Goal: Task Accomplishment & Management: Complete application form

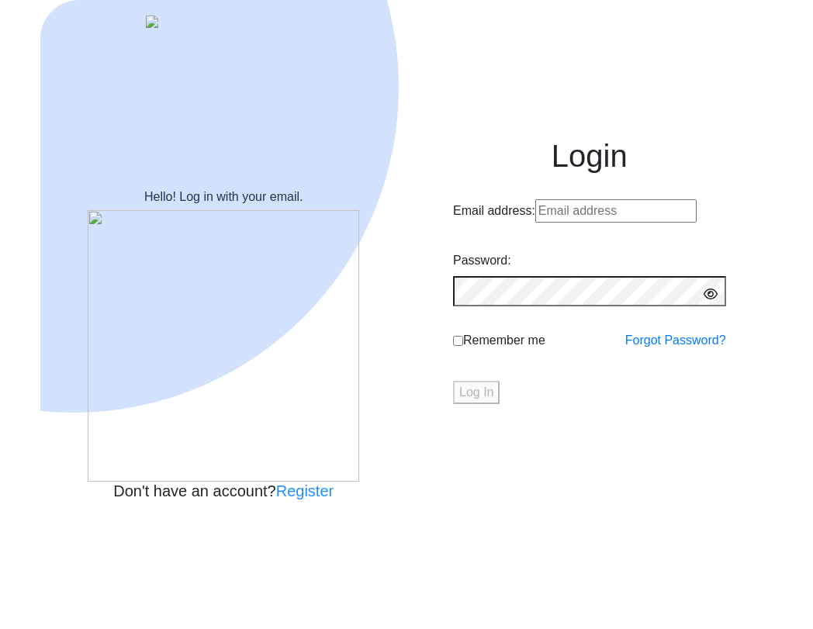
type input "trivedijyoti1982@gmail.com"
click at [500, 404] on button "Log In" at bounding box center [476, 392] width 47 height 23
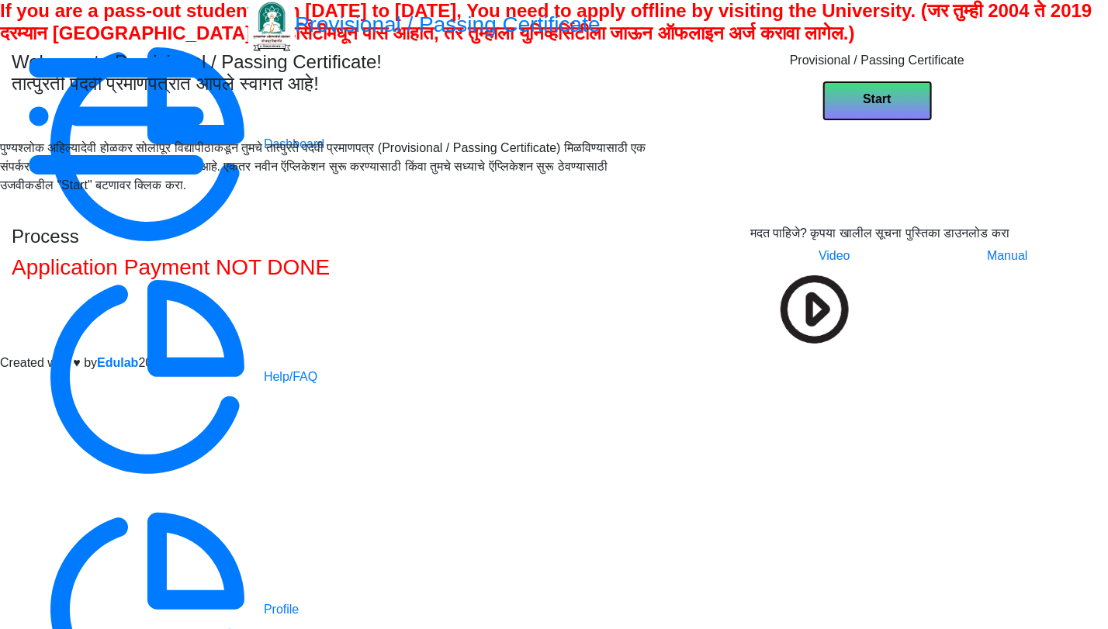
click at [812, 106] on b "Start" at bounding box center [877, 98] width 28 height 13
select select
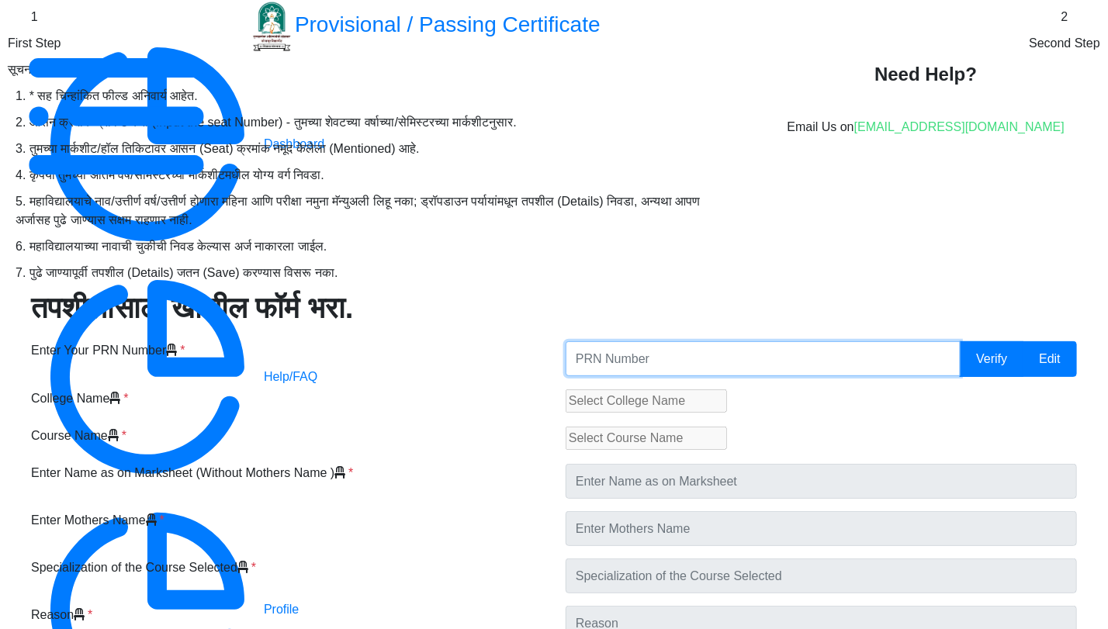
click at [716, 376] on input "Enter Your PRN Number" at bounding box center [763, 358] width 395 height 35
type input "345678"
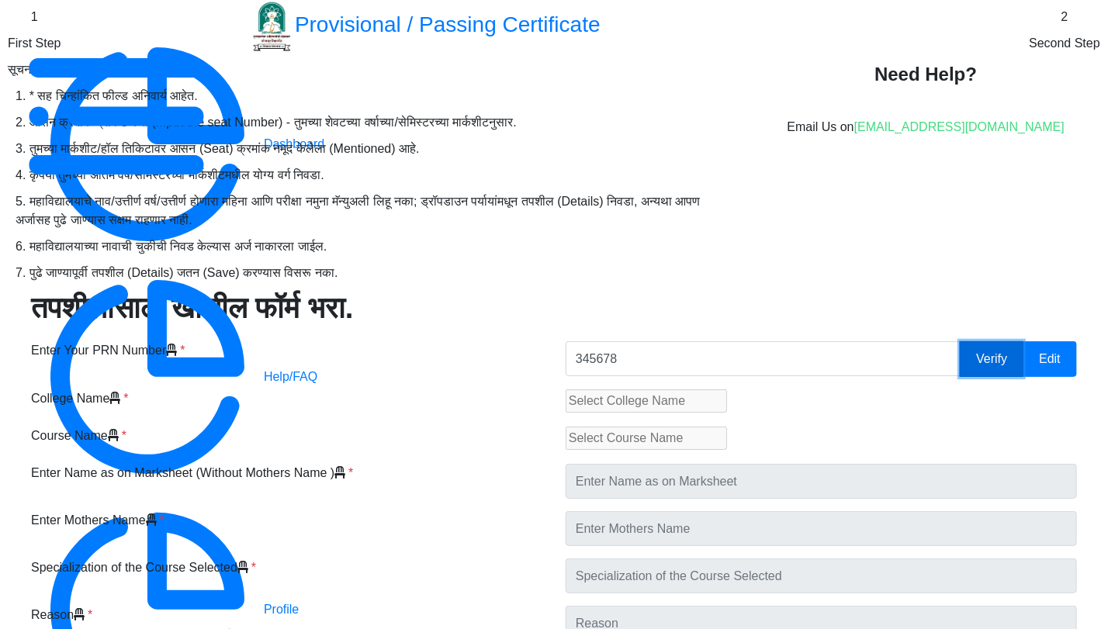
click at [812, 377] on button "Verify" at bounding box center [992, 359] width 64 height 36
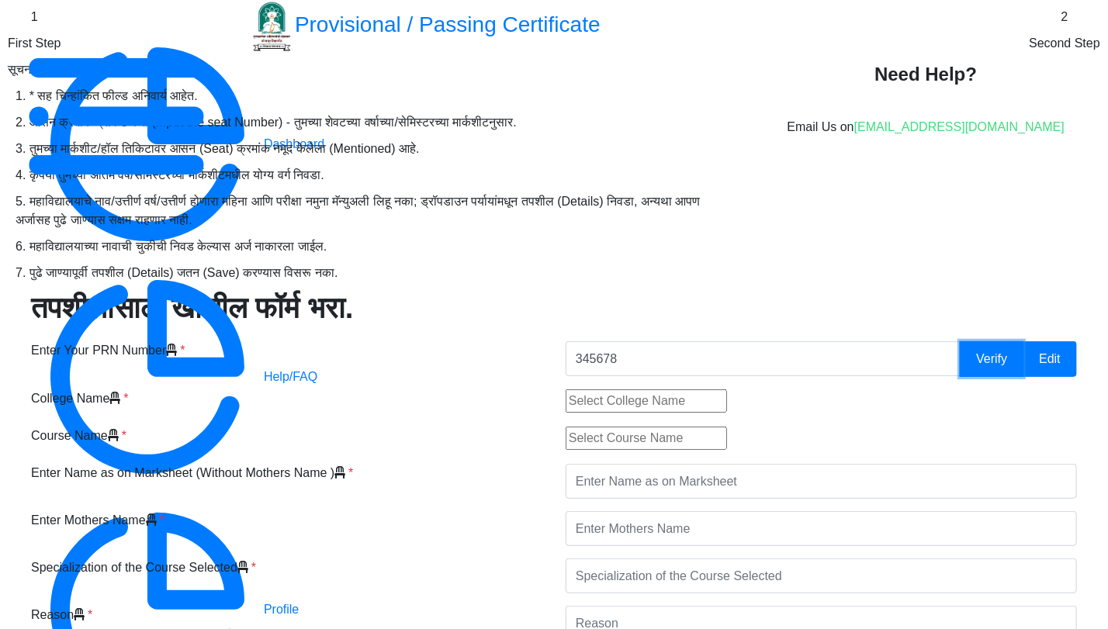
scroll to position [258, 0]
click at [727, 389] on input "text" at bounding box center [646, 400] width 161 height 23
type input "A.R.Burla Mahila Varishtha Mahavidyalaya"
click at [727, 427] on input "text" at bounding box center [646, 438] width 161 height 23
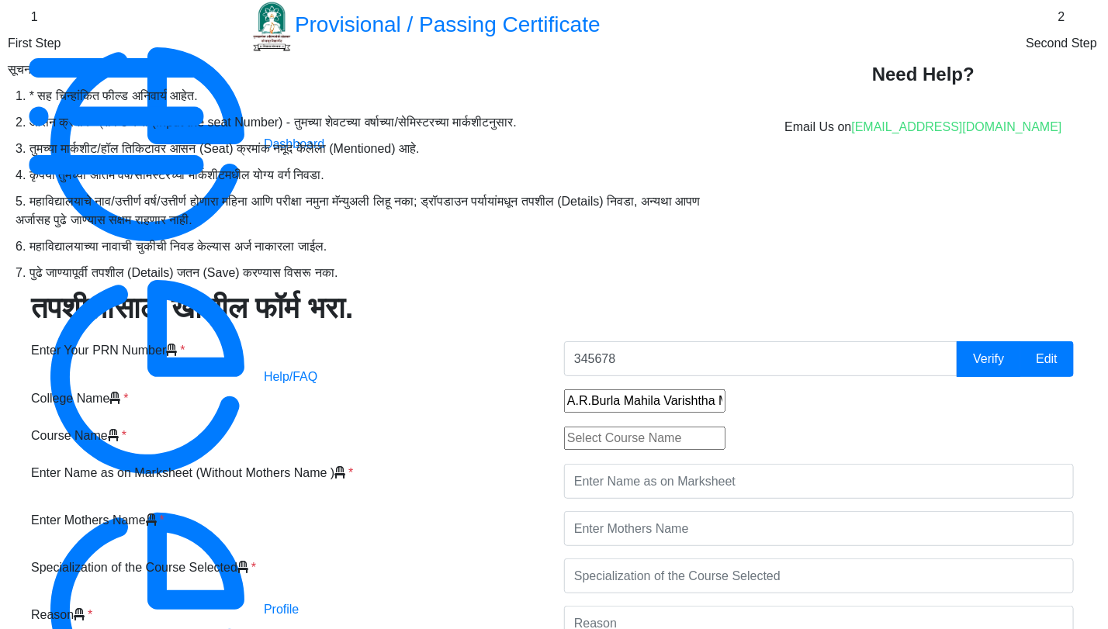
type input "Bachelor of Arts"
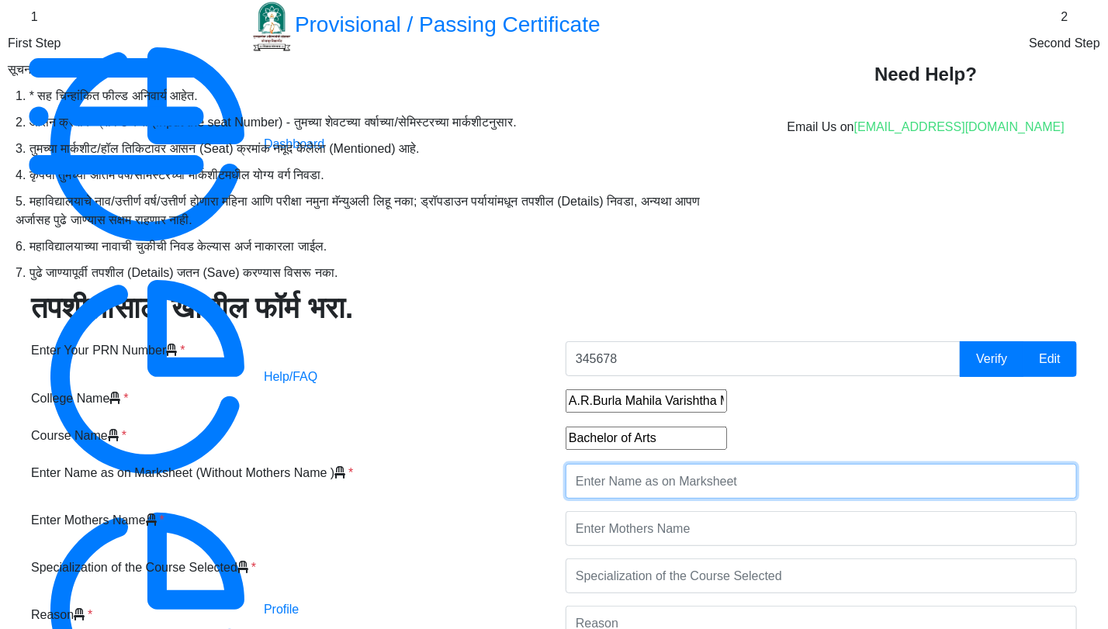
click at [739, 464] on input "Enter Name as on Marksheet (Without Mothers Name )" at bounding box center [821, 481] width 511 height 35
type input "Prathmesh Gajanan Pawar"
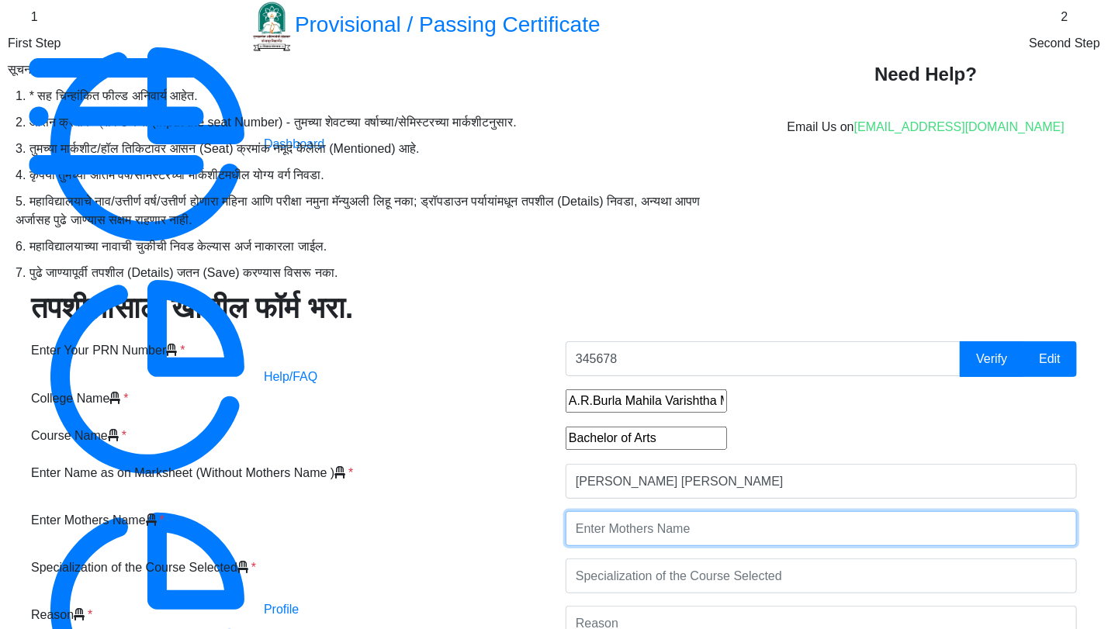
click at [743, 511] on input "Enter Mothers Name" at bounding box center [821, 528] width 511 height 35
type input "Pushpalata"
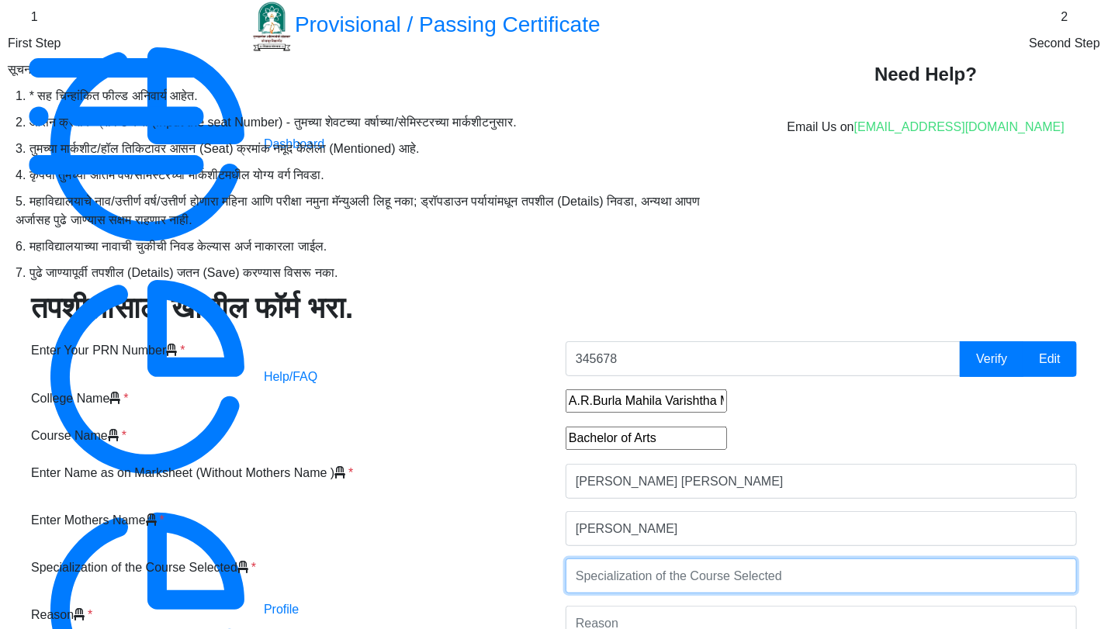
click at [747, 559] on input "Specialization of the Course Selected" at bounding box center [821, 576] width 511 height 35
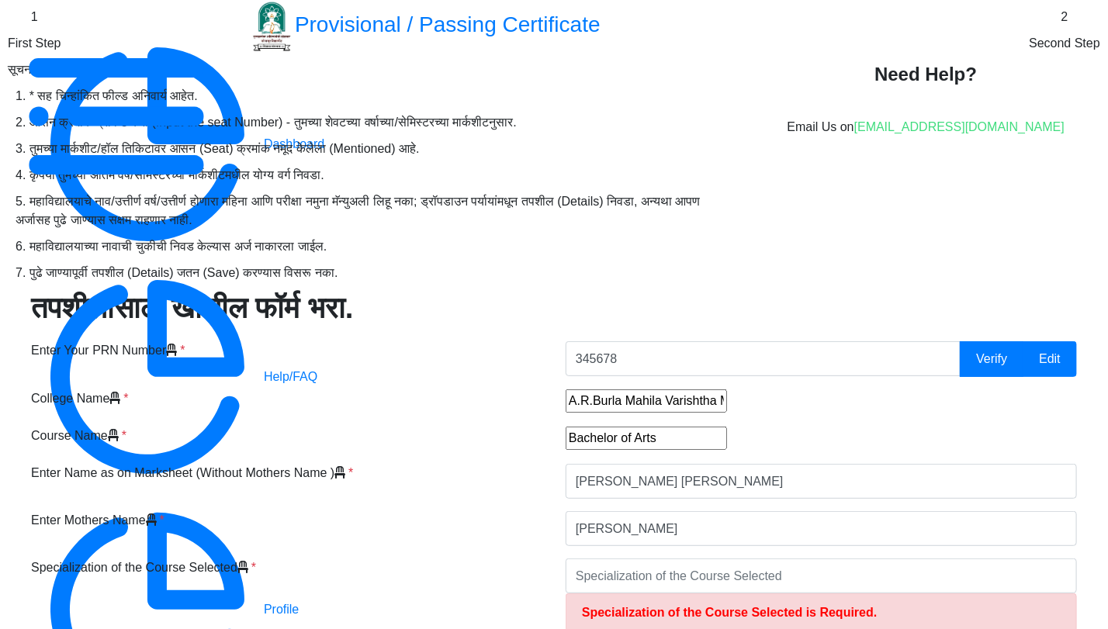
click at [554, 559] on div "Specialization of the Course Selected *" at bounding box center [286, 602] width 535 height 86
click at [756, 559] on input "Specialization of the Course Selected" at bounding box center [821, 576] width 511 height 35
type input "Test"
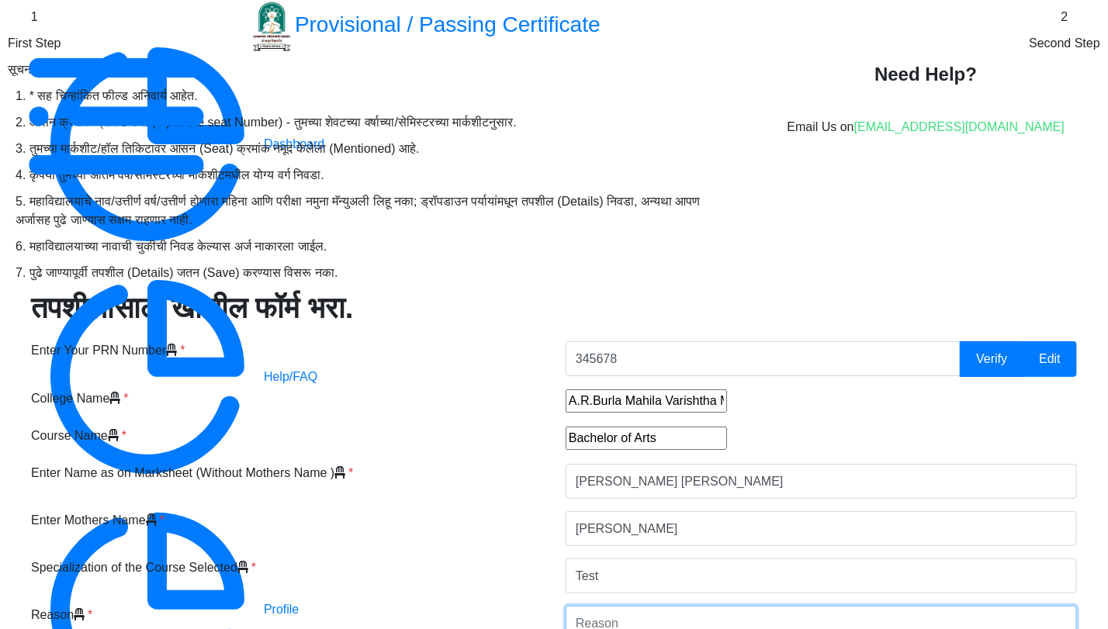
click at [774, 606] on input "Reason" at bounding box center [821, 623] width 511 height 35
type input "Job"
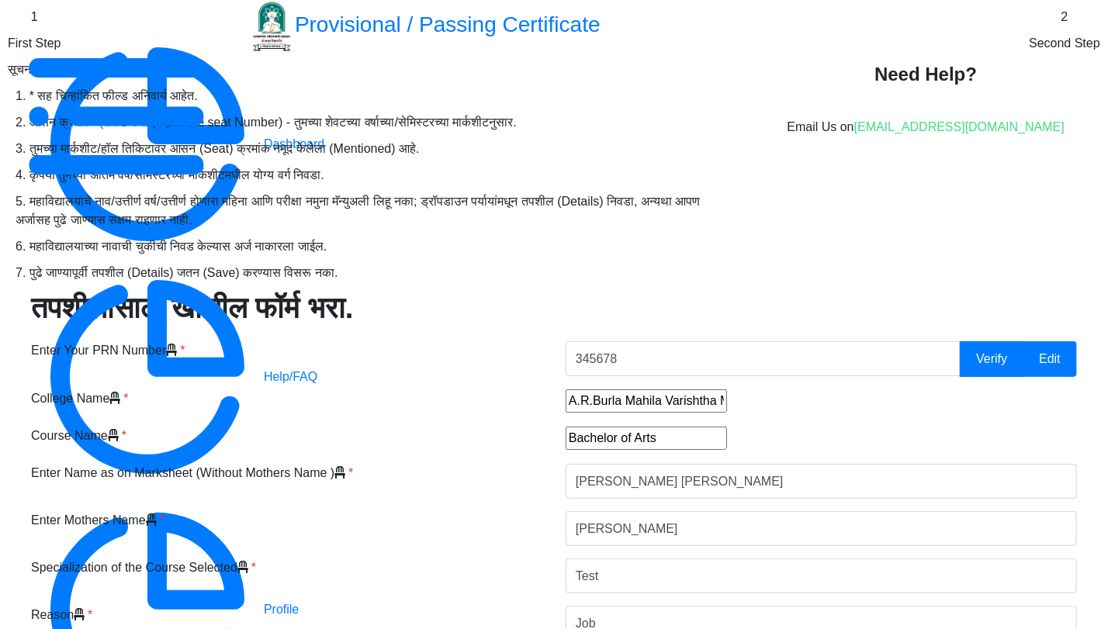
type input "1234567"
select select "Grade B+"
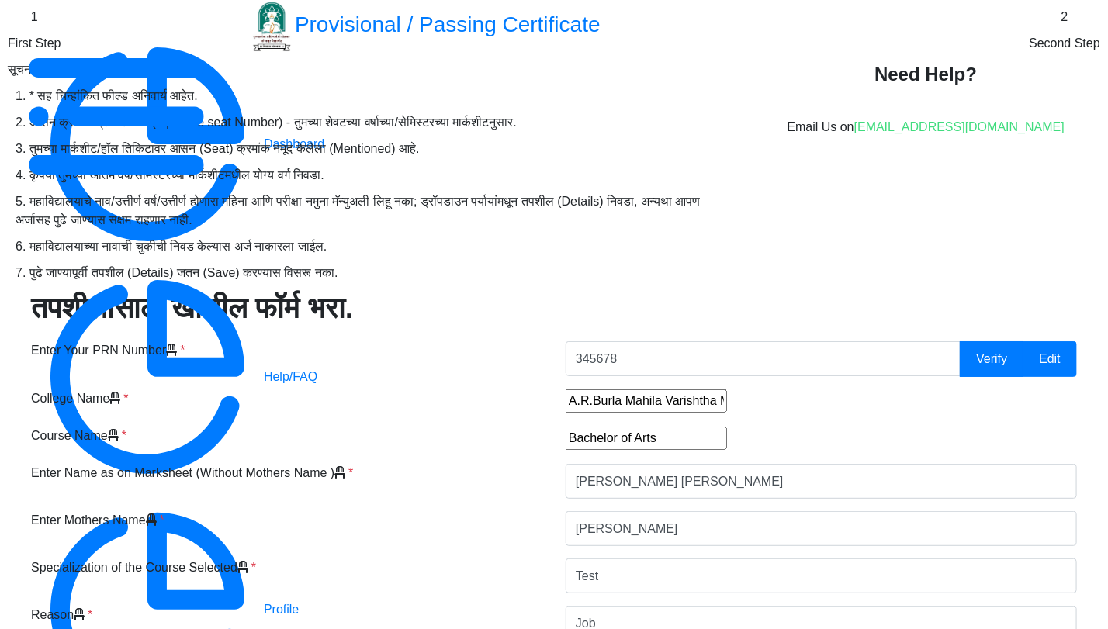
select select "Regular"
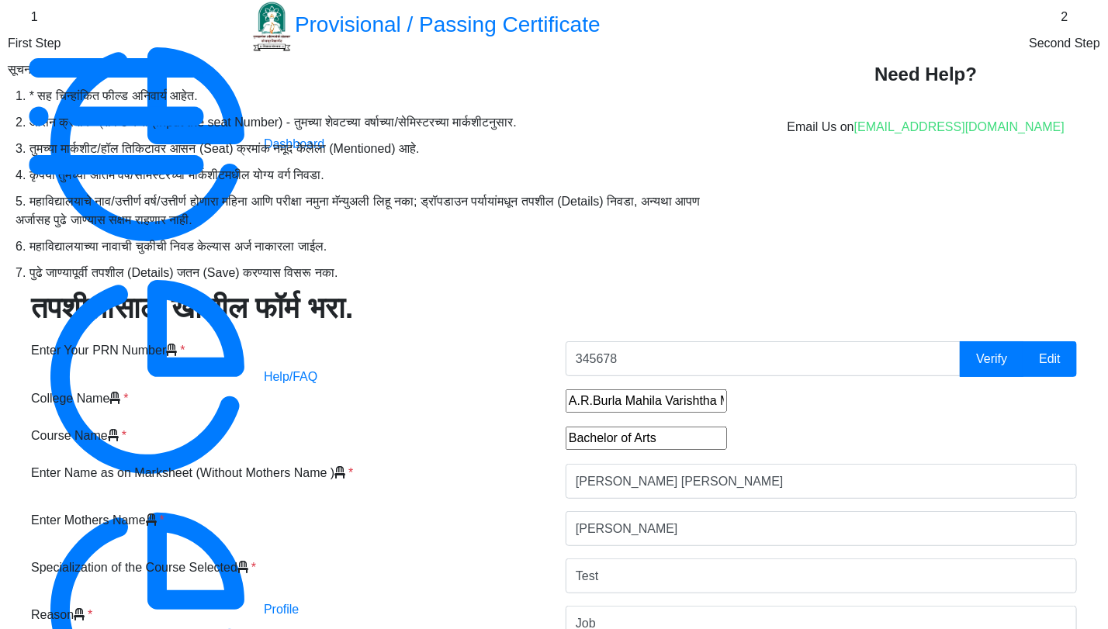
select select "None"
select select "2020"
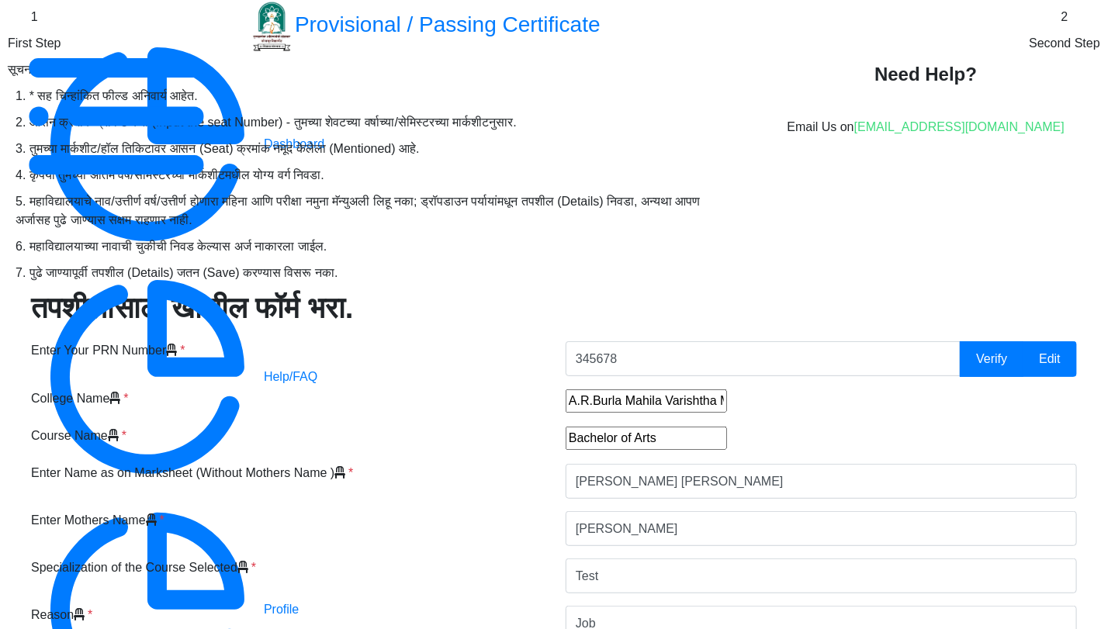
select select "May"
select select "Semester"
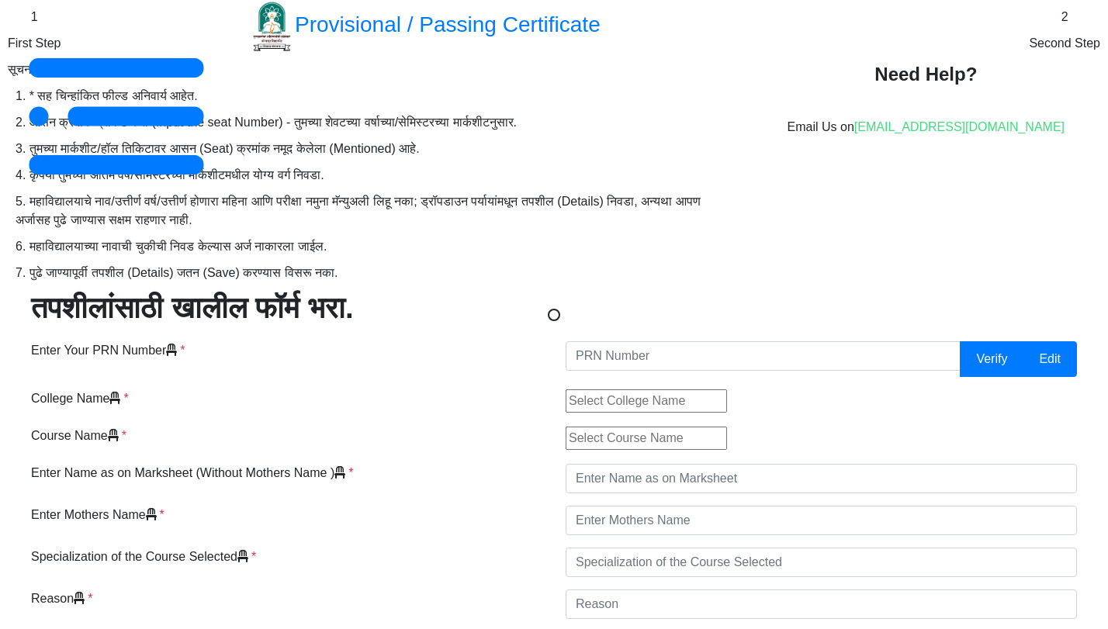
select select
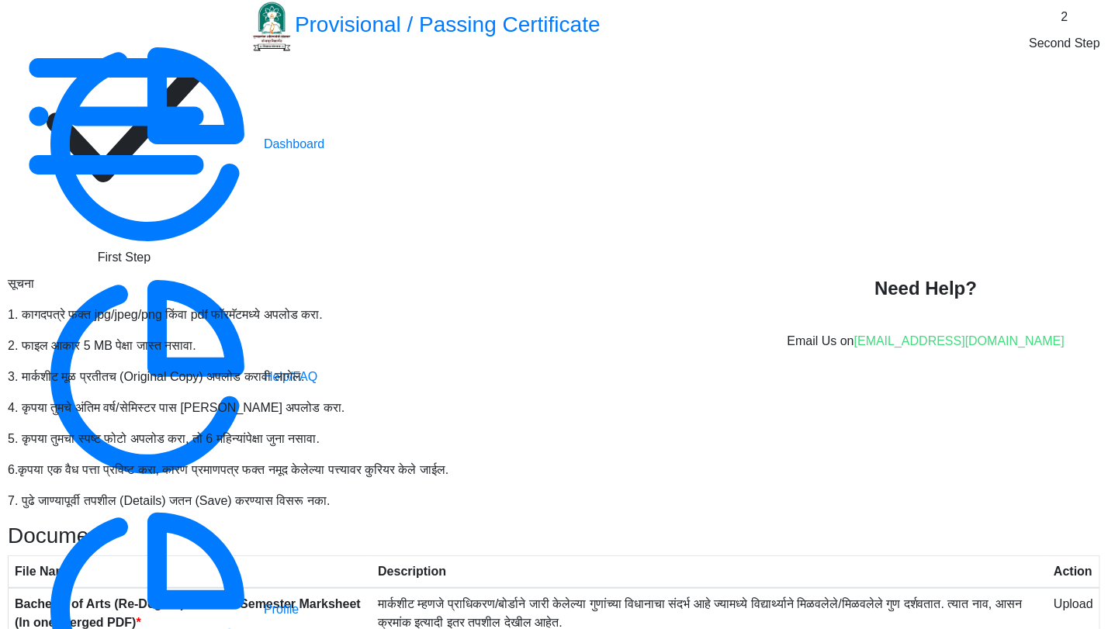
click at [241, 109] on rect at bounding box center [124, 124] width 233 height 233
select select "Grade B+"
select select "Regular"
select select "None"
select select "2020"
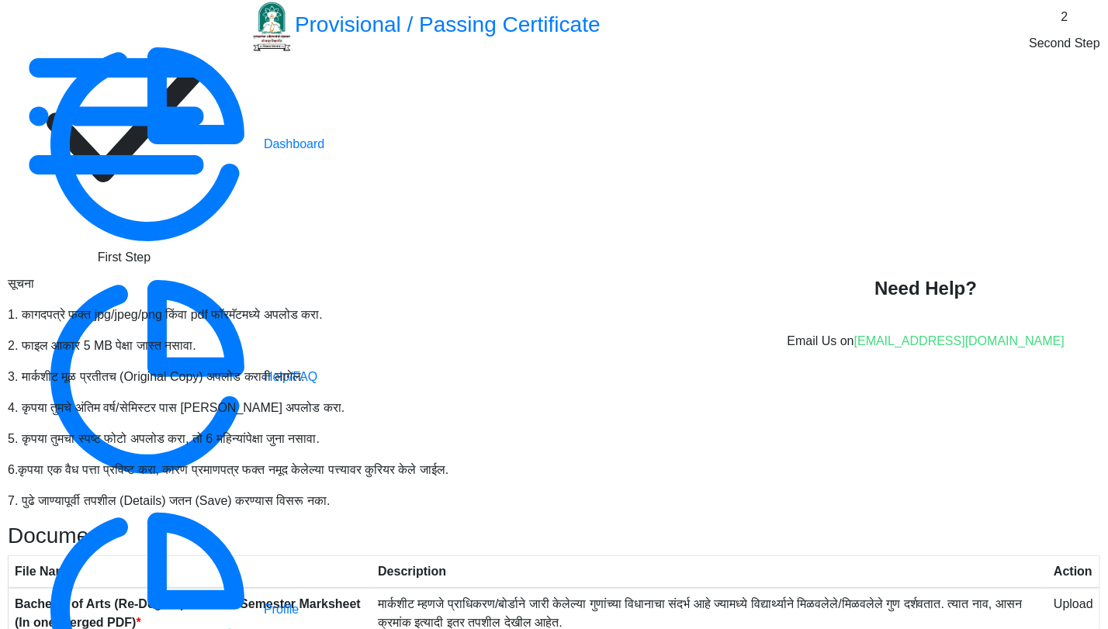
select select "May"
select select "Semester"
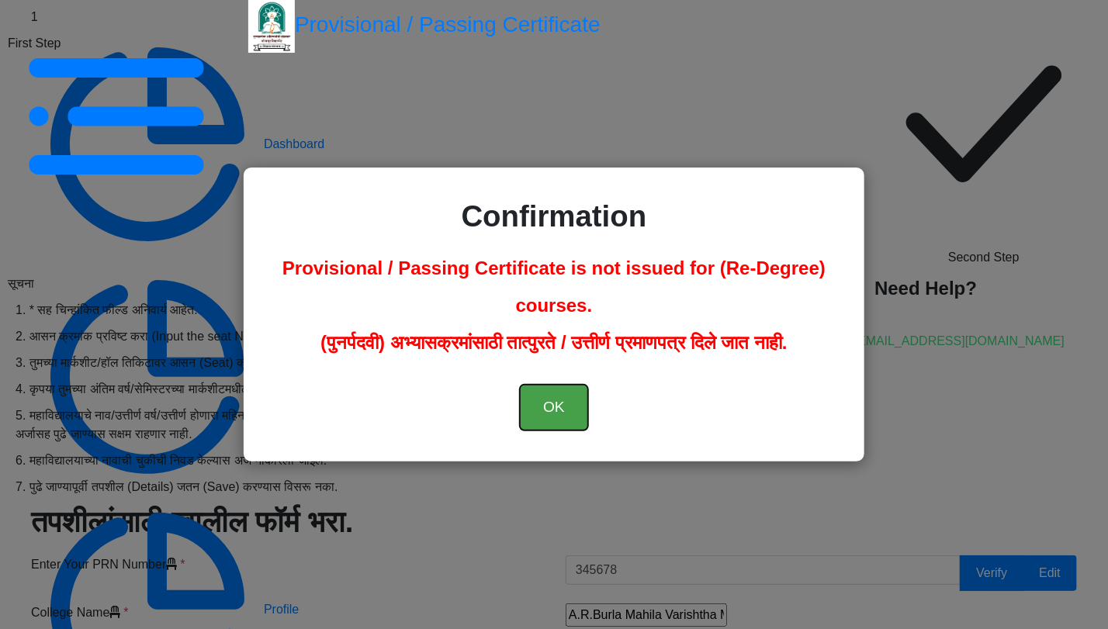
click at [538, 410] on button "OK" at bounding box center [554, 408] width 68 height 46
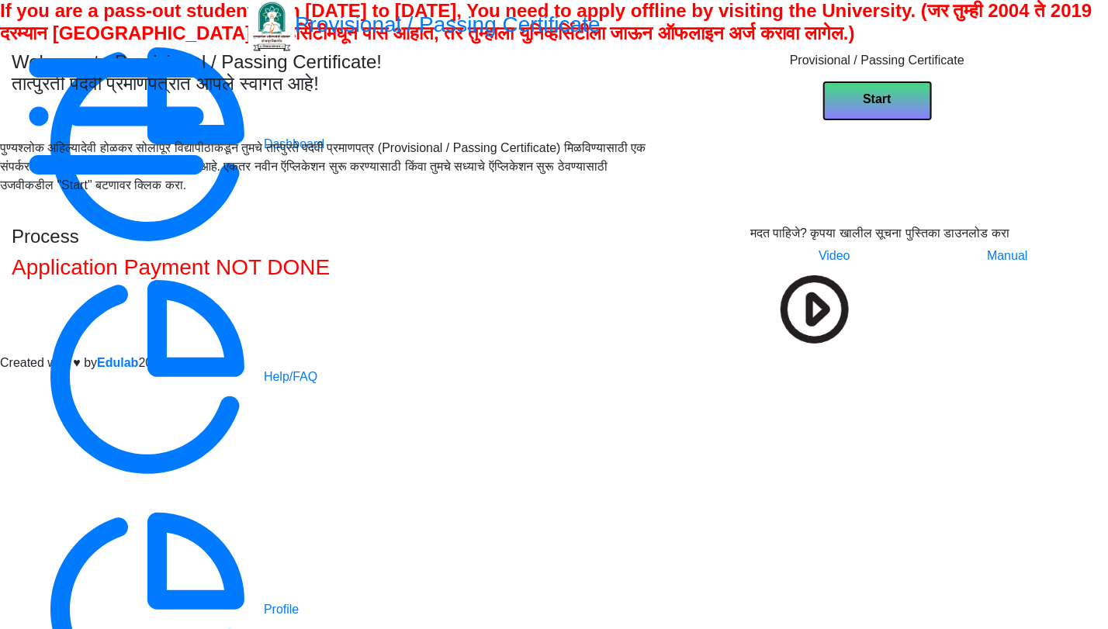
click at [891, 106] on b "Start" at bounding box center [877, 98] width 28 height 13
select select
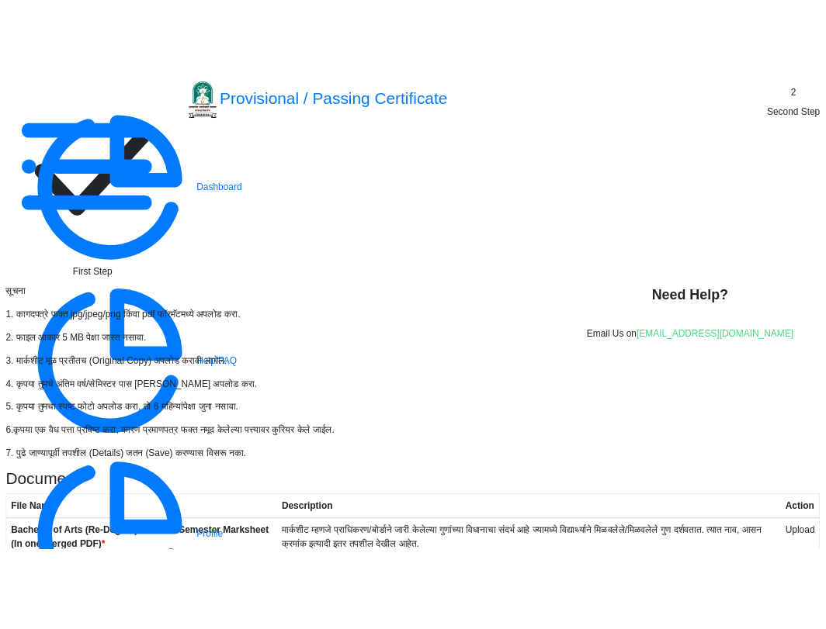
scroll to position [273, 0]
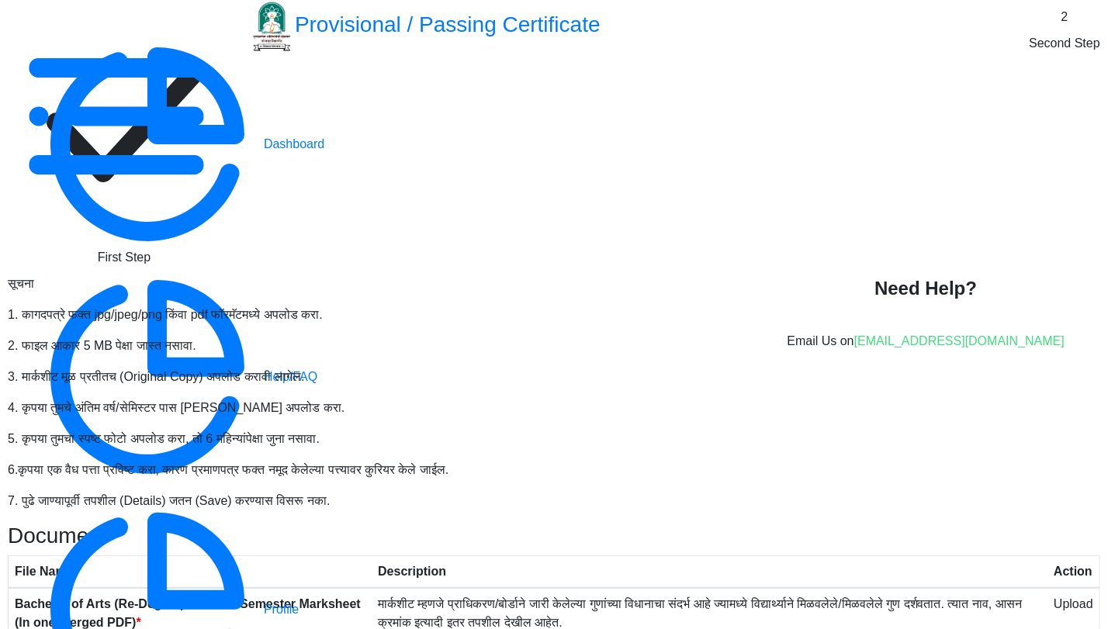
click at [1054, 597] on span at bounding box center [1054, 603] width 0 height 13
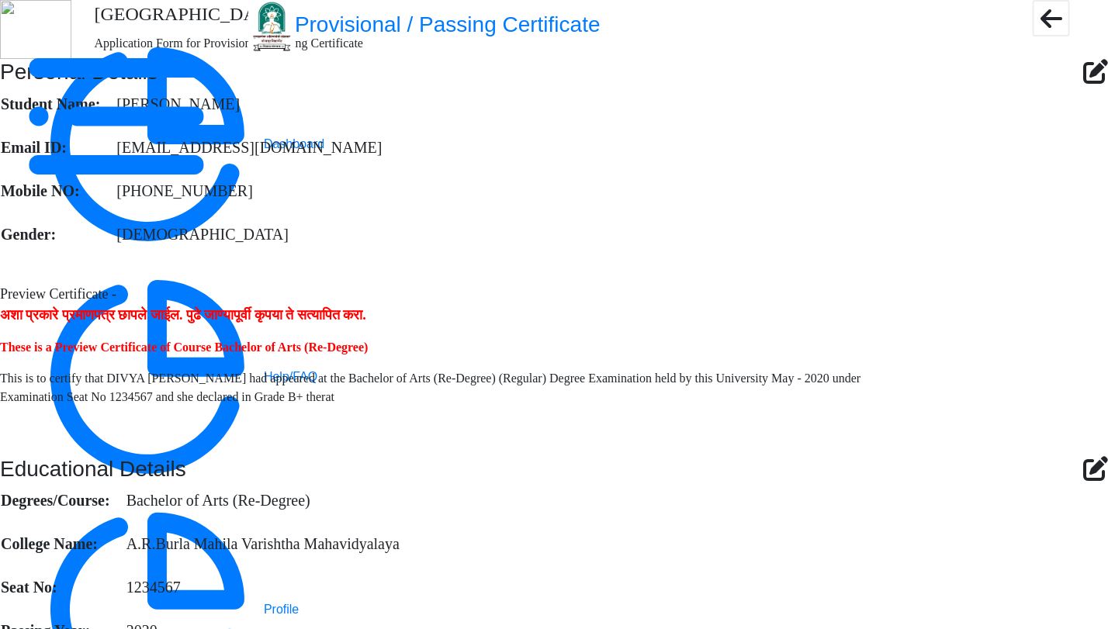
scroll to position [677, 0]
drag, startPoint x: 546, startPoint y: 330, endPoint x: 250, endPoint y: 317, distance: 296.7
copy h3 "Uploaded Documents List"
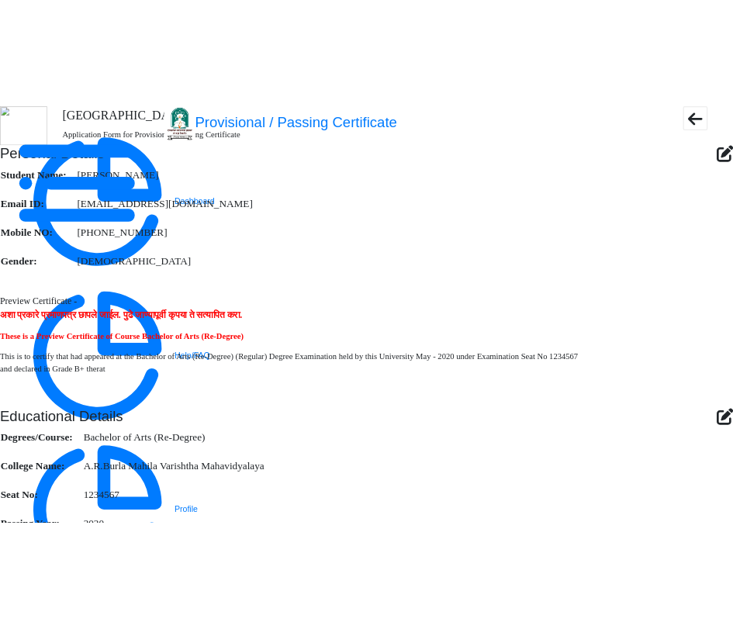
scroll to position [431, 0]
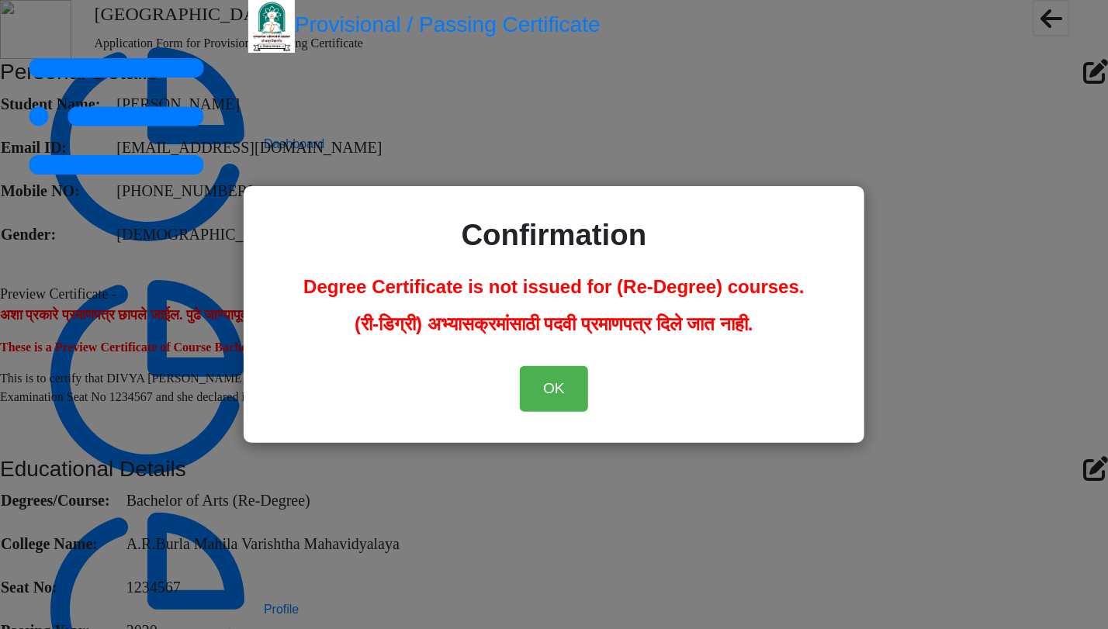
click at [669, 487] on div "Confirmation Degree Certificate is not issued for (Re-Degree) courses. (री-डिग्…" at bounding box center [554, 314] width 1108 height 629
drag, startPoint x: 667, startPoint y: 486, endPoint x: 670, endPoint y: 535, distance: 49.0
click at [667, 486] on div "Confirmation Degree Certificate is not issued for (Re-Degree) courses. (री-डिग्…" at bounding box center [554, 314] width 1108 height 629
click at [670, 535] on div "Confirmation Degree Certificate is not issued for (Re-Degree) courses. (री-डिग्…" at bounding box center [554, 314] width 1108 height 629
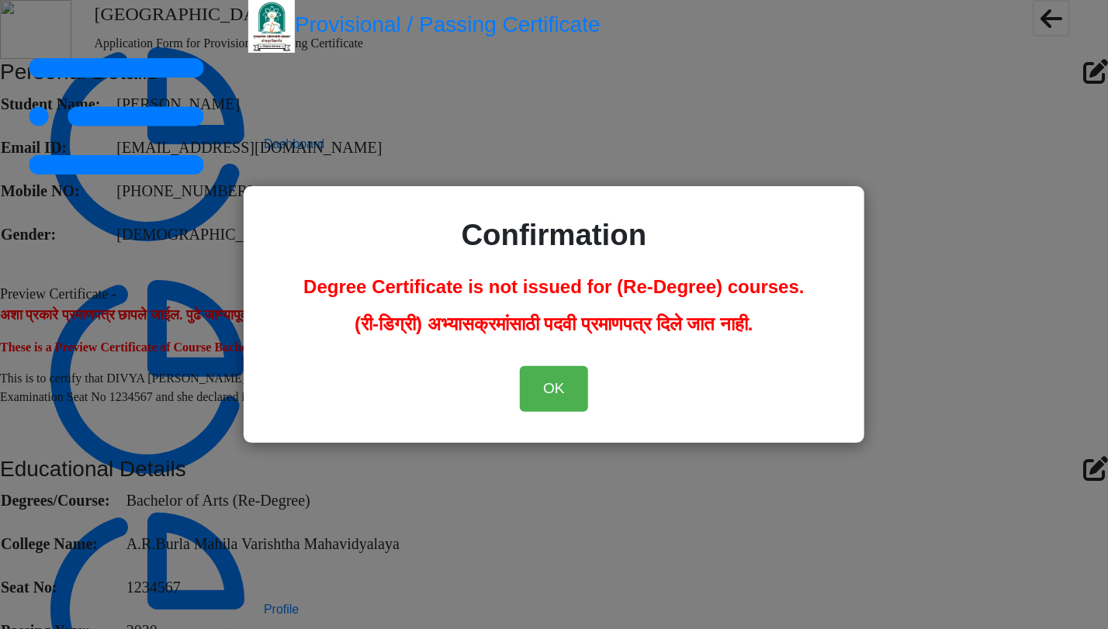
click at [732, 485] on div "Confirmation Degree Certificate is not issued for (Re-Degree) courses. (री-डिग्…" at bounding box center [554, 314] width 1108 height 629
drag, startPoint x: 880, startPoint y: 485, endPoint x: 587, endPoint y: 540, distance: 297.6
click at [732, 485] on div "Confirmation Degree Certificate is not issued for (Re-Degree) courses. (री-डिग्…" at bounding box center [554, 314] width 1108 height 629
drag, startPoint x: 459, startPoint y: 522, endPoint x: 425, endPoint y: 532, distance: 35.6
click at [459, 522] on div "Confirmation Degree Certificate is not issued for (Re-Degree) courses. (री-डिग्…" at bounding box center [554, 314] width 1108 height 629
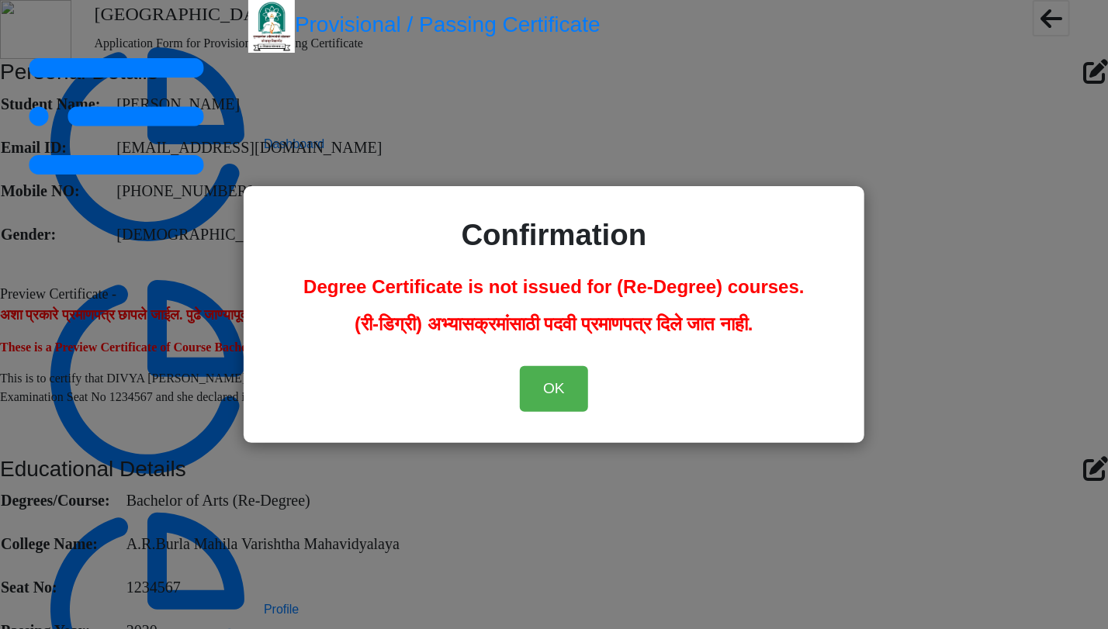
click at [425, 532] on div "Confirmation Degree Certificate is not issued for (Re-Degree) courses. (री-डिग्…" at bounding box center [554, 314] width 1108 height 629
click at [427, 529] on div "Confirmation Degree Certificate is not issued for (Re-Degree) courses. (री-डिग्…" at bounding box center [554, 314] width 1108 height 629
drag, startPoint x: 745, startPoint y: 524, endPoint x: 792, endPoint y: 508, distance: 49.8
click at [732, 524] on div "Confirmation Degree Certificate is not issued for (Re-Degree) courses. (री-डिग्…" at bounding box center [554, 314] width 1108 height 629
drag, startPoint x: 796, startPoint y: 508, endPoint x: 844, endPoint y: 505, distance: 48.2
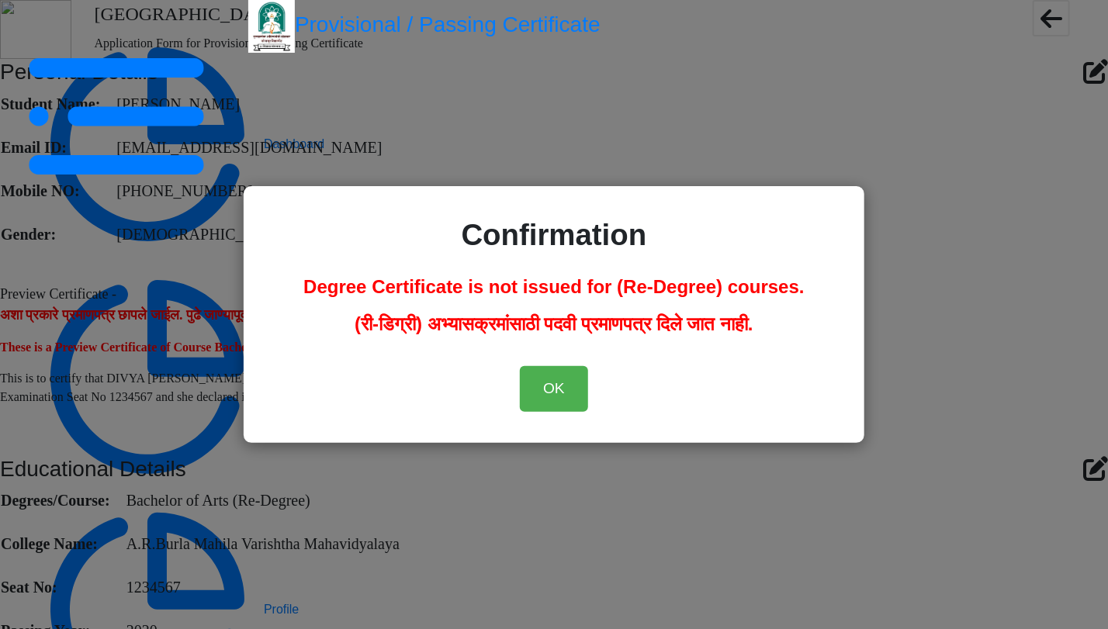
click at [732, 508] on div "Confirmation Degree Certificate is not issued for (Re-Degree) courses. (री-डिग्…" at bounding box center [554, 314] width 1108 height 629
click at [732, 505] on div "Confirmation Degree Certificate is not issued for (Re-Degree) courses. (री-डिग्…" at bounding box center [554, 314] width 1108 height 629
click at [310, 462] on div "Confirmation Degree Certificate is not issued for (Re-Degree) courses. (री-डिग्…" at bounding box center [554, 314] width 1108 height 629
drag, startPoint x: 269, startPoint y: 472, endPoint x: 166, endPoint y: 486, distance: 104.2
click at [254, 479] on div "Confirmation Degree Certificate is not issued for (Re-Degree) courses. (री-डिग्…" at bounding box center [554, 314] width 1108 height 629
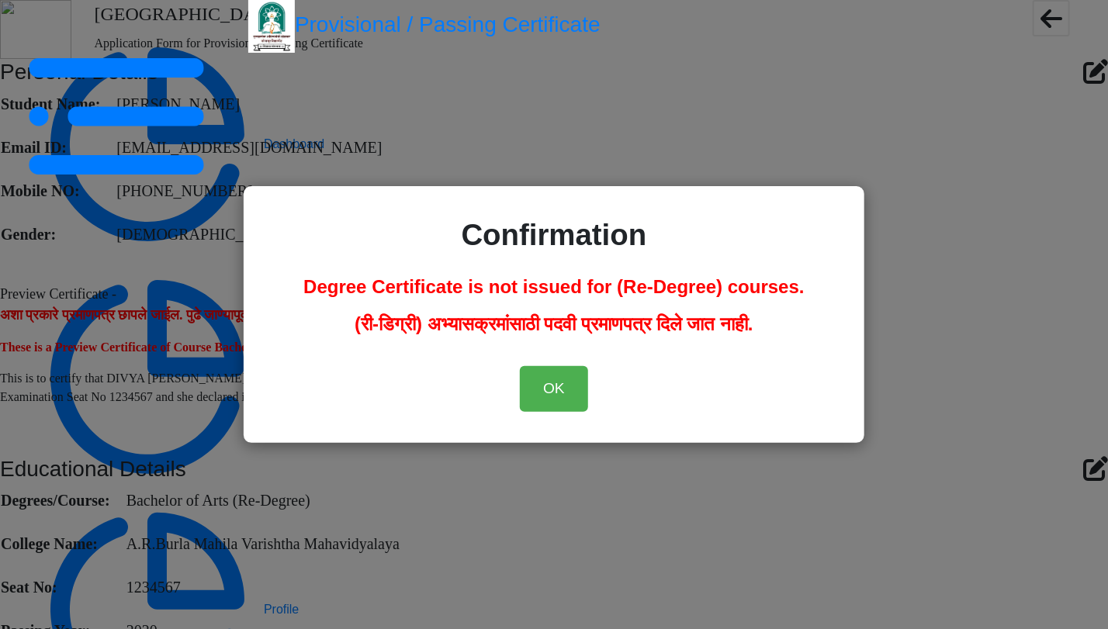
drag, startPoint x: 133, startPoint y: 492, endPoint x: 250, endPoint y: 508, distance: 117.5
click at [133, 493] on div "Confirmation Degree Certificate is not issued for (Re-Degree) courses. (री-डिग्…" at bounding box center [554, 314] width 1108 height 629
drag, startPoint x: 250, startPoint y: 508, endPoint x: 808, endPoint y: 526, distance: 558.9
click at [264, 508] on div "Confirmation Degree Certificate is not issued for (Re-Degree) courses. (री-डिग्…" at bounding box center [554, 314] width 1108 height 629
click at [732, 556] on div "Confirmation Degree Certificate is not issued for (Re-Degree) courses. (री-डिग्…" at bounding box center [554, 314] width 1108 height 629
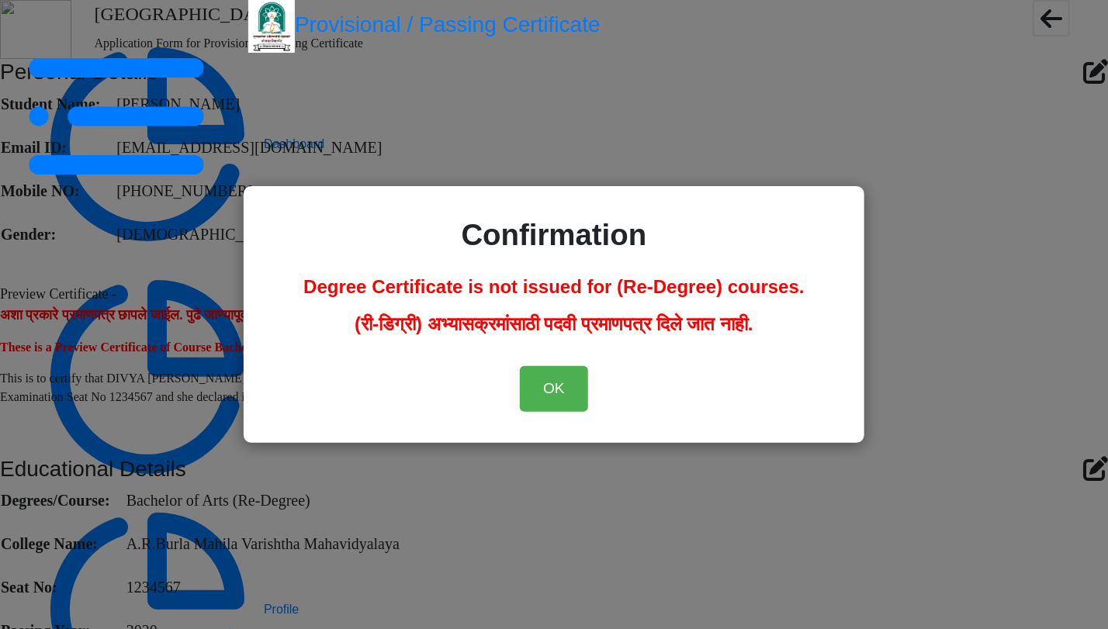
drag, startPoint x: 995, startPoint y: 543, endPoint x: 1000, endPoint y: 411, distance: 132.0
click at [732, 535] on div "Confirmation Degree Certificate is not issued for (Re-Degree) courses. (री-डिग्…" at bounding box center [554, 314] width 1108 height 629
drag, startPoint x: 995, startPoint y: 366, endPoint x: 992, endPoint y: 341, distance: 25.0
click at [732, 361] on div "Confirmation Degree Certificate is not issued for (Re-Degree) courses. (री-डिग्…" at bounding box center [554, 314] width 1108 height 629
click at [732, 341] on div "Confirmation Degree Certificate is not issued for (Re-Degree) courses. (री-डिग्…" at bounding box center [554, 314] width 1108 height 629
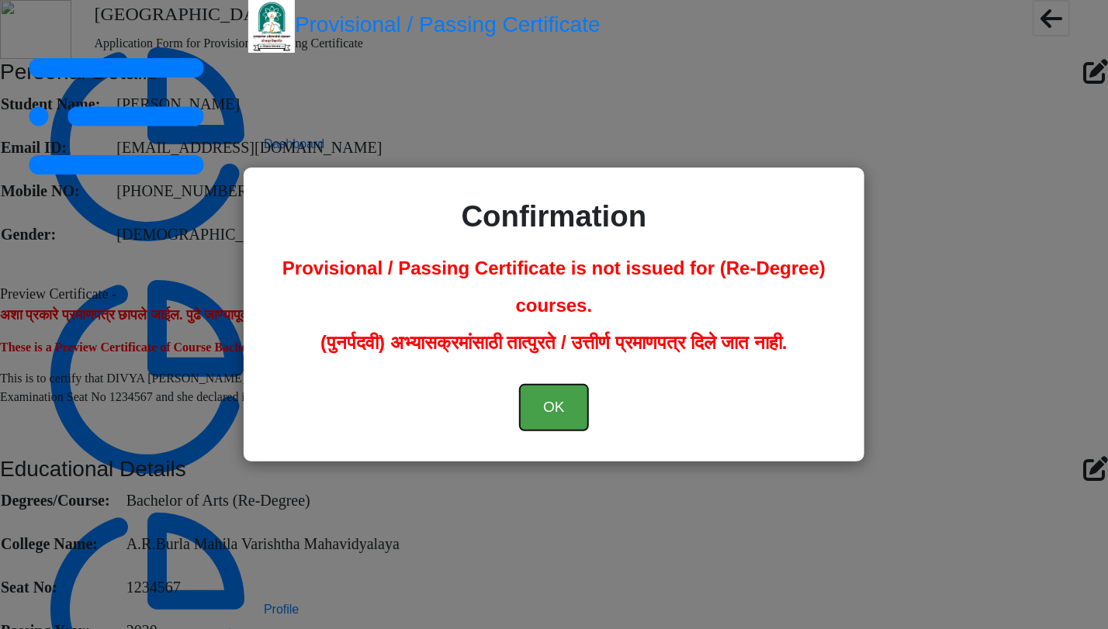
click at [560, 405] on button "OK" at bounding box center [554, 408] width 68 height 46
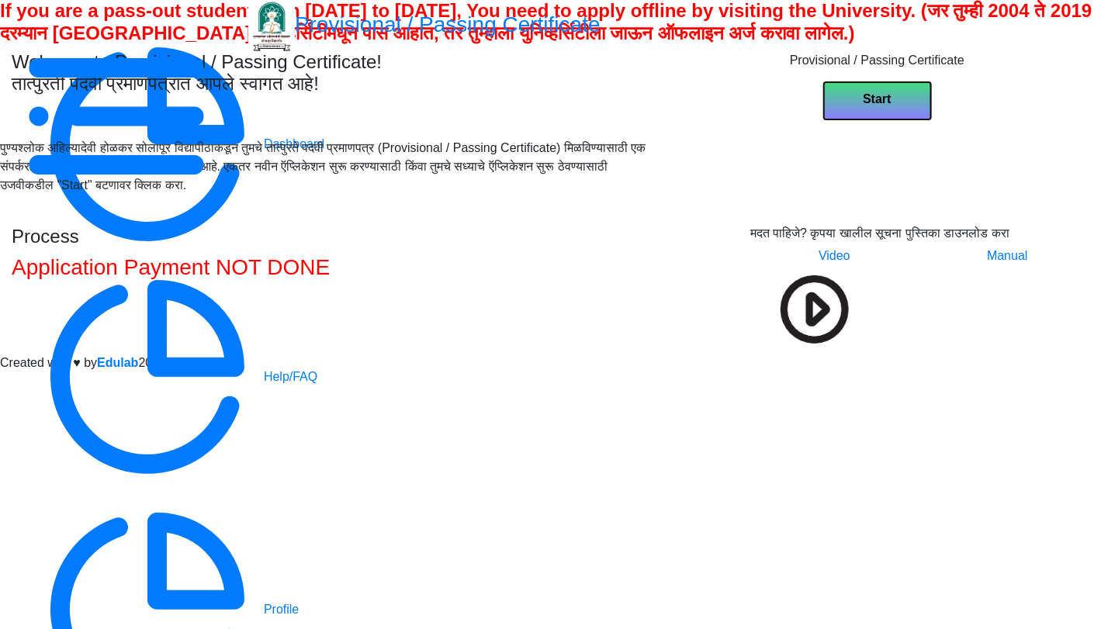
click at [931, 120] on button "Start" at bounding box center [877, 100] width 109 height 39
select select
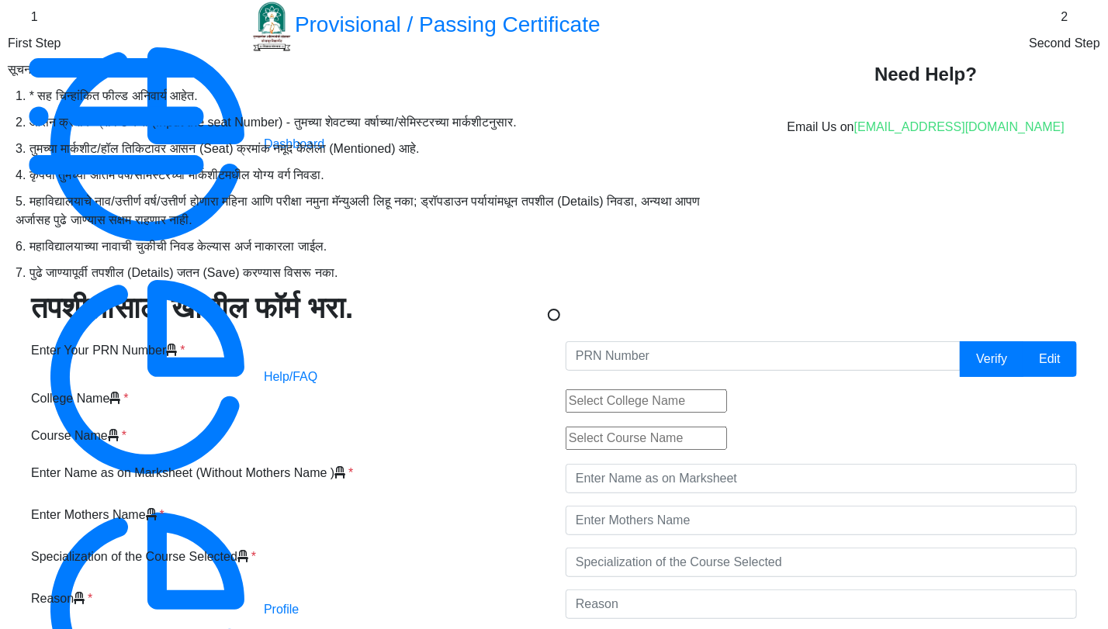
type input "345678"
type input "A.R.Burla Mahila Varishtha Mahavidyalaya"
type input "Bachelor of Arts (Re-Degree)"
type input "Prathmesh Gajanan Pawar"
type input "Pushpalata"
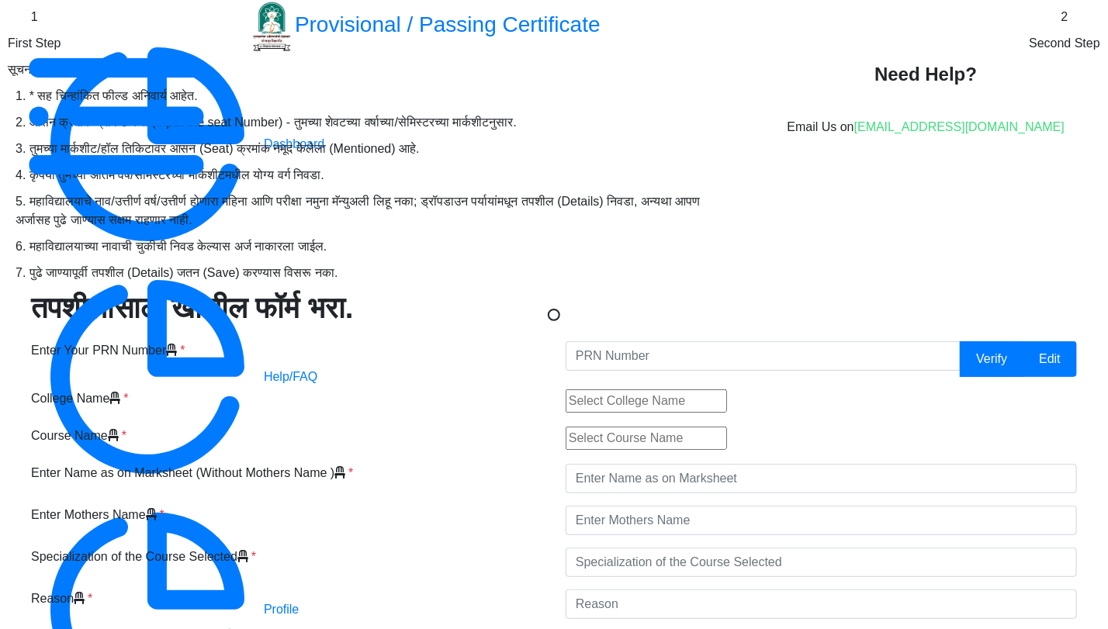
type input "Test"
type input "Job"
type input "1234567"
select select "Grade B+"
select select "Regular"
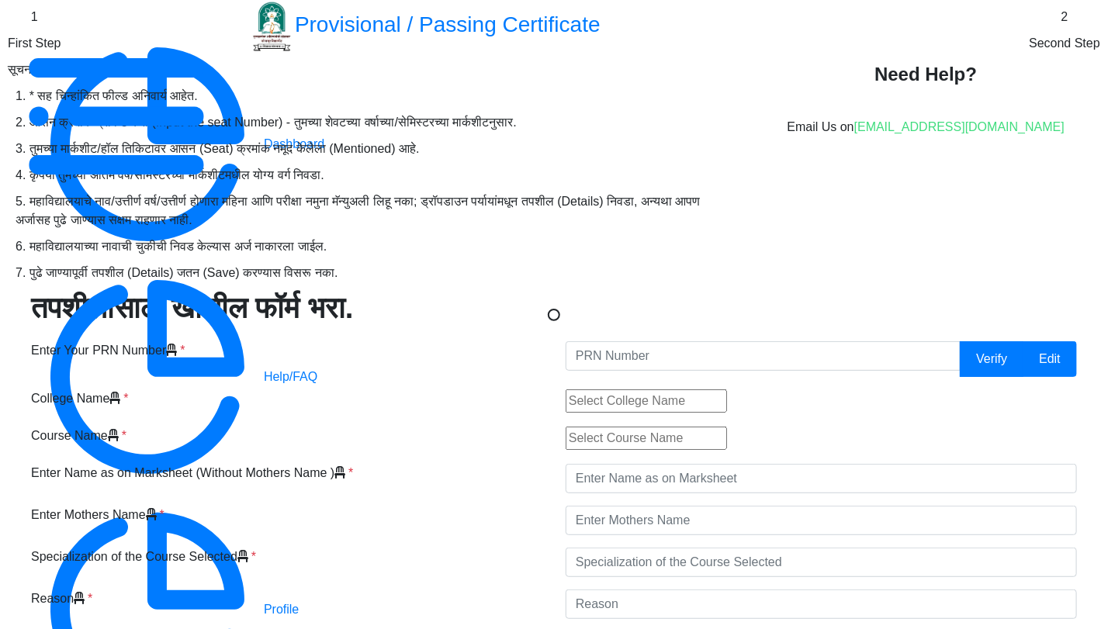
select select "None"
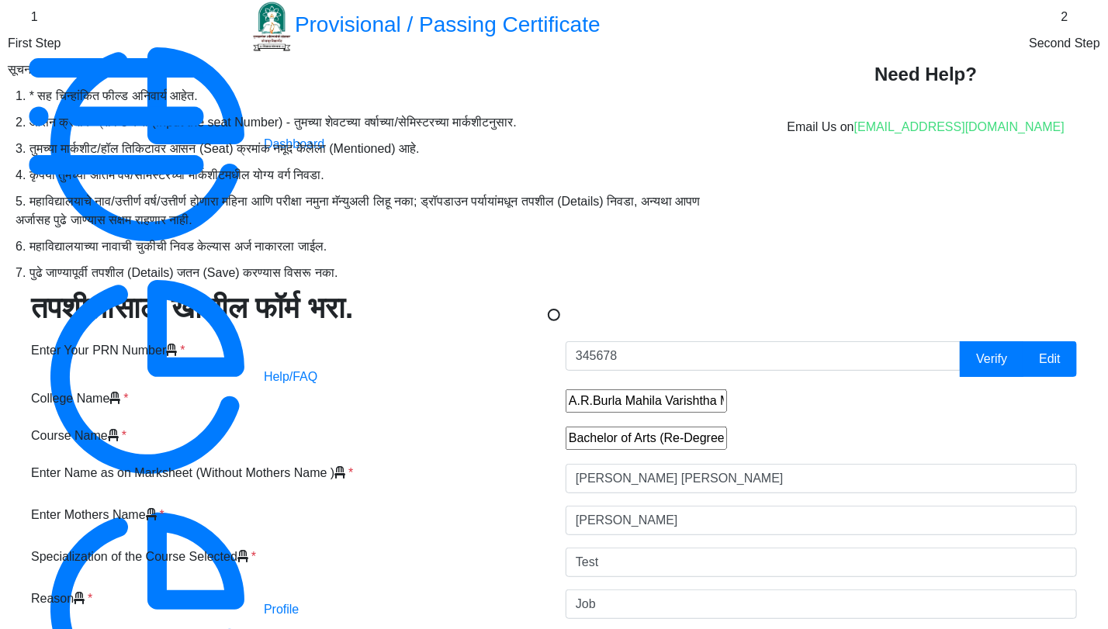
select select "2020"
select select "May"
select select "Semester"
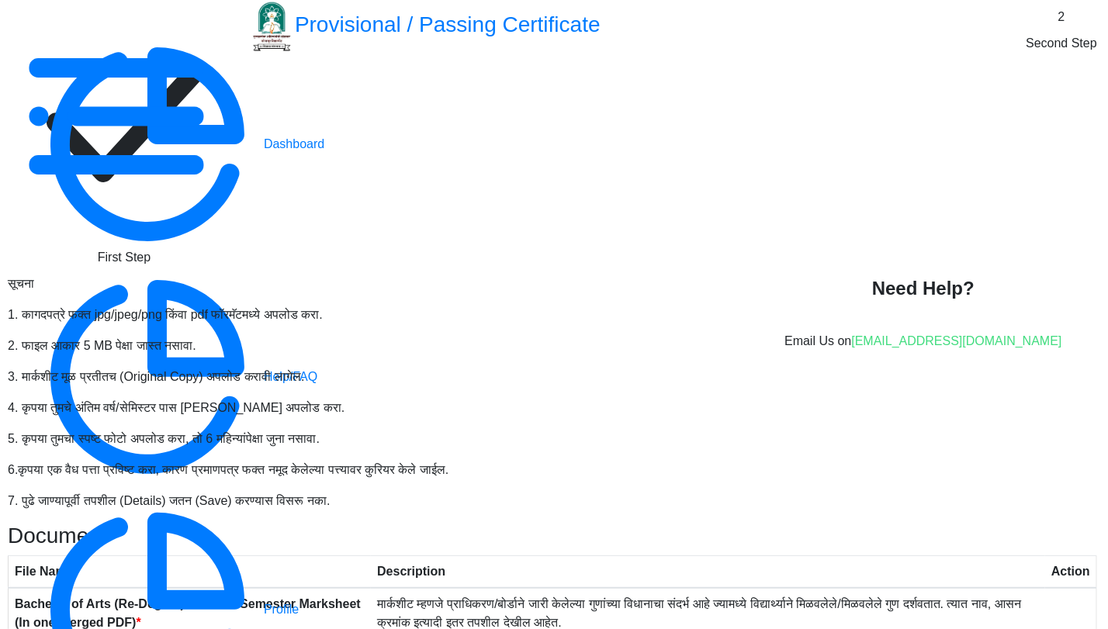
click at [653, 275] on div "सूचना 1. कागदपत्रे फक्त jpg/jpeg/png किंवा pdf फॉरमॅटमध्ये अपलोड करा. 2. फाइल आ…" at bounding box center [367, 399] width 742 height 248
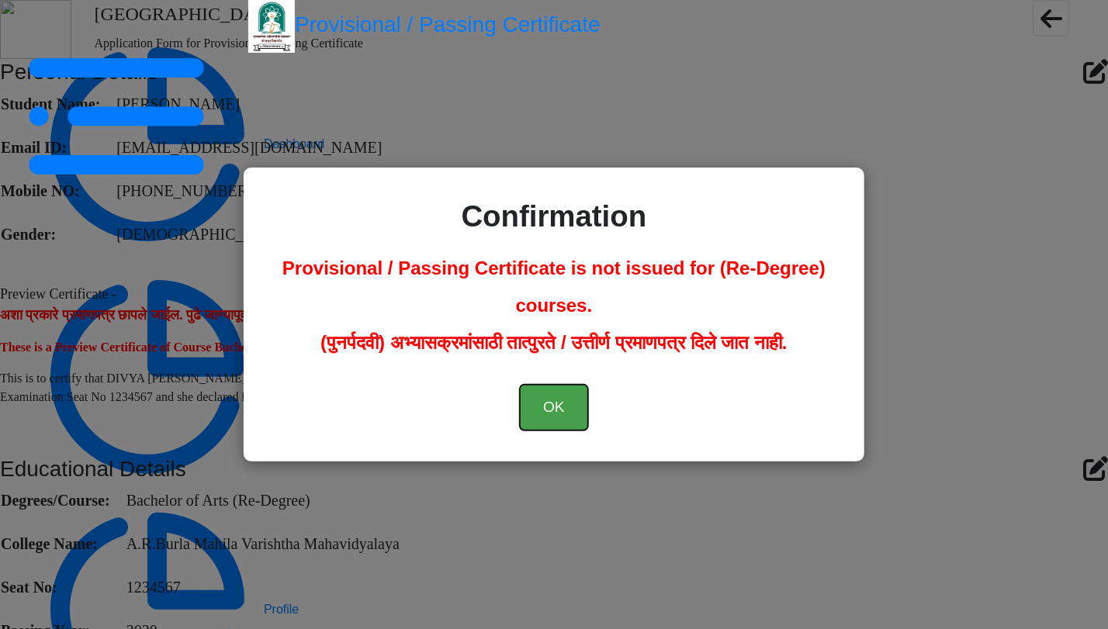
click at [566, 394] on button "OK" at bounding box center [554, 408] width 68 height 46
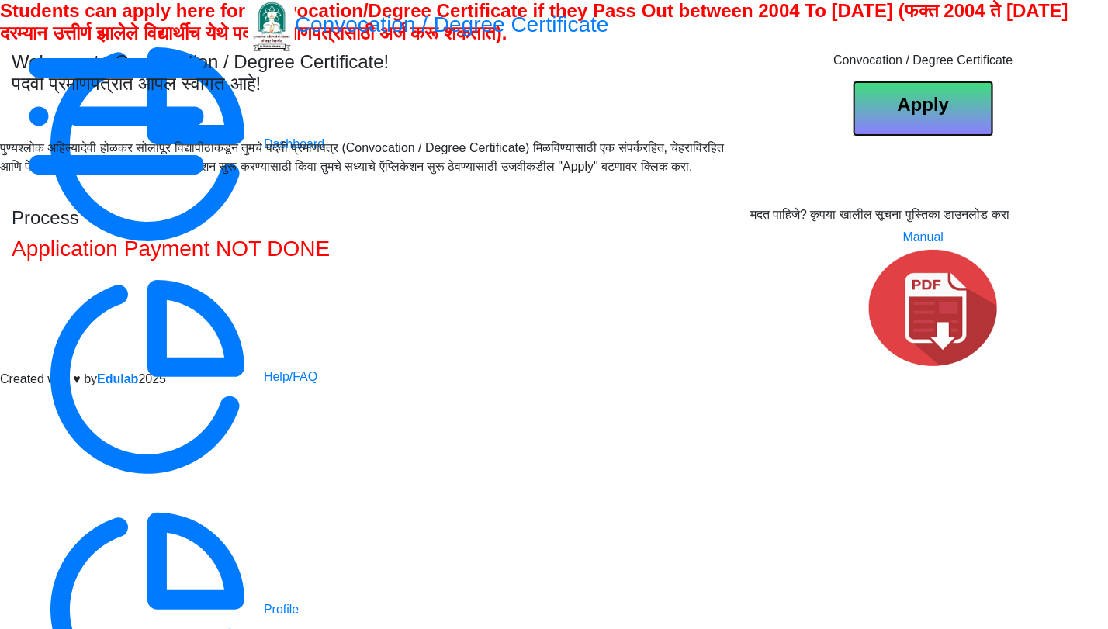
click at [926, 115] on b "Apply" at bounding box center [924, 104] width 52 height 21
select select
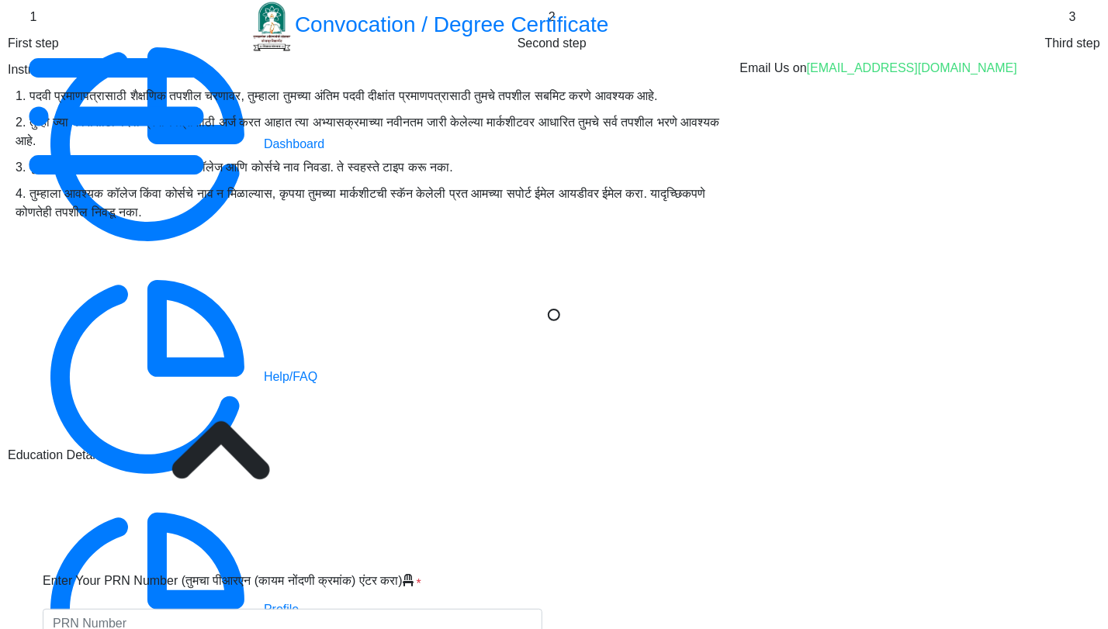
type input "[PERSON_NAME]"
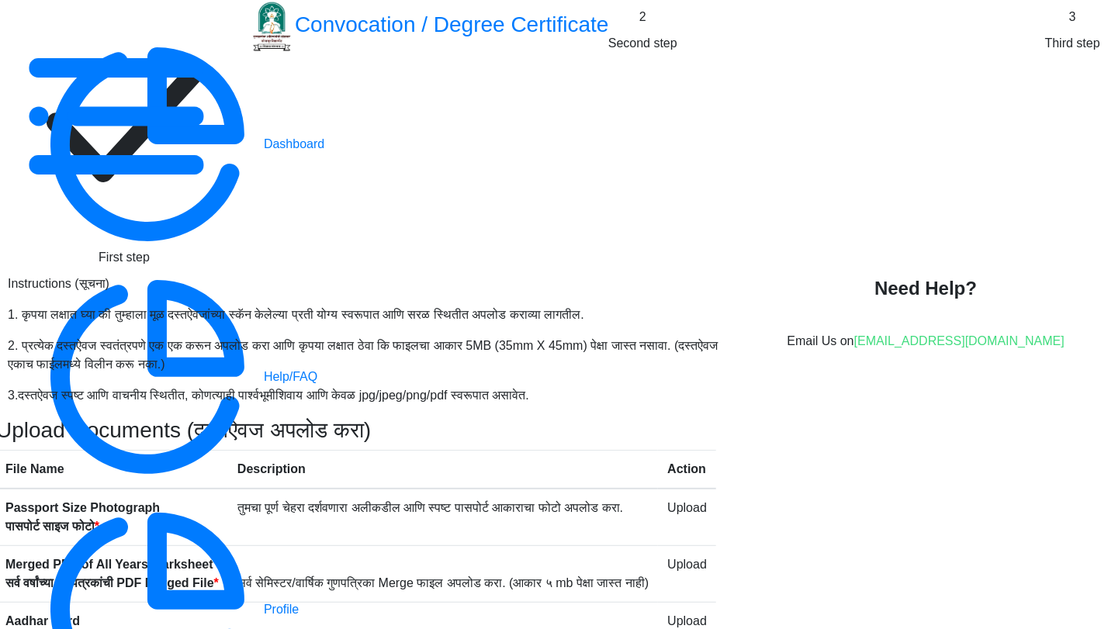
click at [241, 102] on rect at bounding box center [124, 124] width 233 height 233
select select "Regular"
select select "English"
select select "April"
select select "PASS CLASS"
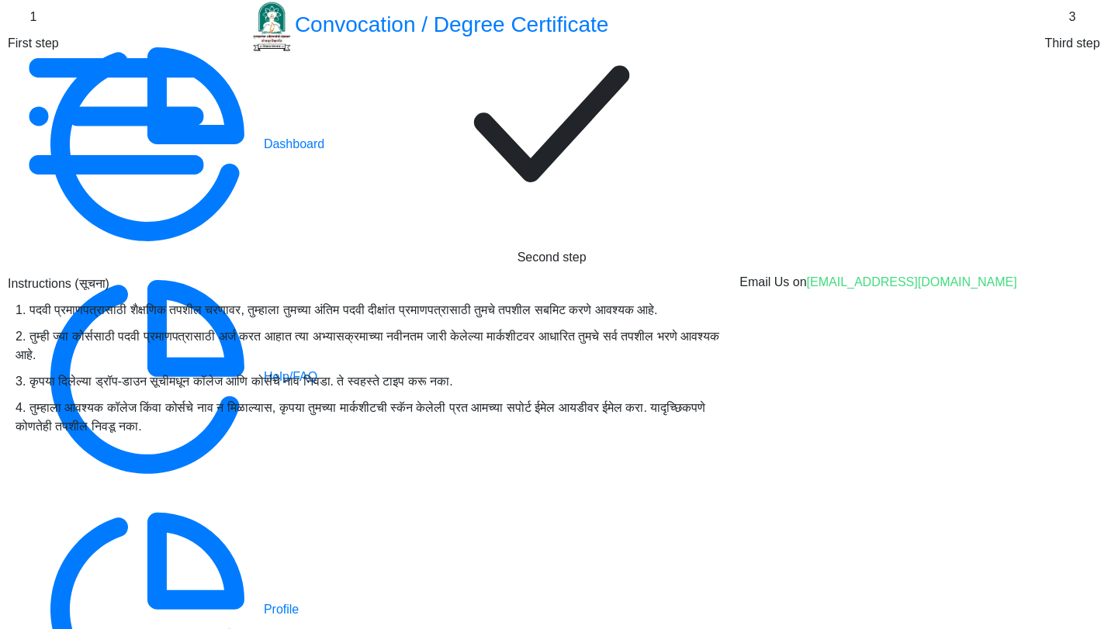
scroll to position [344, 0]
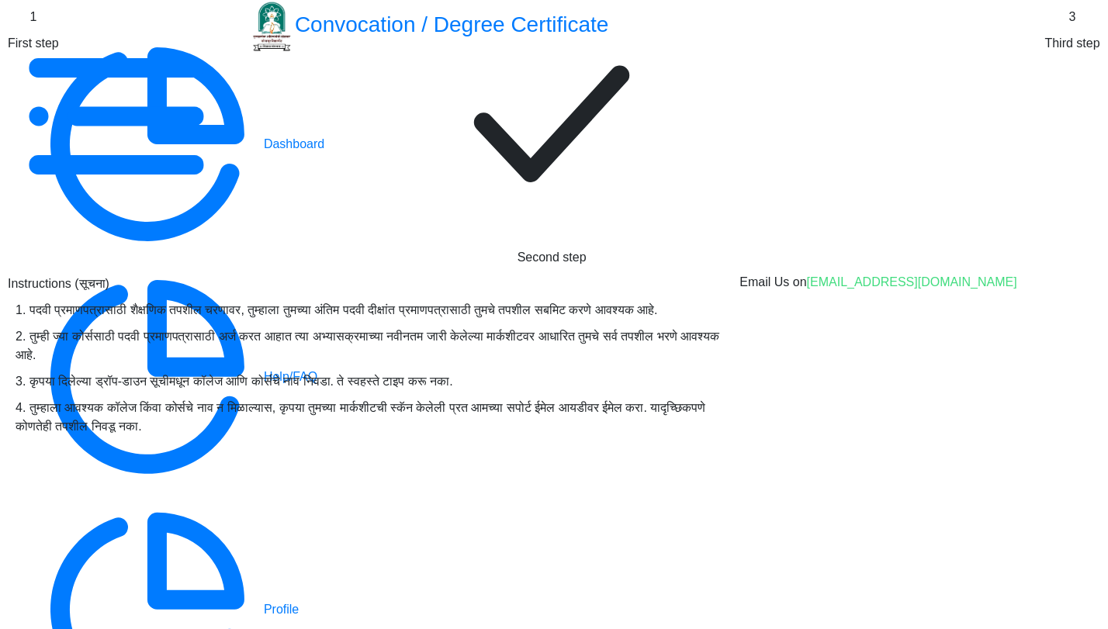
select select "April"
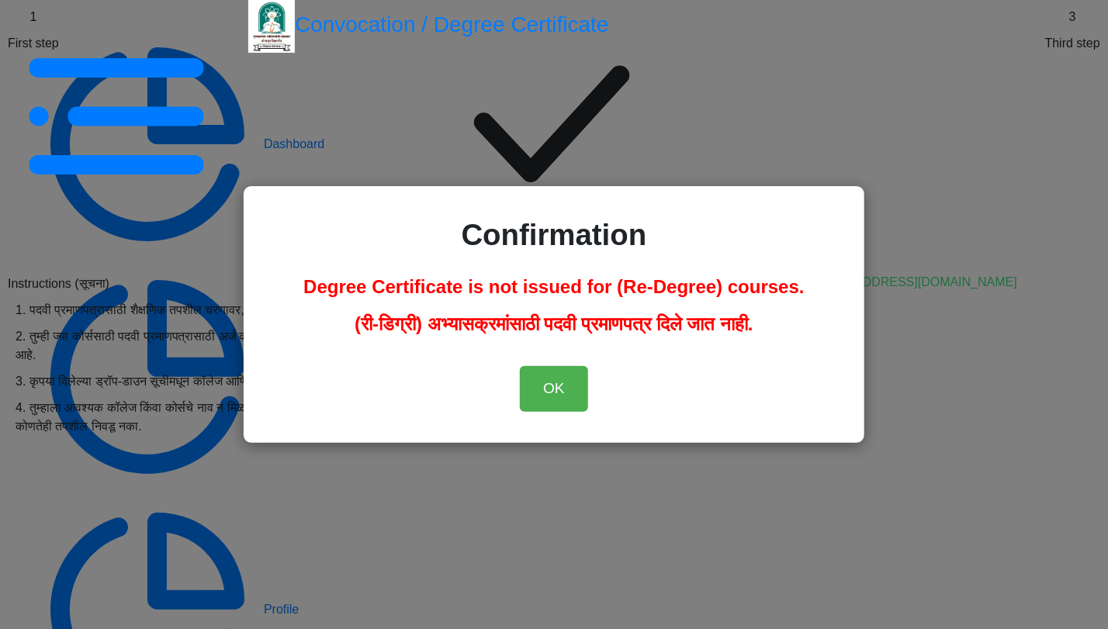
select select "English"
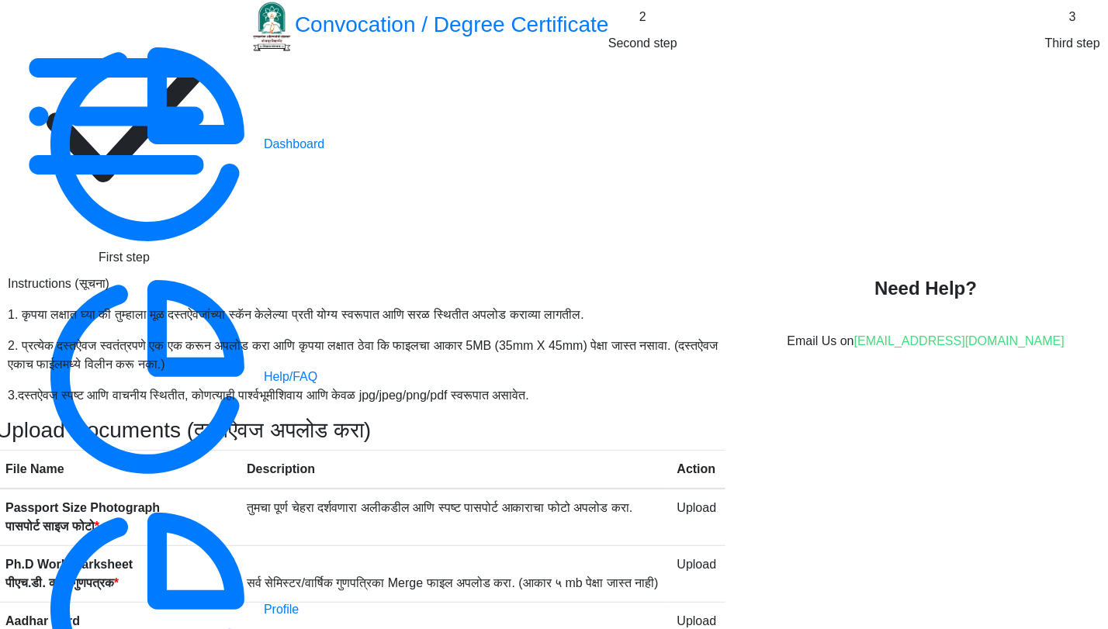
click at [241, 113] on rect at bounding box center [124, 124] width 233 height 233
select select "Regular"
select select "English"
select select "April"
select select "PASS CLASS"
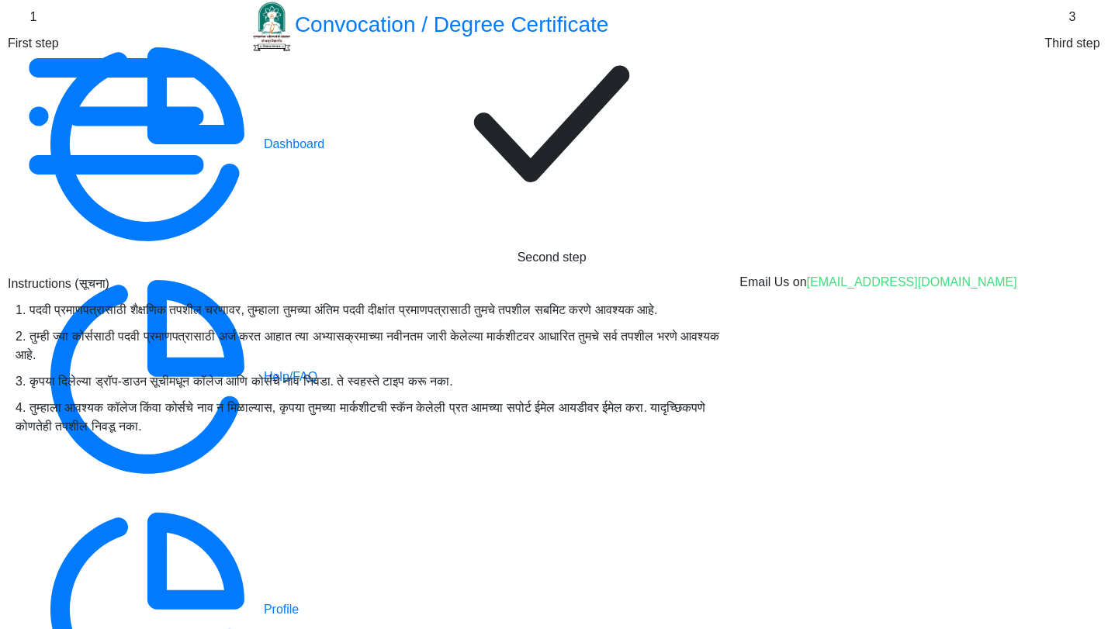
click at [650, 101] on rect at bounding box center [551, 124] width 233 height 233
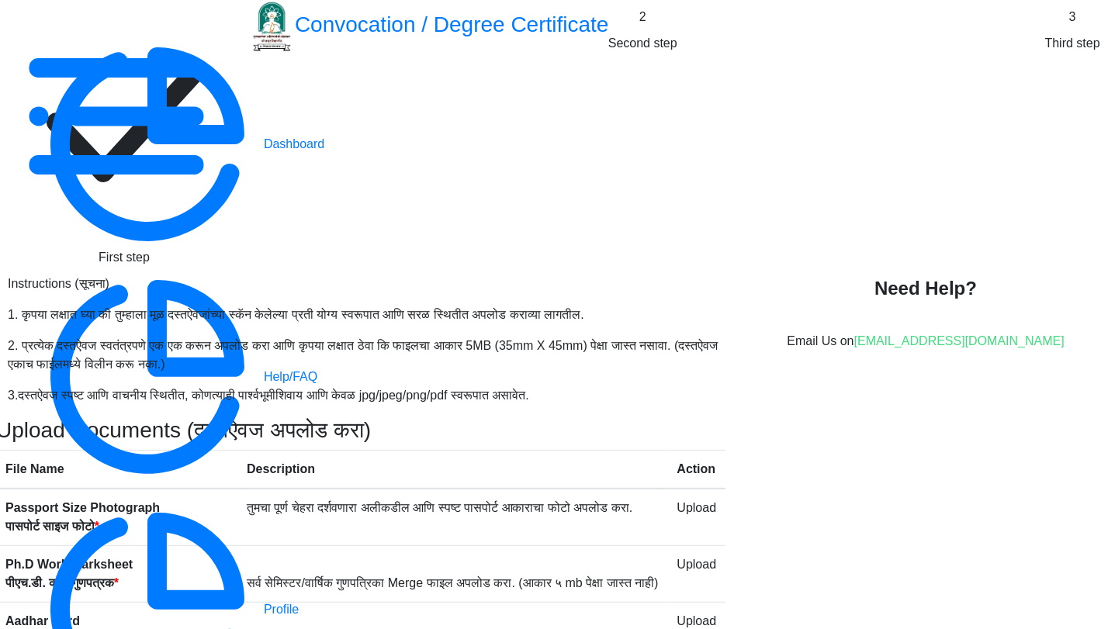
click at [717, 501] on span "Upload" at bounding box center [697, 507] width 40 height 13
click at [717, 558] on span "Upload" at bounding box center [697, 564] width 40 height 13
click at [717, 614] on span "Upload" at bounding box center [697, 620] width 40 height 13
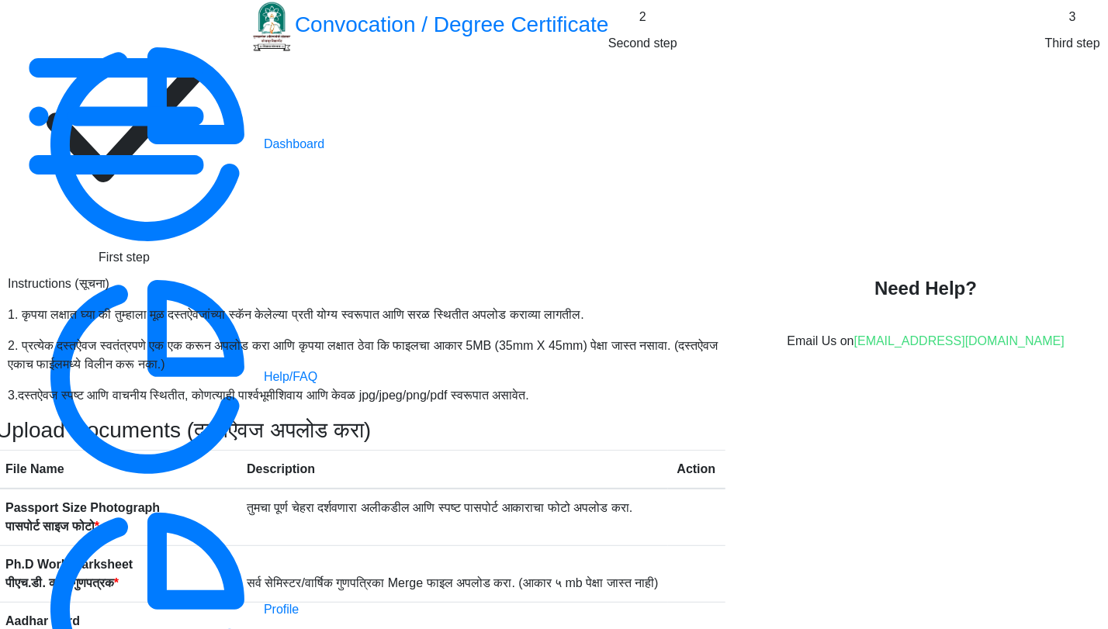
select select
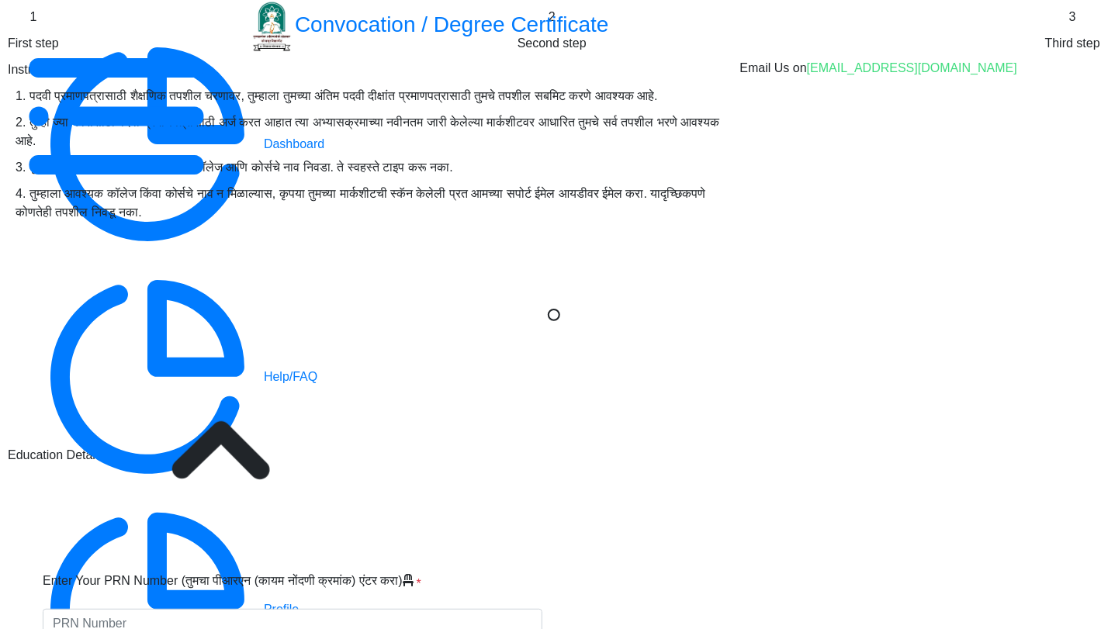
scroll to position [0, 0]
type input "[PERSON_NAME]"
select select
type input "[PERSON_NAME]"
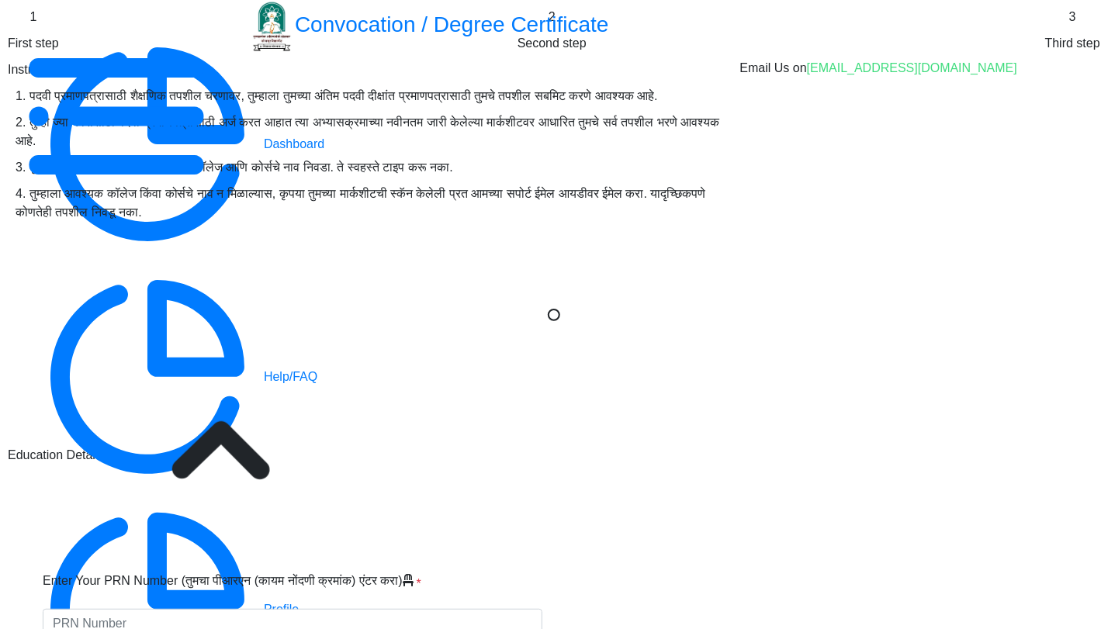
select select
type input "[PERSON_NAME]"
select select "Regular"
select select "2025"
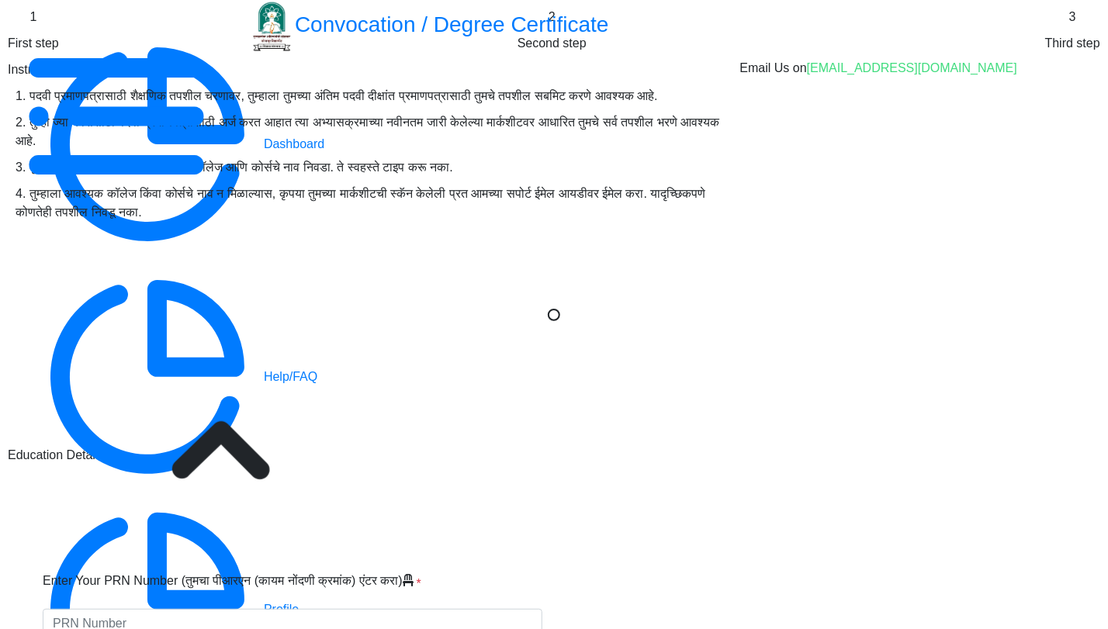
select select "PASS CLASS"
type input "2022203307"
type input "[PERSON_NAME]"
type input "[DEMOGRAPHIC_DATA]"
select select "April"
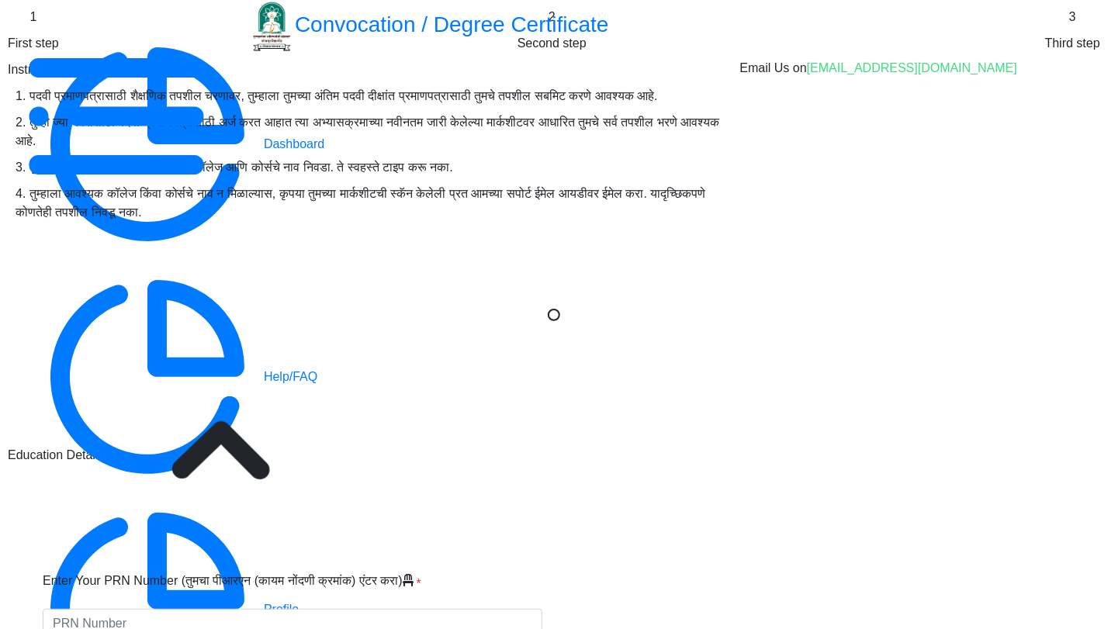
select select "English"
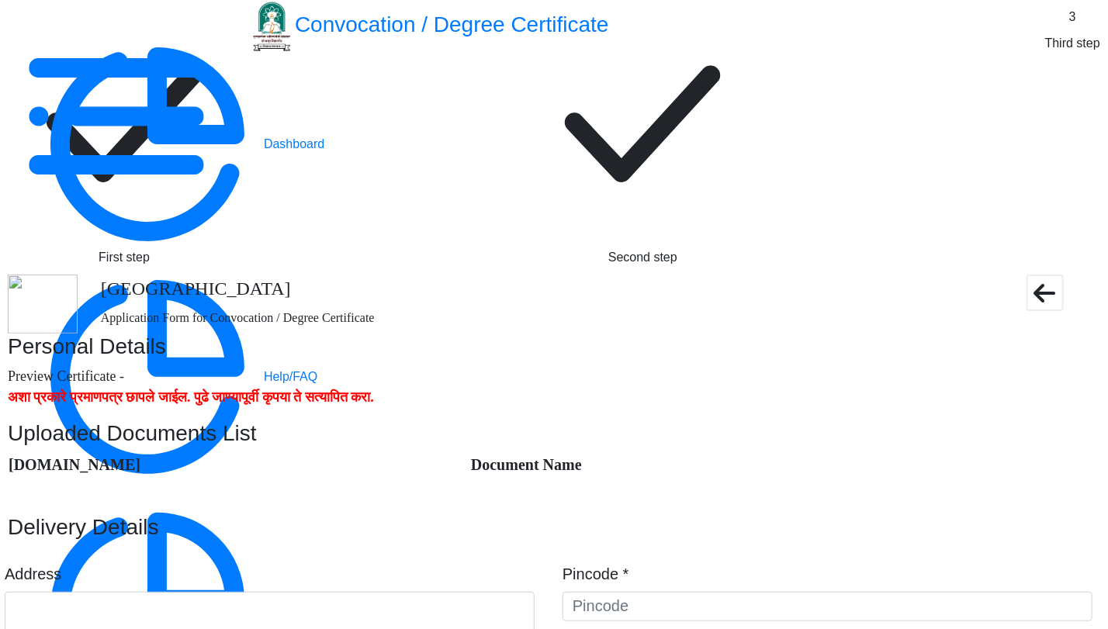
scroll to position [86, 0]
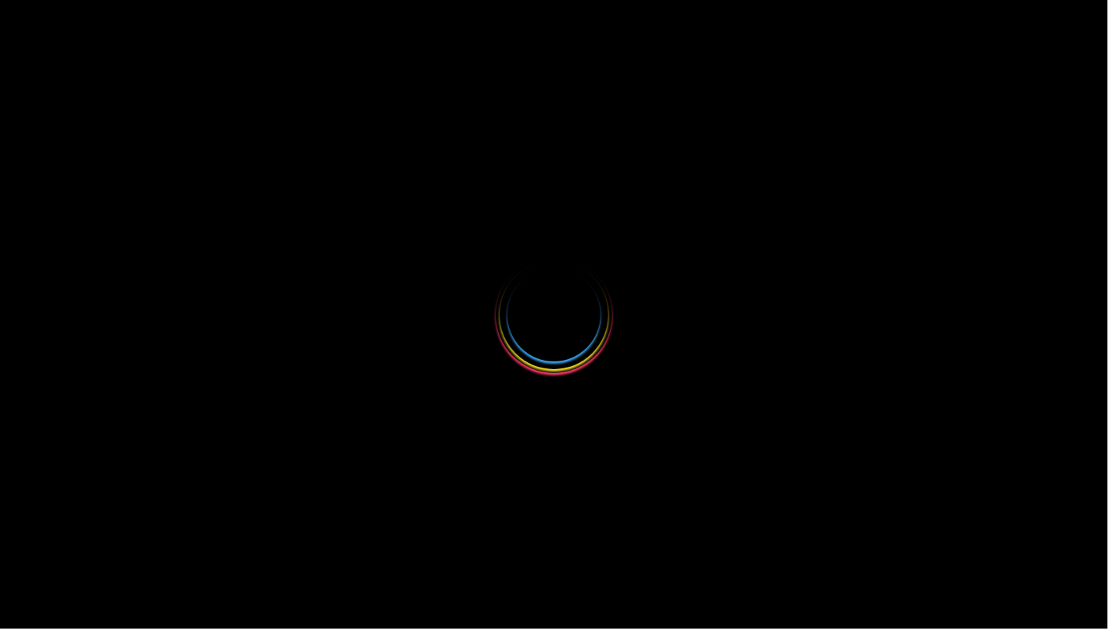
select select
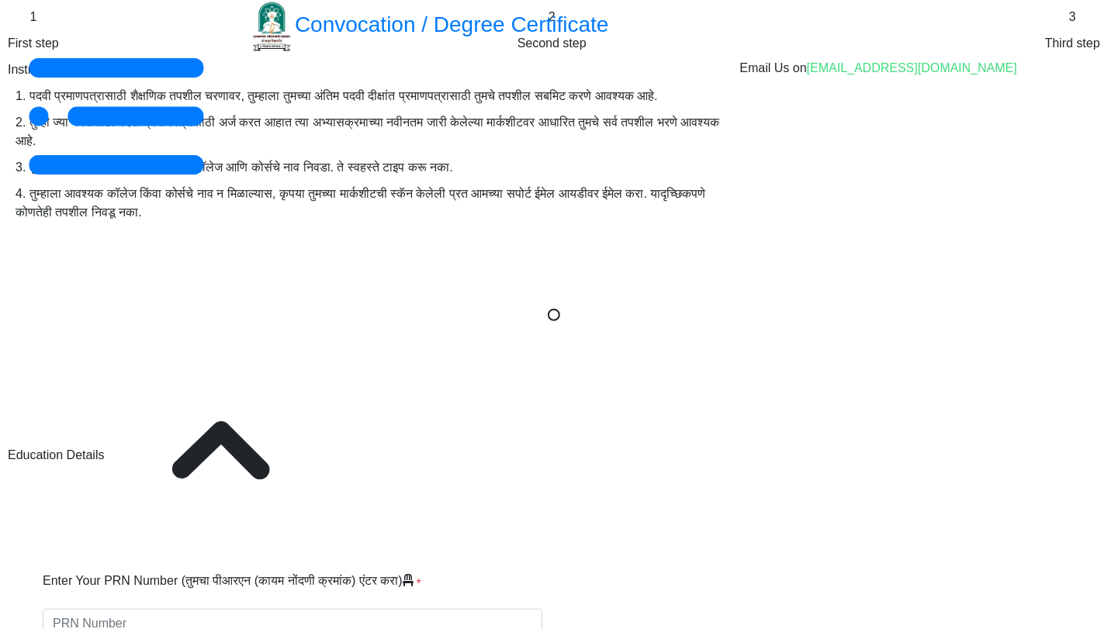
type input "[PERSON_NAME]"
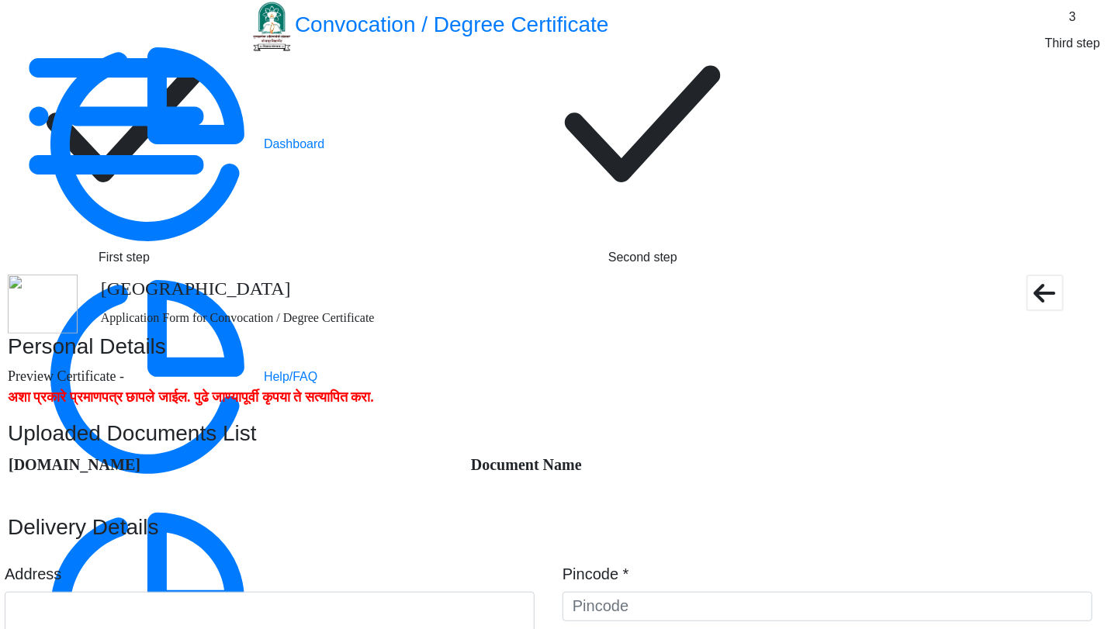
type textarea "dsnjdifninoiregoinerigneroignoiroignreogjeroigoierjgoiermiog"
type input "400093"
type input "Chakala Midc S.O"
type input "MUMBAI SUBURBAN"
type input "[GEOGRAPHIC_DATA]"
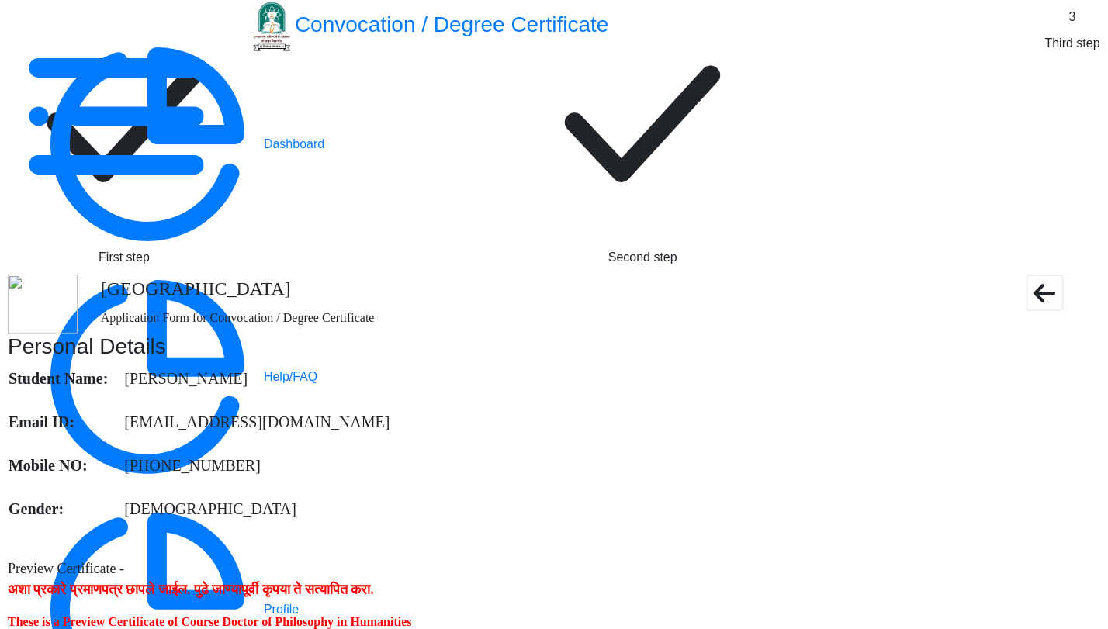
scroll to position [1066, 0]
drag, startPoint x: 453, startPoint y: 242, endPoint x: 275, endPoint y: 246, distance: 177.7
copy h3 "Delivery Details"
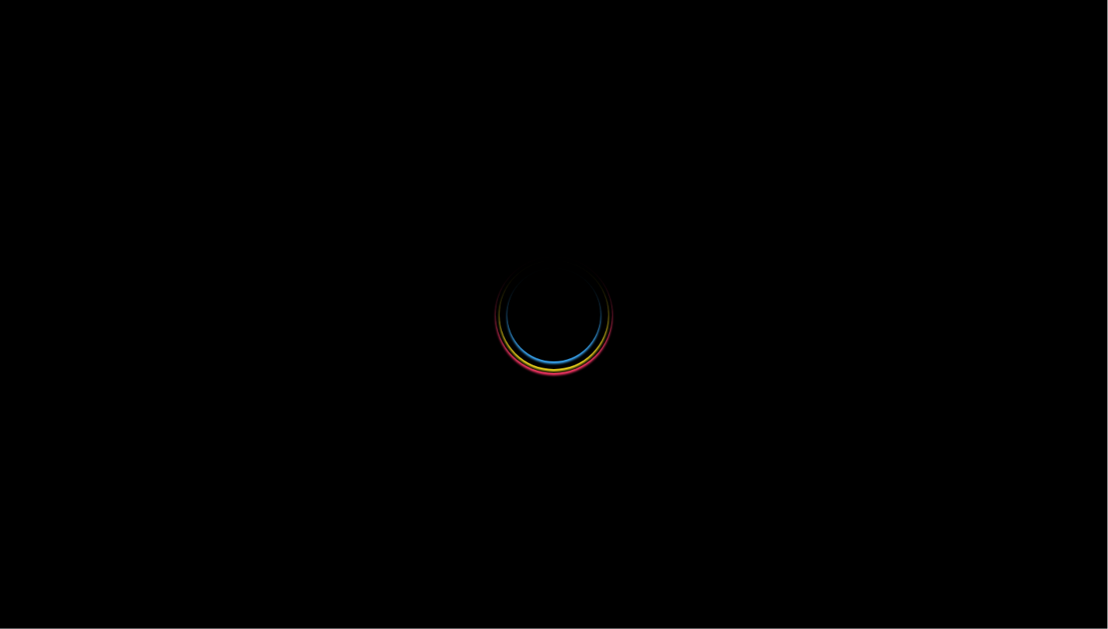
select select
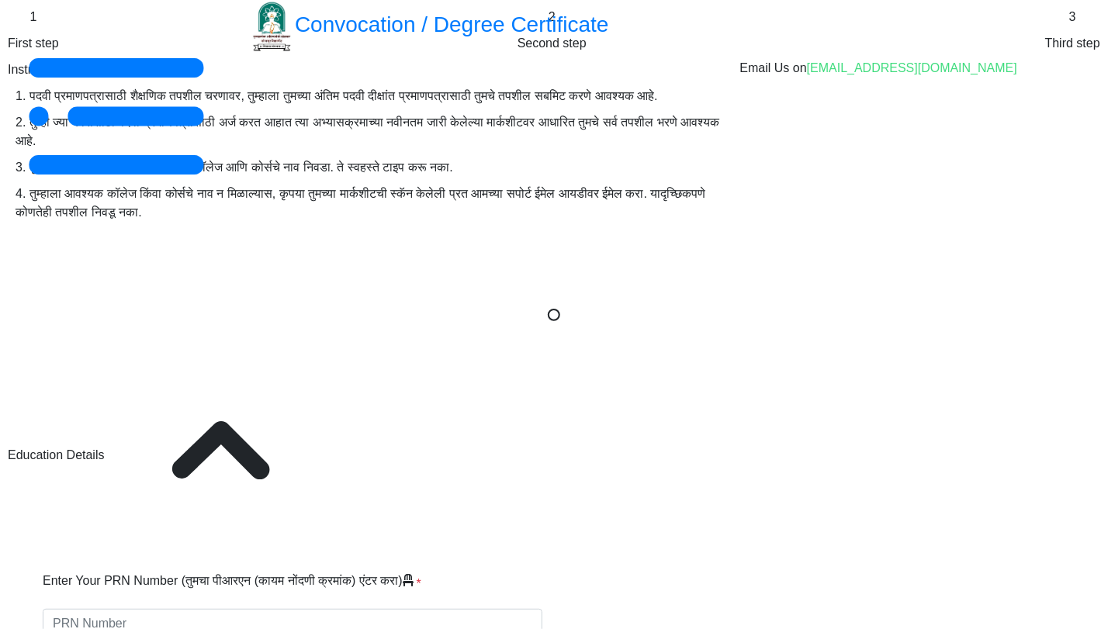
type input "[PERSON_NAME]"
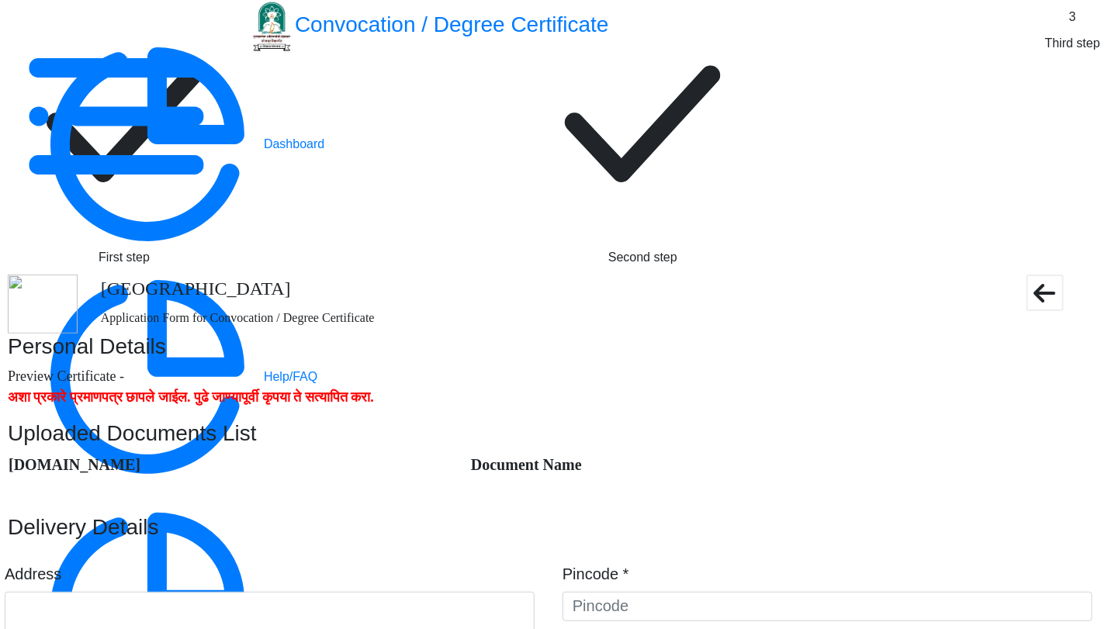
type textarea "dsnjdifninoiregoinerigneroignoiroignreogjeroigoierjgoiermiog"
type input "400093"
type input "Chakala Midc S.O"
type input "MUMBAI SUBURBAN"
type input "Maharashtra"
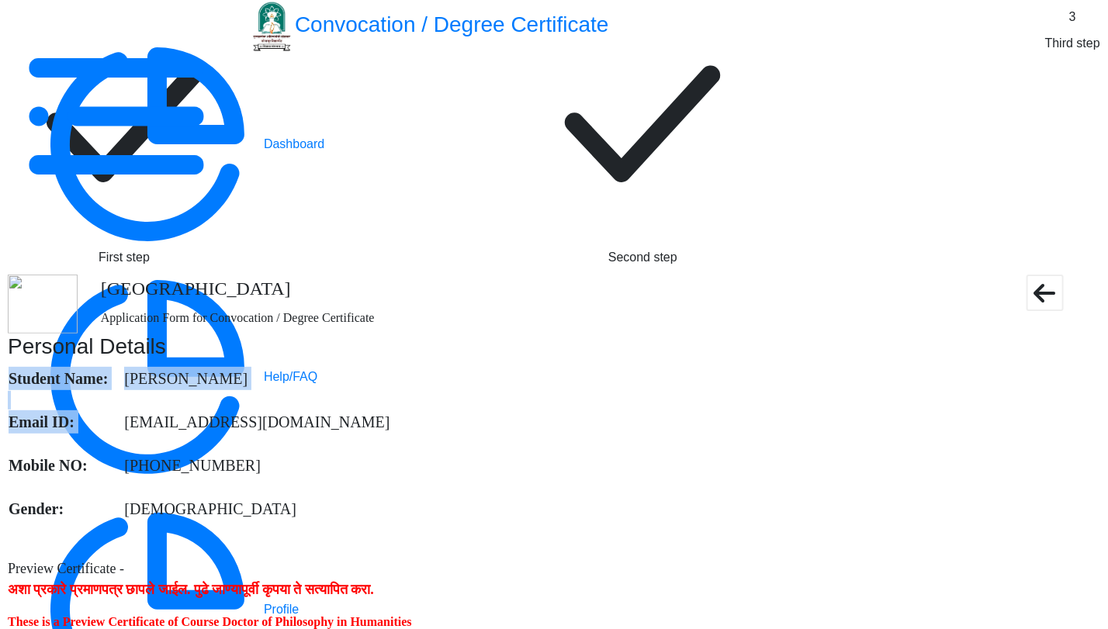
drag, startPoint x: 566, startPoint y: 373, endPoint x: 386, endPoint y: 373, distance: 180.0
click at [386, 373] on nb-card-body "Student Name: Divya Bharat Trivedi Email ID: trivedijyoti1982@gmail.com Mobile …" at bounding box center [554, 462] width 1092 height 192
click at [390, 410] on td "[EMAIL_ADDRESS][DOMAIN_NAME]" at bounding box center [250, 422] width 282 height 25
drag, startPoint x: 566, startPoint y: 372, endPoint x: 382, endPoint y: 369, distance: 184.7
click at [382, 369] on nb-card-body "Student Name: Divya Bharat Trivedi Email ID: trivedijyoti1982@gmail.com Mobile …" at bounding box center [554, 462] width 1092 height 192
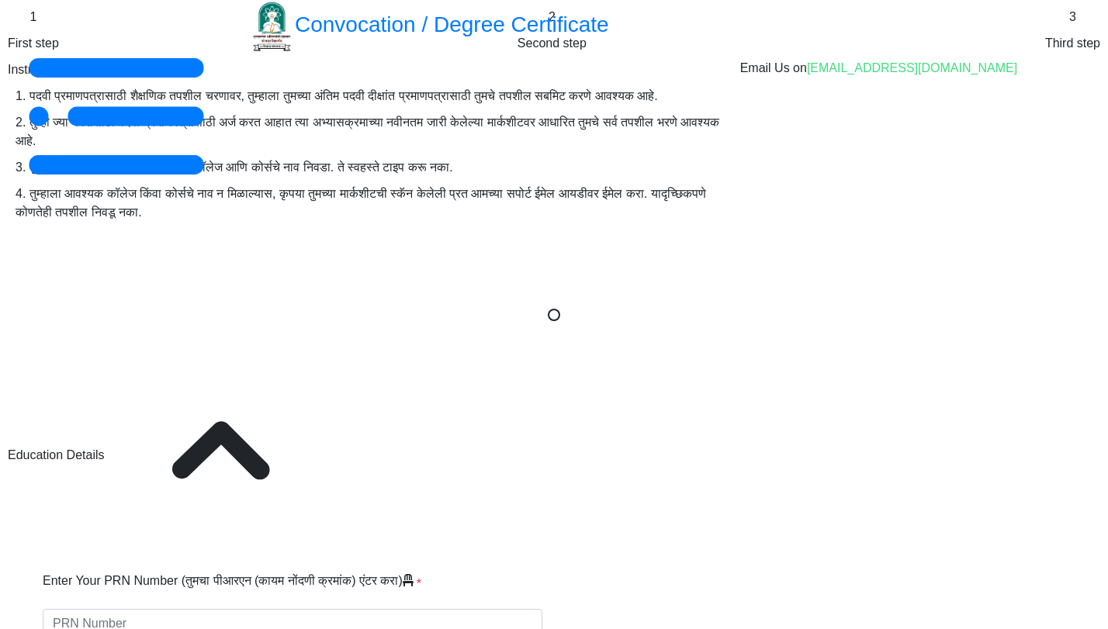
select select
type input "[PERSON_NAME]"
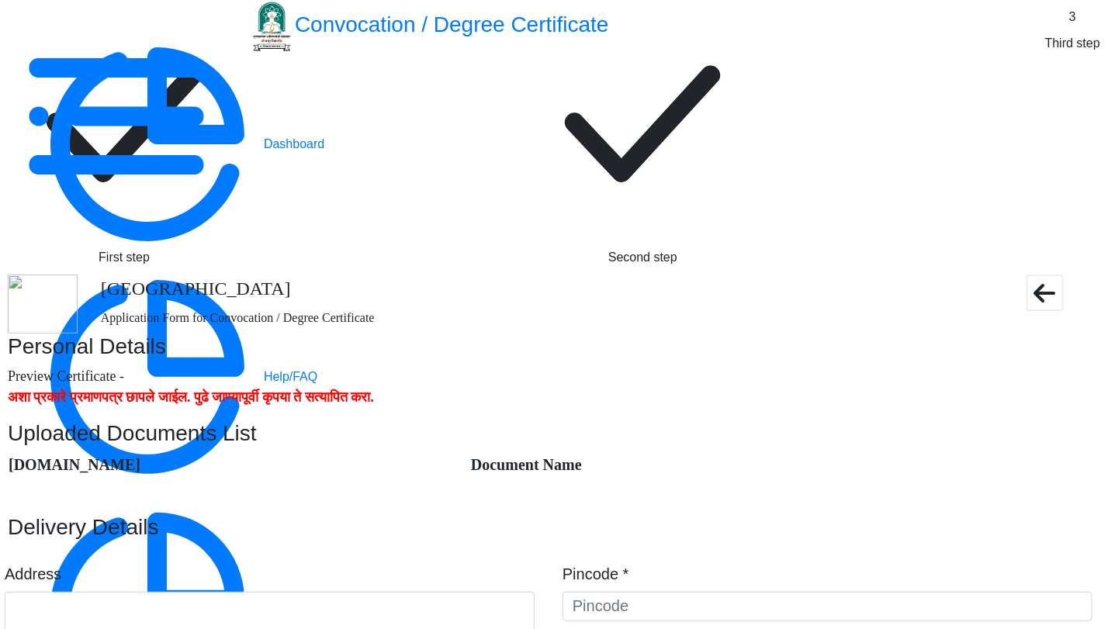
type textarea "dsnjdifninoiregoinerigneroignoiroignreogjeroigoierjgoiermiog"
type input "400093"
type input "Chakala Midc S.O"
type input "MUMBAI SUBURBAN"
type input "[GEOGRAPHIC_DATA]"
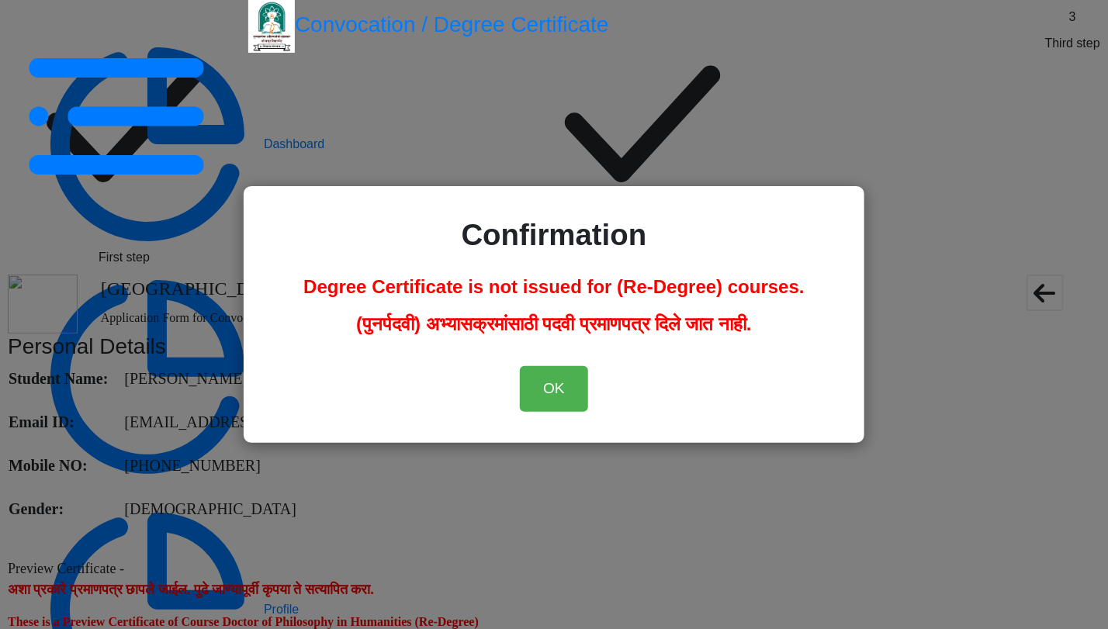
click at [982, 242] on div "Confirmation Degree Certificate is not issued for (Re-Degree) courses. (पुनर्पद…" at bounding box center [554, 314] width 1108 height 629
click at [566, 383] on button "OK" at bounding box center [554, 389] width 68 height 46
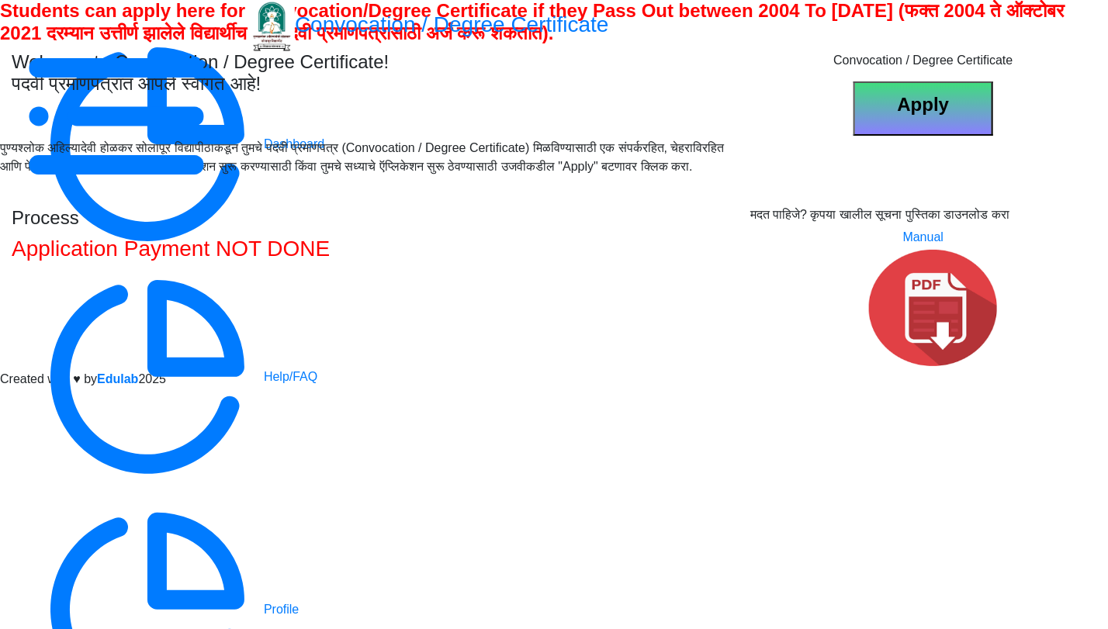
click at [1102, 116] on div at bounding box center [1102, 116] width 0 height 0
click at [1018, 407] on span "Log out" at bounding box center [557, 416] width 1077 height 19
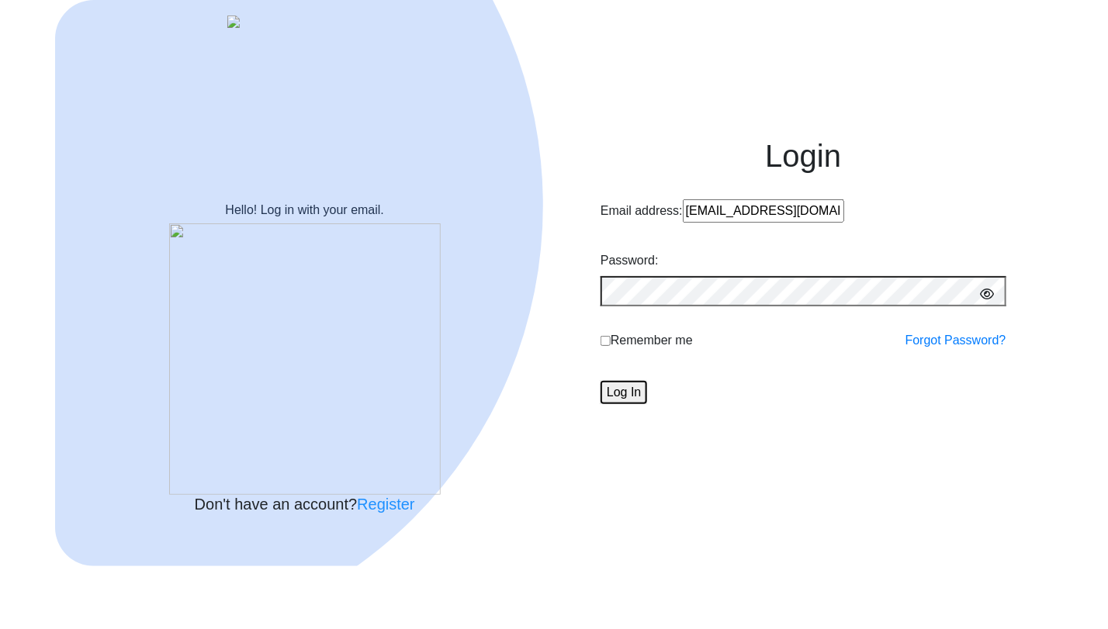
click at [647, 404] on button "Log In" at bounding box center [624, 392] width 47 height 23
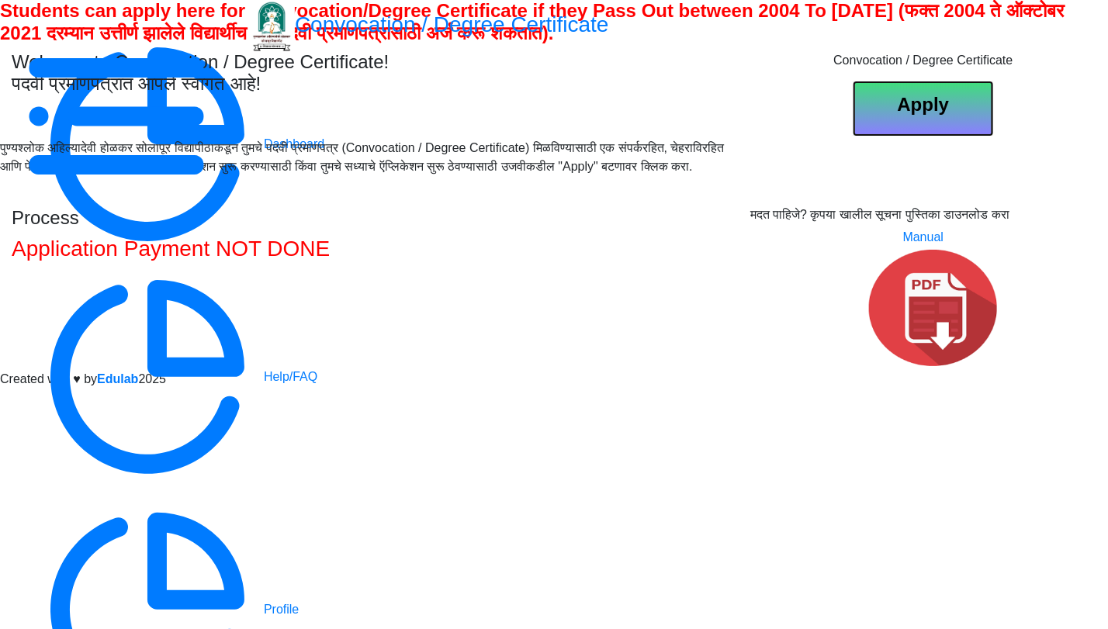
click at [950, 115] on b "Apply" at bounding box center [924, 104] width 52 height 21
select select
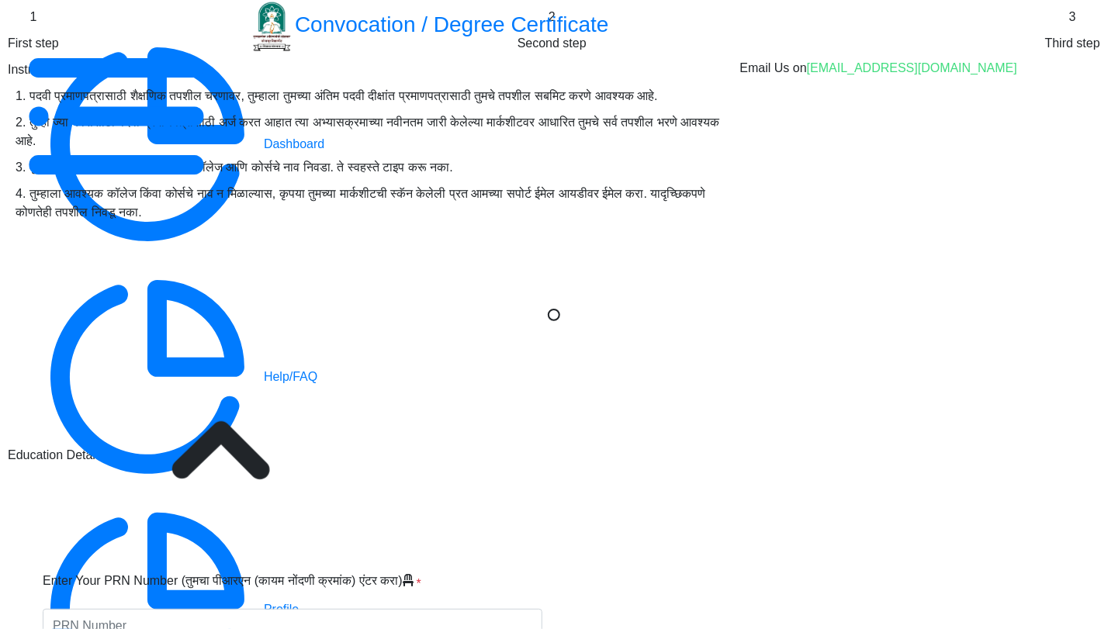
type input "[PERSON_NAME]"
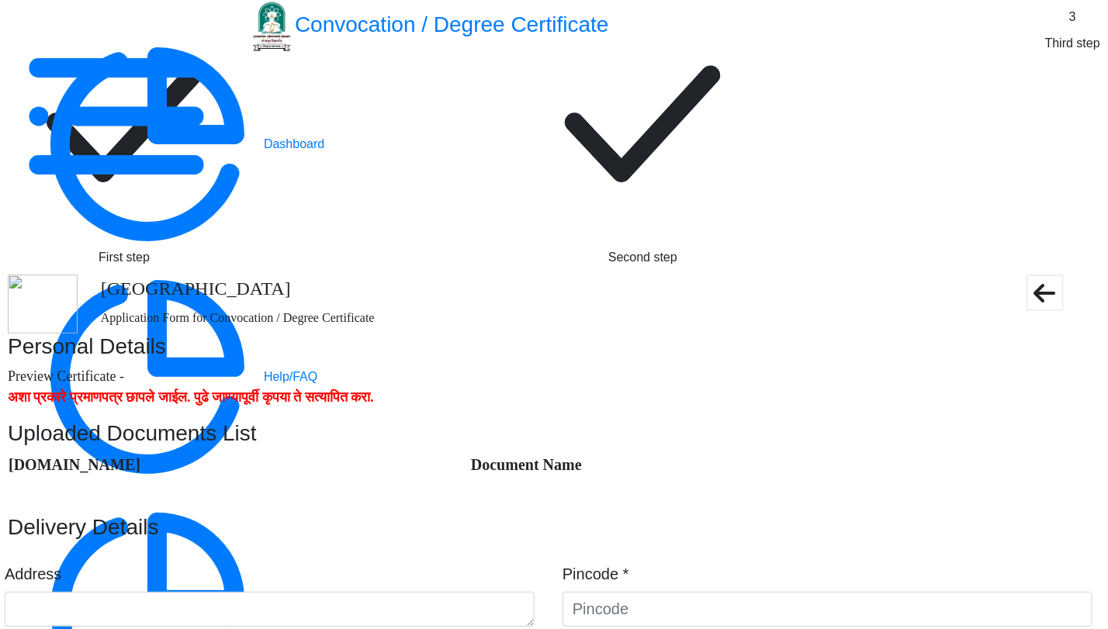
type textarea "dsnjdifninoiregoinerigneroignoiroignreogjeroigoierjgoiermiog"
type input "400093"
type input "Chakala Midc S.O"
type input "MUMBAI SUBURBAN"
type input "Maharashtra"
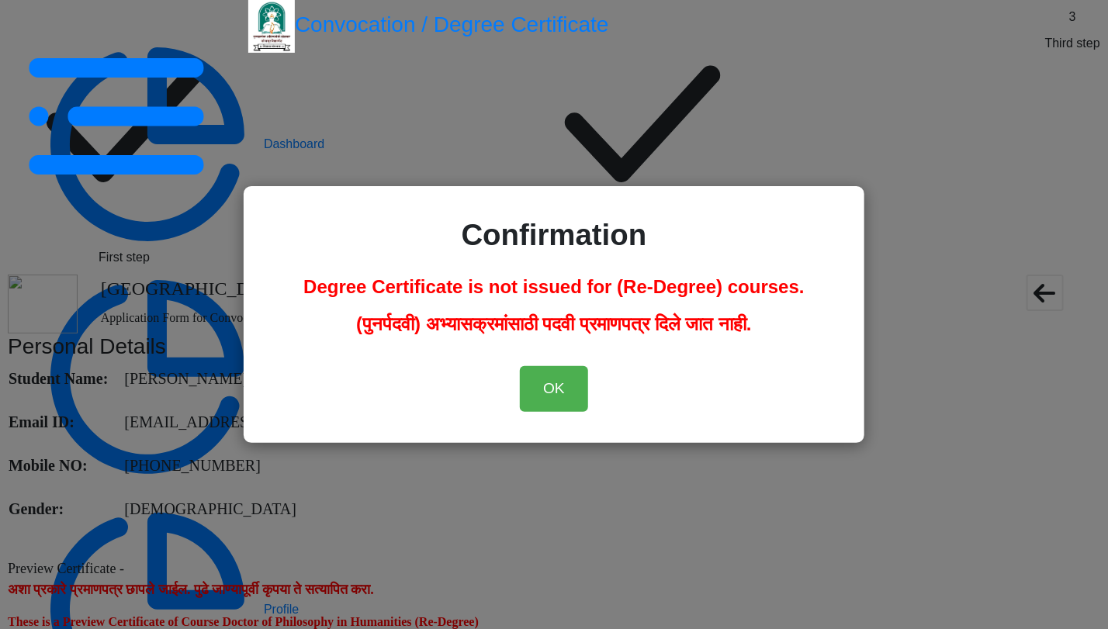
scroll to position [1034, 0]
click at [563, 393] on button "OK" at bounding box center [554, 389] width 68 height 46
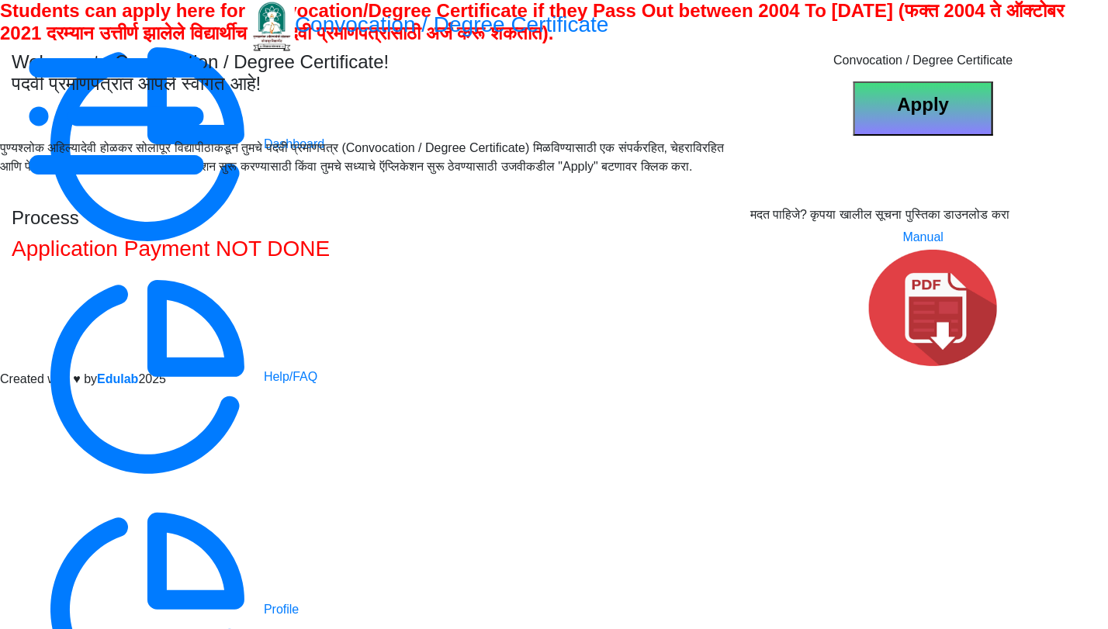
click at [1102, 116] on div at bounding box center [1102, 116] width 0 height 0
click at [1012, 407] on span "Log out" at bounding box center [557, 416] width 1077 height 19
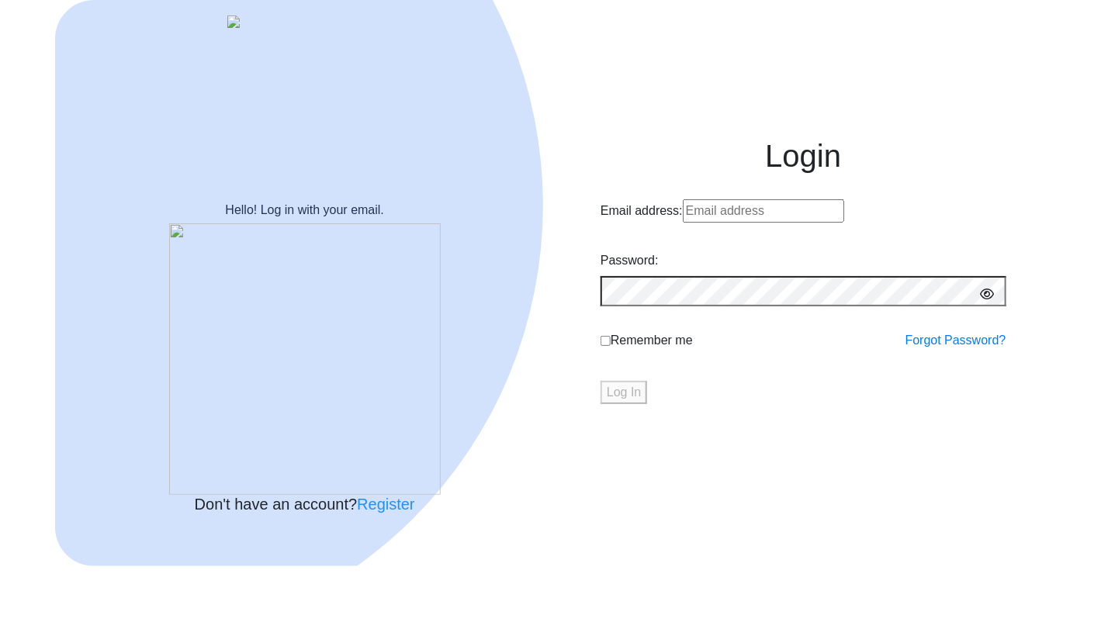
type input "[EMAIL_ADDRESS][DOMAIN_NAME]"
click at [647, 404] on button "Log In" at bounding box center [624, 392] width 47 height 23
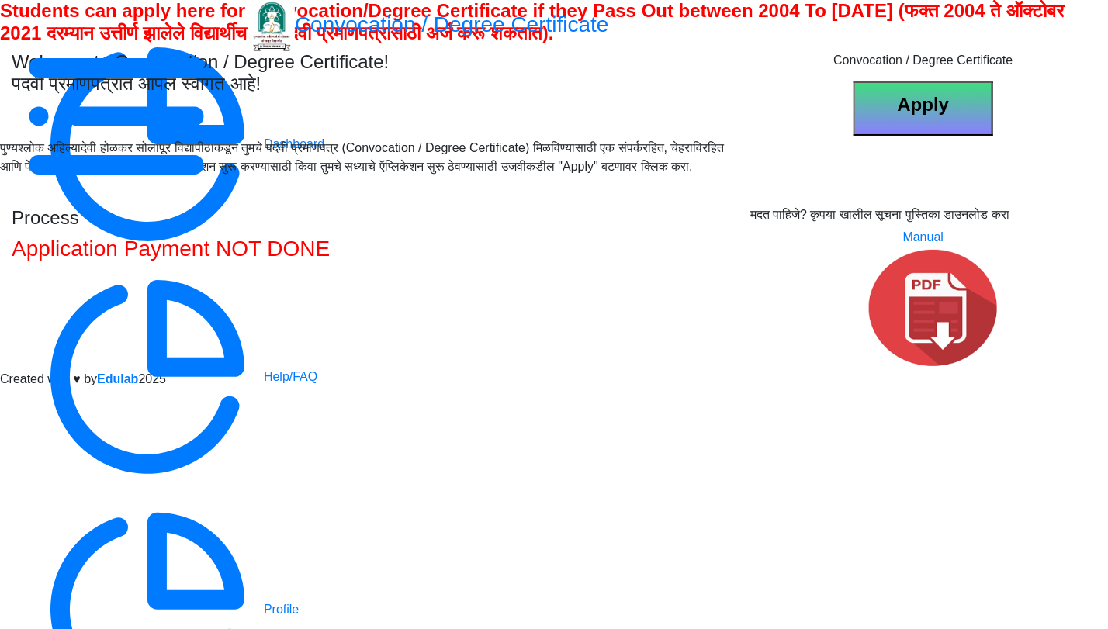
click at [1102, 116] on div at bounding box center [1105, 116] width 6 height 0
click at [1016, 407] on span "Log out" at bounding box center [557, 416] width 1077 height 19
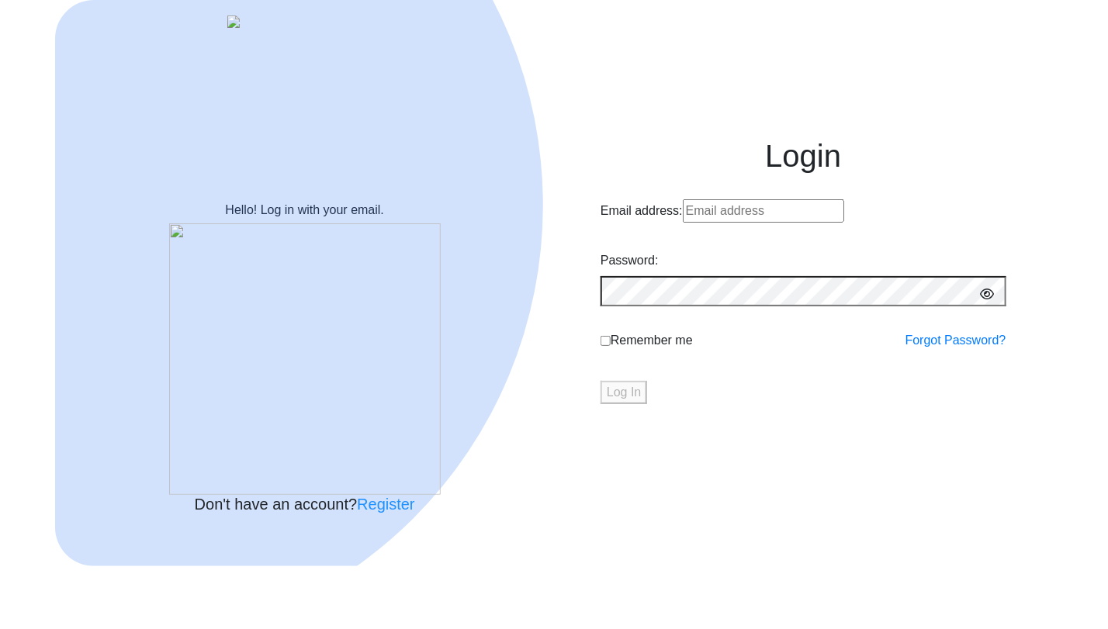
type input "[EMAIL_ADDRESS][DOMAIN_NAME]"
click at [647, 404] on button "Log In" at bounding box center [624, 392] width 47 height 23
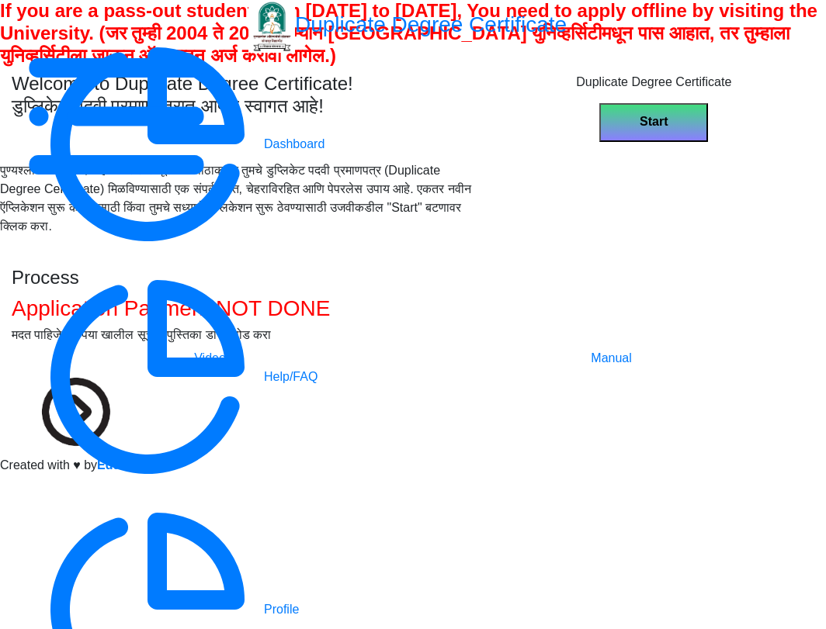
click at [700, 142] on div "Start" at bounding box center [654, 117] width 344 height 50
click at [669, 142] on button "Start" at bounding box center [653, 122] width 109 height 39
select select
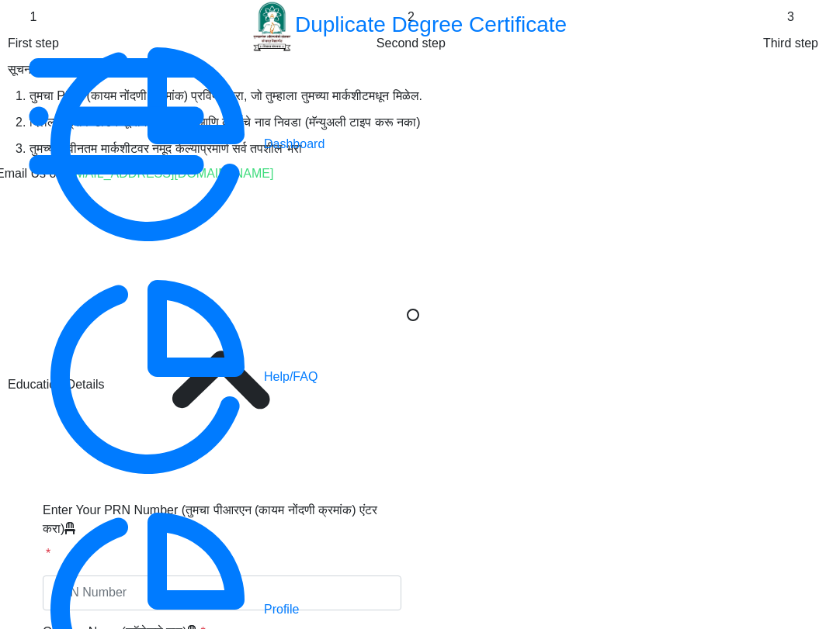
type input "1234567890123456"
select select "2020"
select select "October"
select select "DISTINCTION"
type input "123"
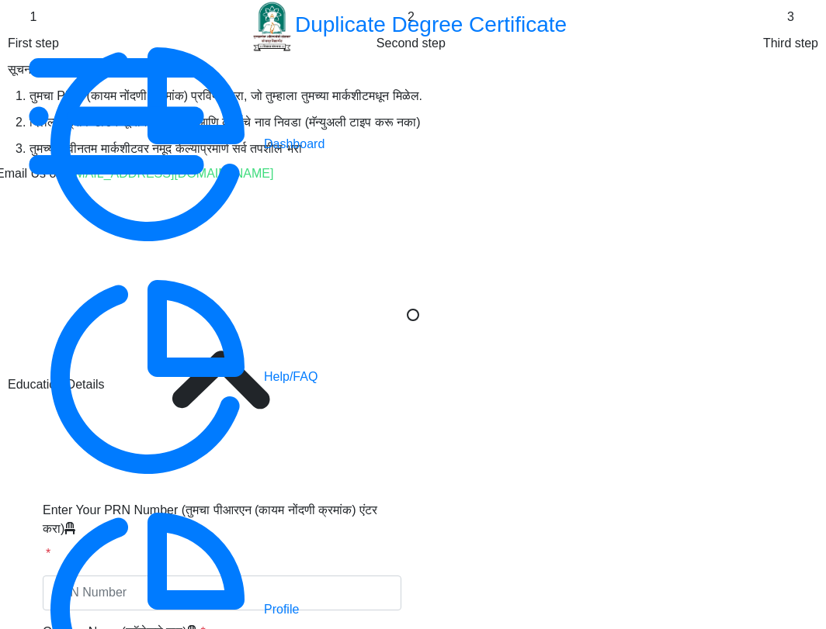
type input "Jyoti"
type input "[PERSON_NAME]"
type input "[DATE]"
select select "true"
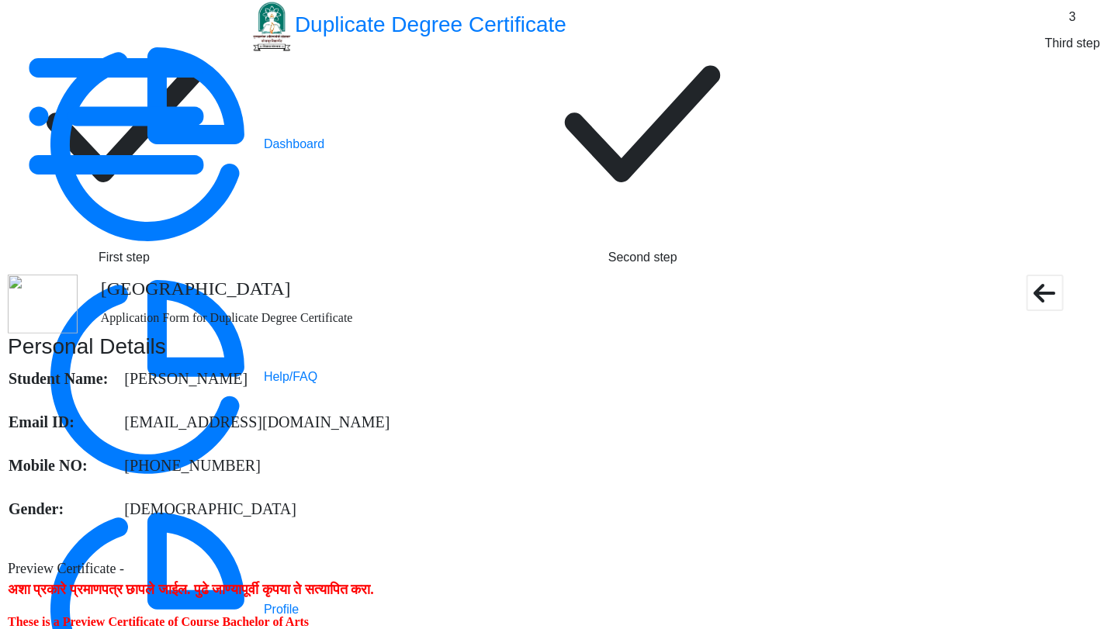
click at [241, 101] on div at bounding box center [124, 124] width 233 height 233
select select "2020"
select select "October"
select select "DISTINCTION"
select select "true"
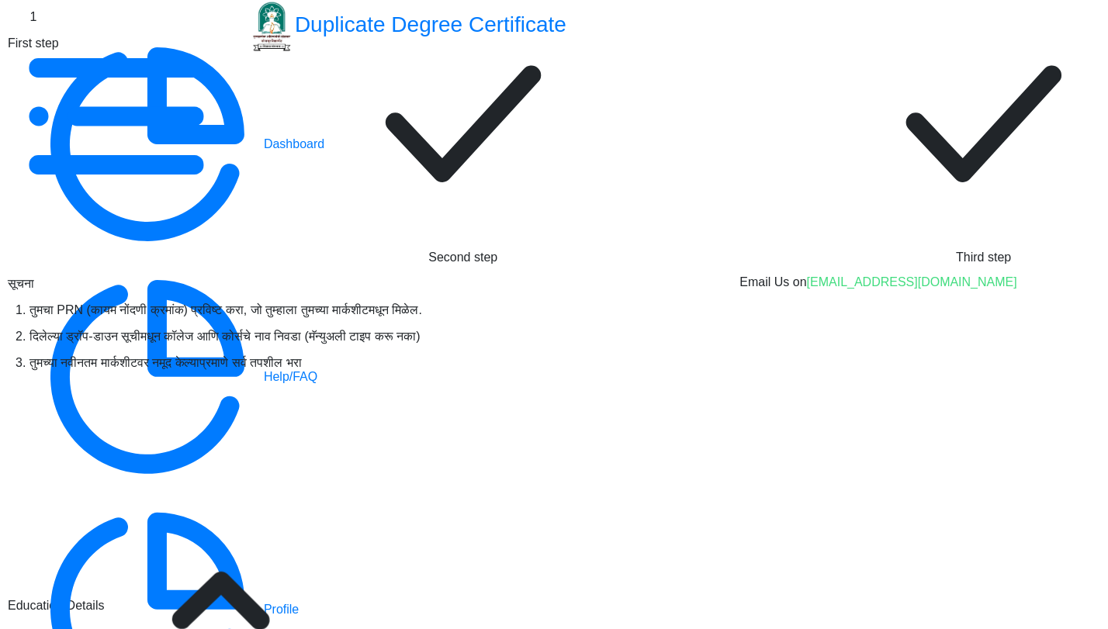
scroll to position [344, 0]
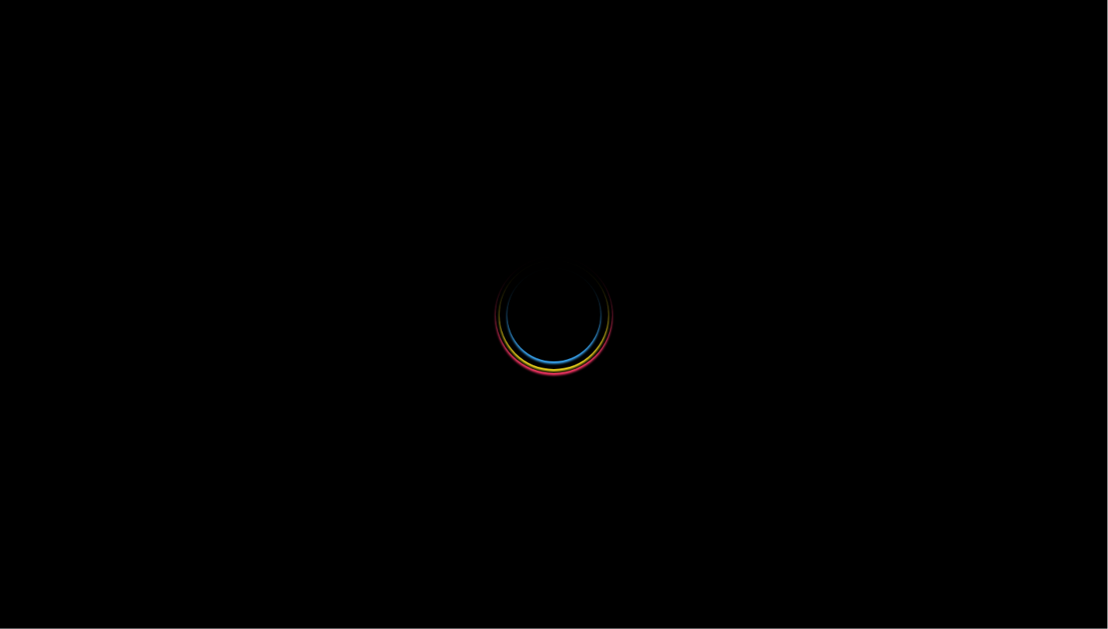
select select
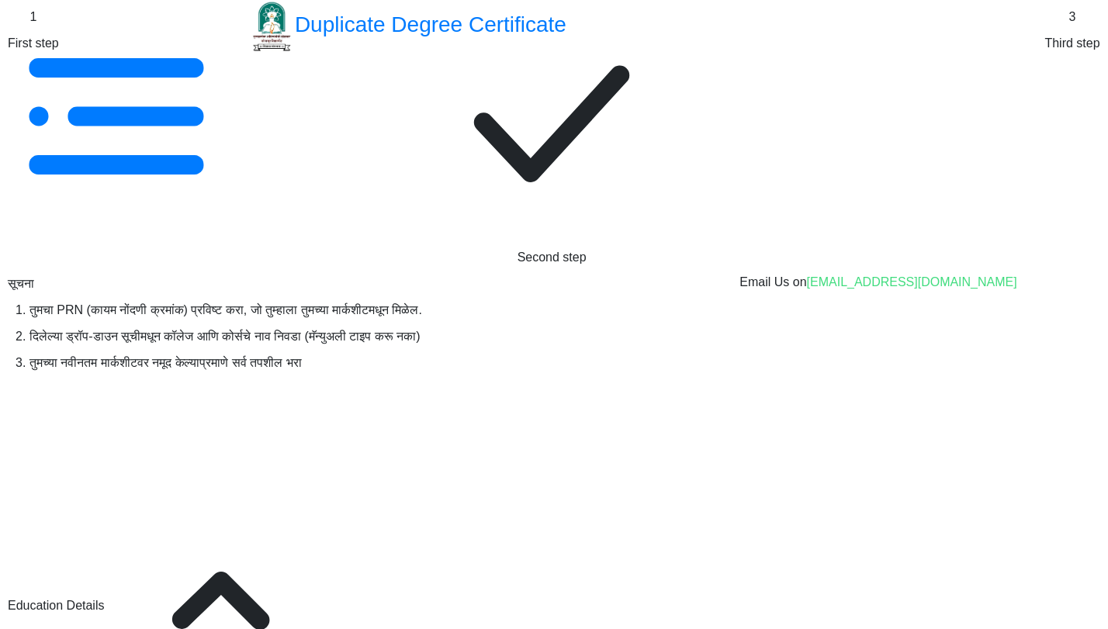
type input "1234567890123456"
select select "2020"
select select "October"
select select "DISTINCTION"
type input "123"
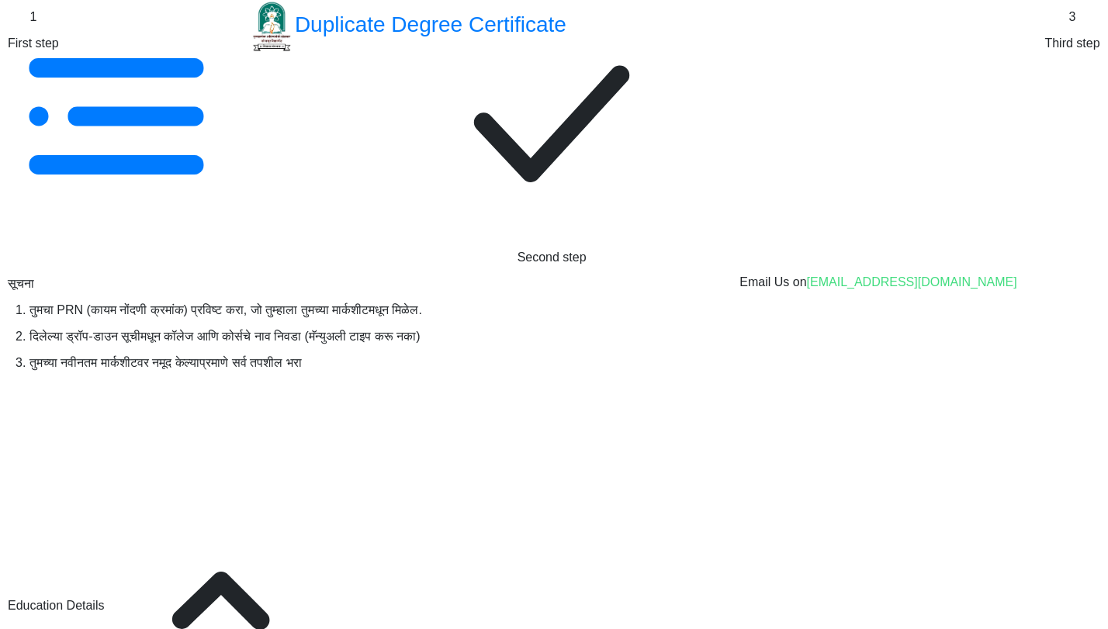
type input "Jyoti"
type input "[PERSON_NAME]"
type input "[DATE]"
select select "true"
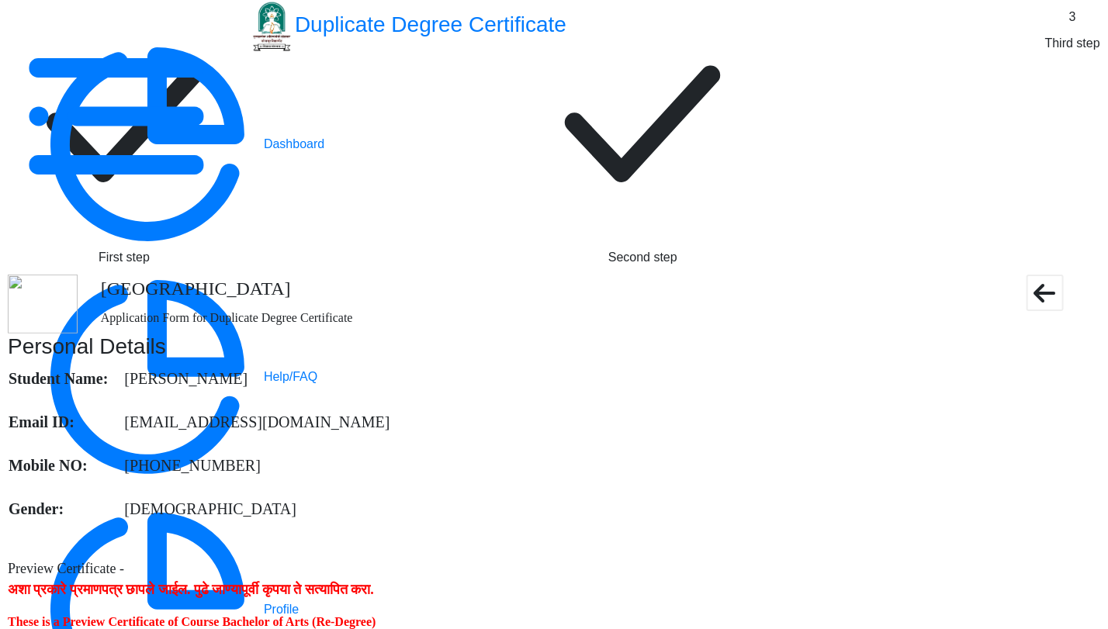
click at [241, 103] on rect at bounding box center [124, 124] width 233 height 233
select select "2020"
select select "October"
select select "DISTINCTION"
select select "true"
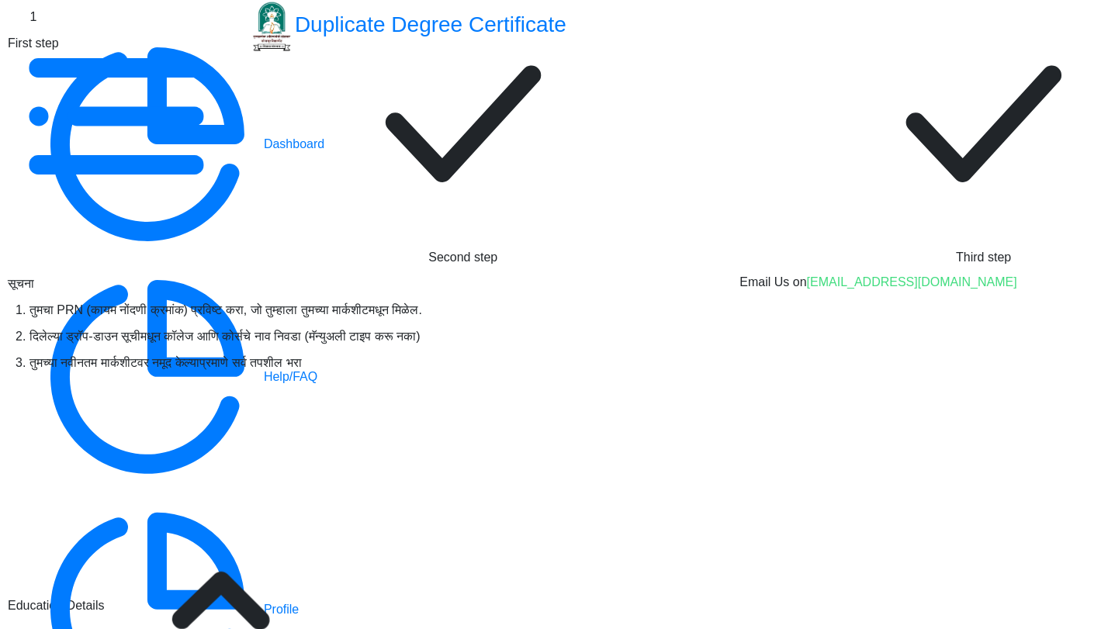
scroll to position [258, 0]
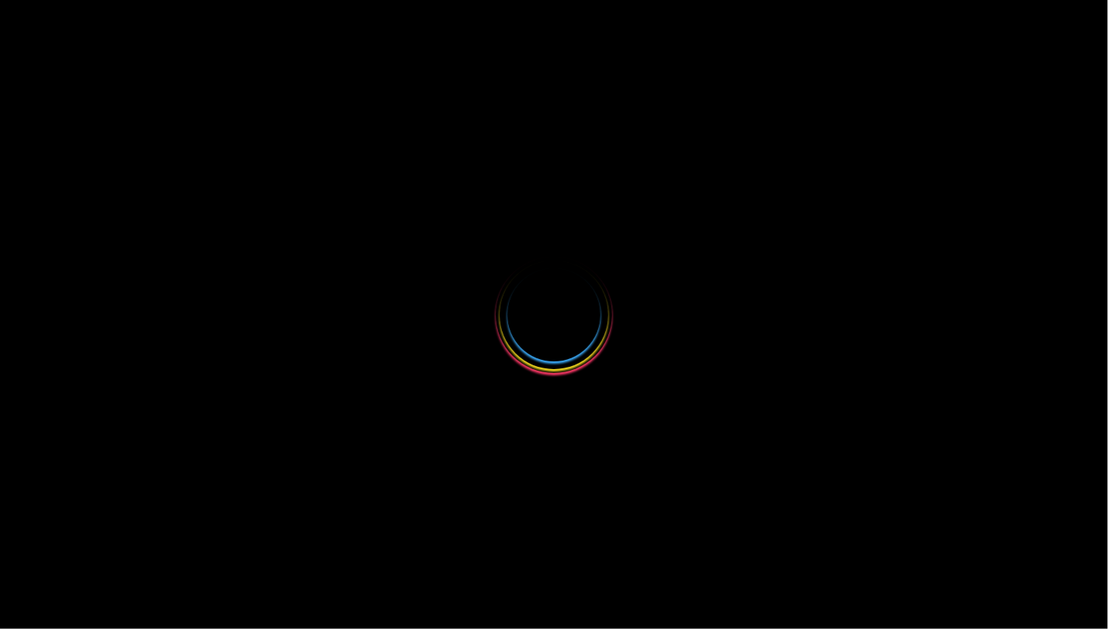
select select
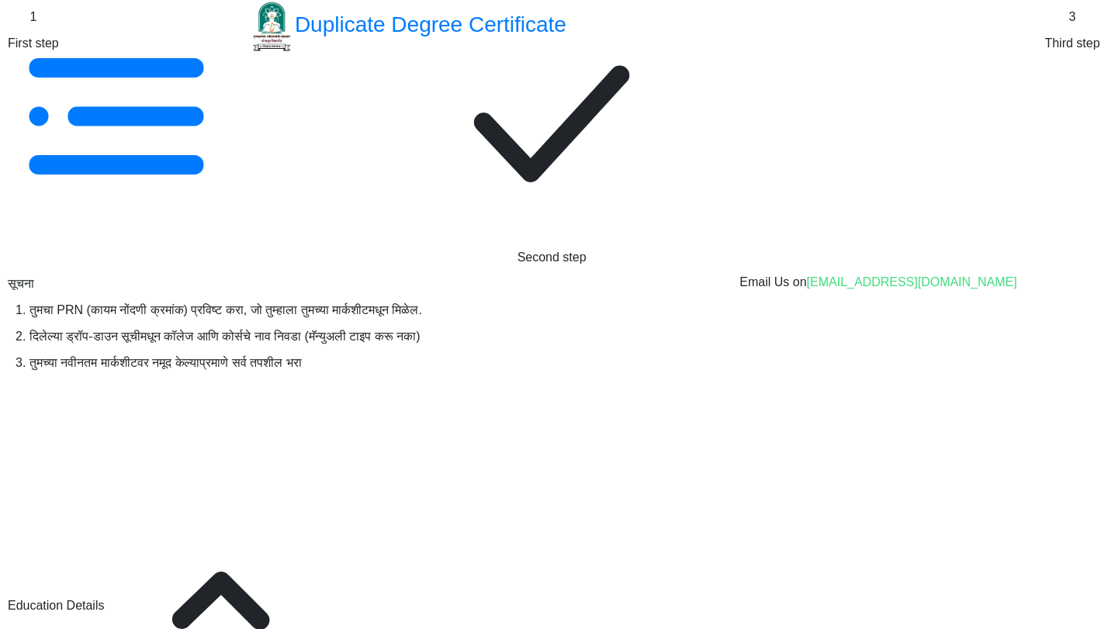
type input "1234567890123456"
select select "2020"
select select "October"
select select "DISTINCTION"
type input "123"
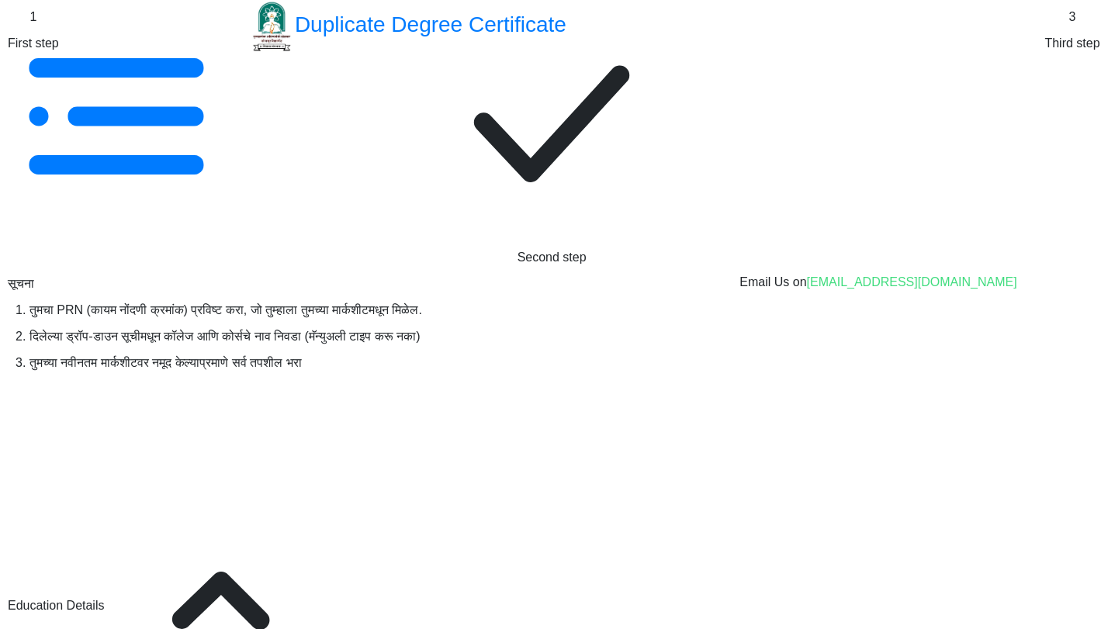
type input "Jyoti"
type input "[PERSON_NAME]"
type input "[DATE]"
select select "true"
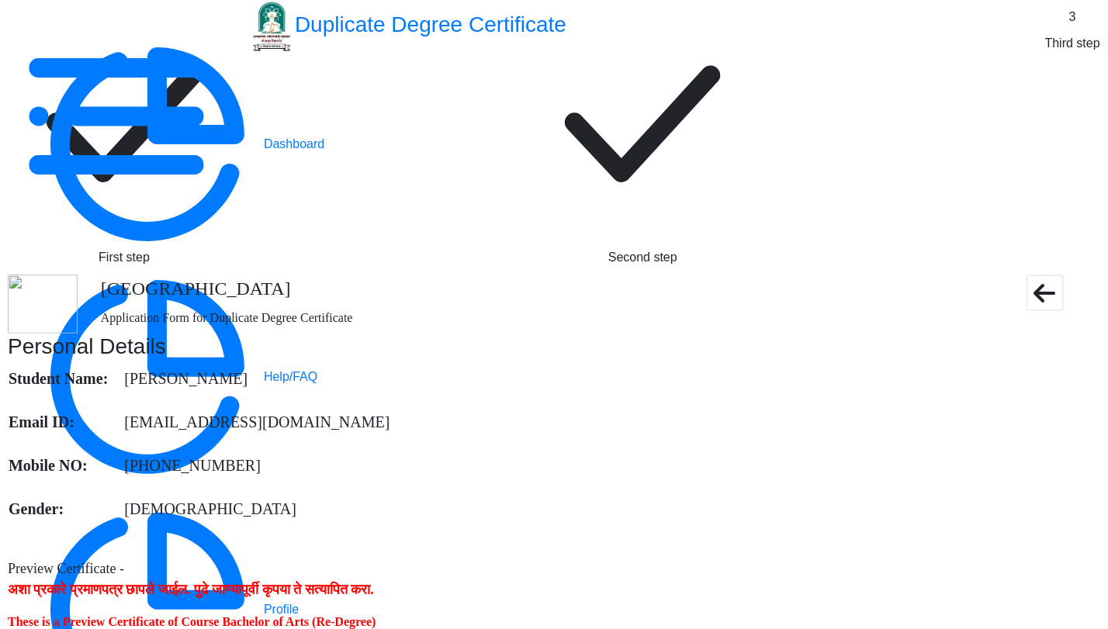
click at [241, 107] on rect at bounding box center [124, 124] width 233 height 233
select select "2020"
select select "October"
select select "DISTINCTION"
select select "true"
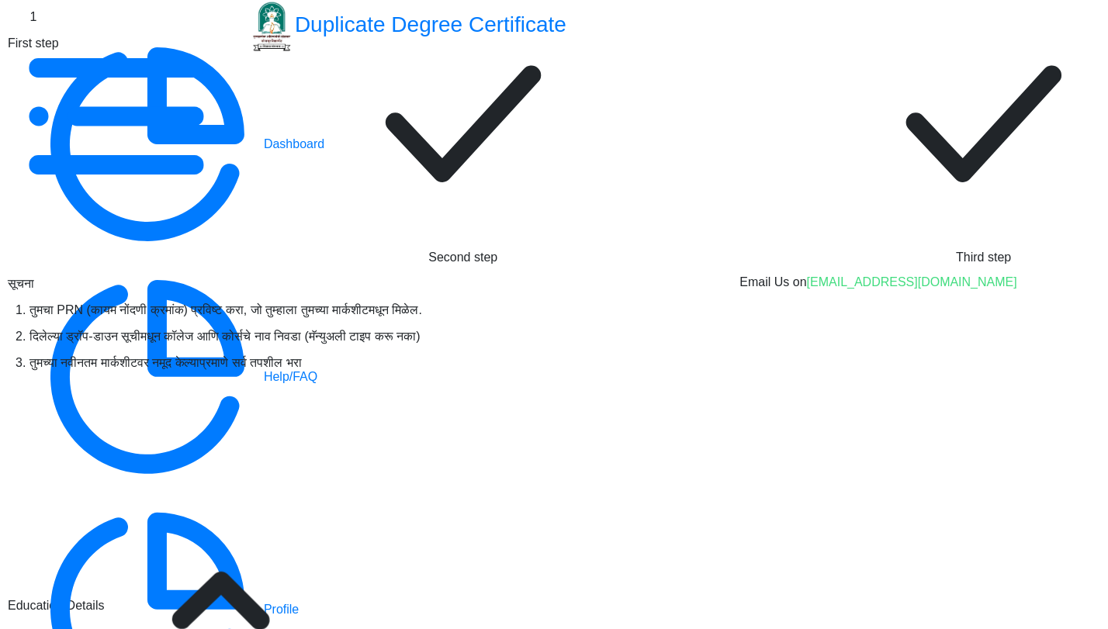
scroll to position [258, 0]
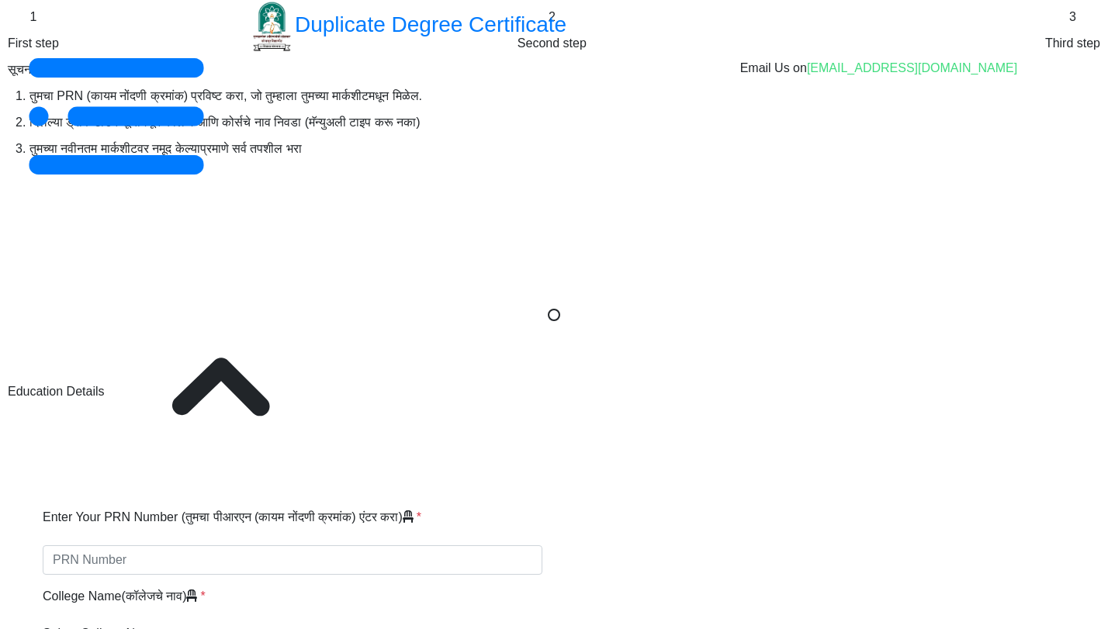
select select
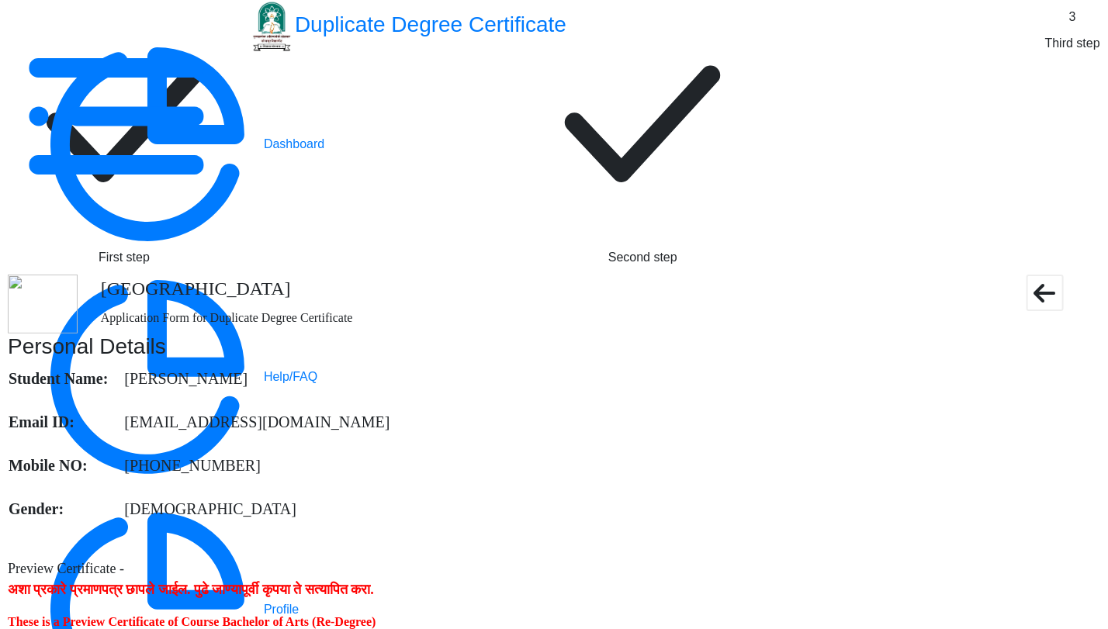
click at [203, 107] on icon at bounding box center [125, 123] width 156 height 117
select select "2020"
select select "October"
select select "DISTINCTION"
select select "true"
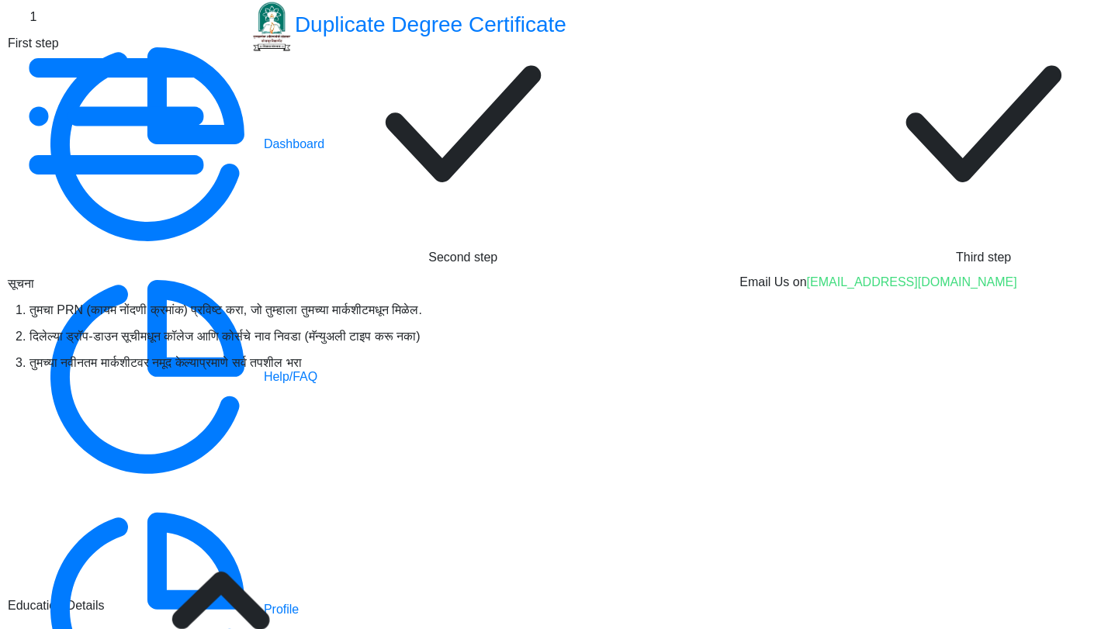
scroll to position [344, 0]
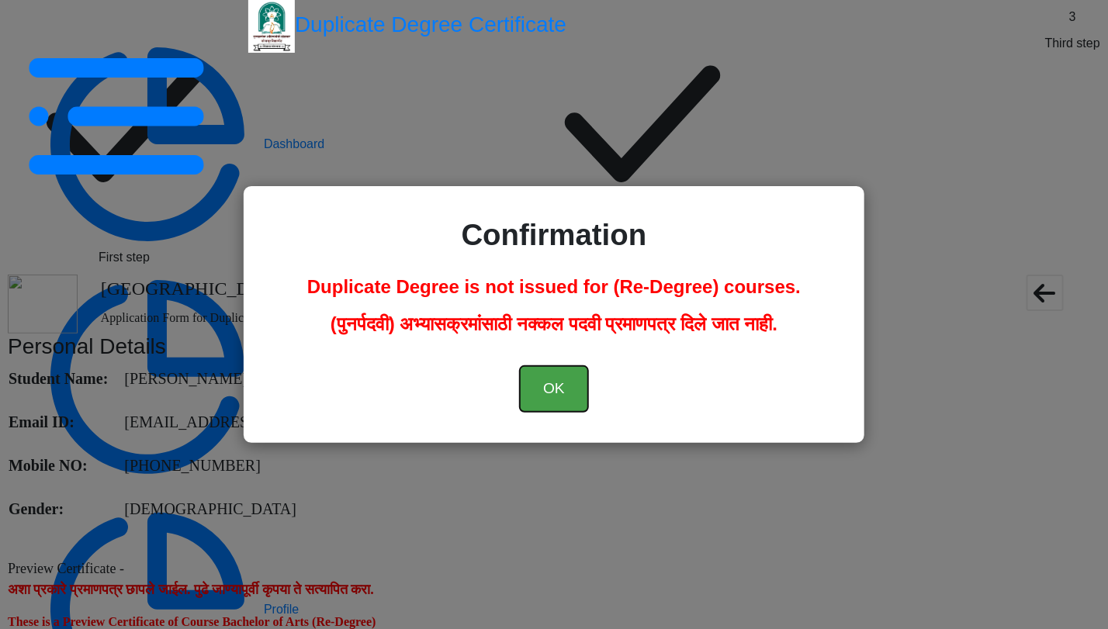
click at [563, 381] on button "OK" at bounding box center [554, 389] width 68 height 46
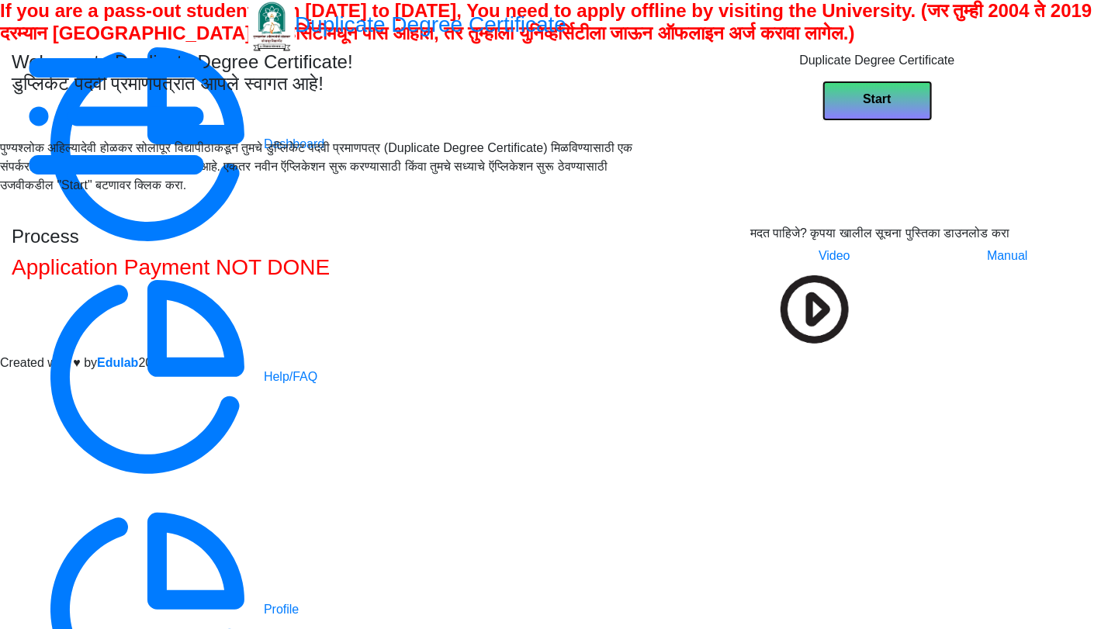
click at [932, 120] on button "Start" at bounding box center [877, 100] width 109 height 39
select select
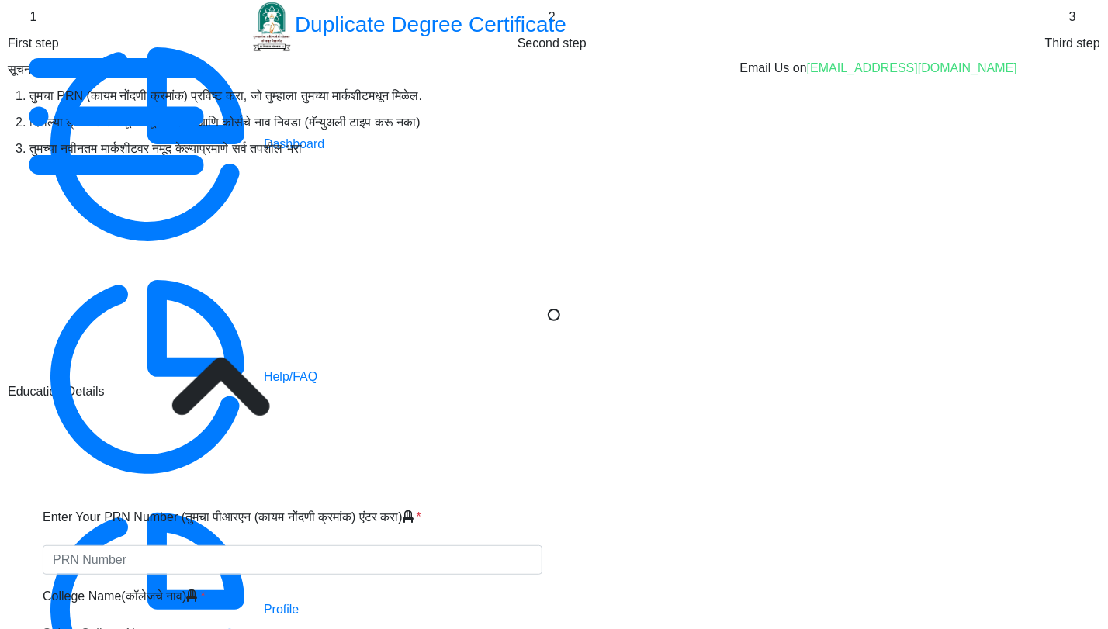
type input "1234567890123456"
select select "2020"
select select "October"
select select "DISTINCTION"
type input "123"
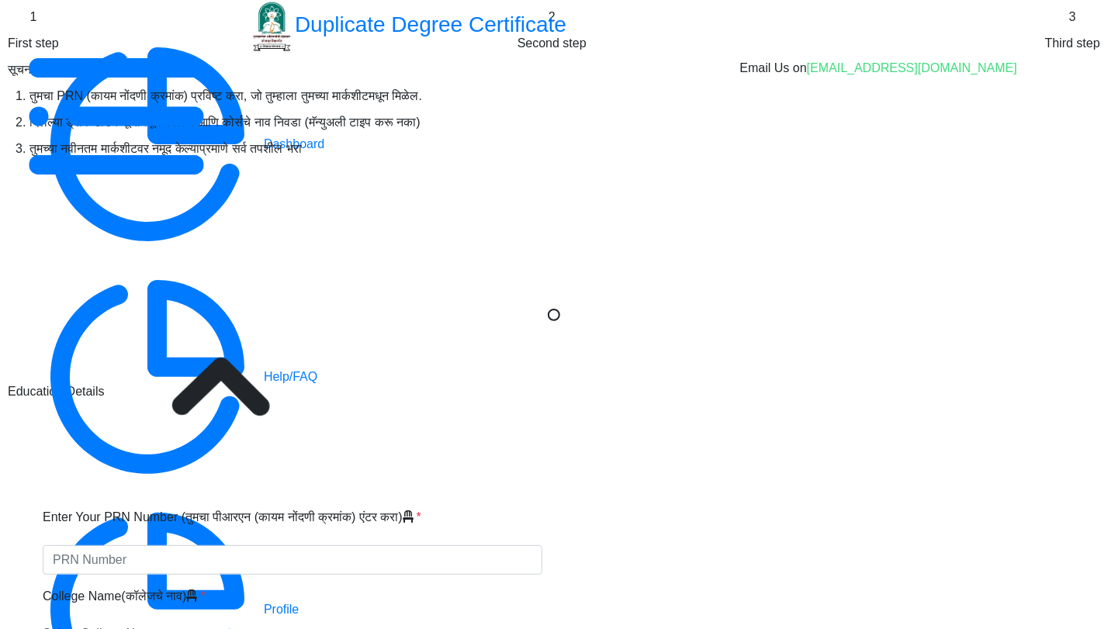
type input "Jyoti"
type input "[PERSON_NAME]"
type input "[DATE]"
select select "true"
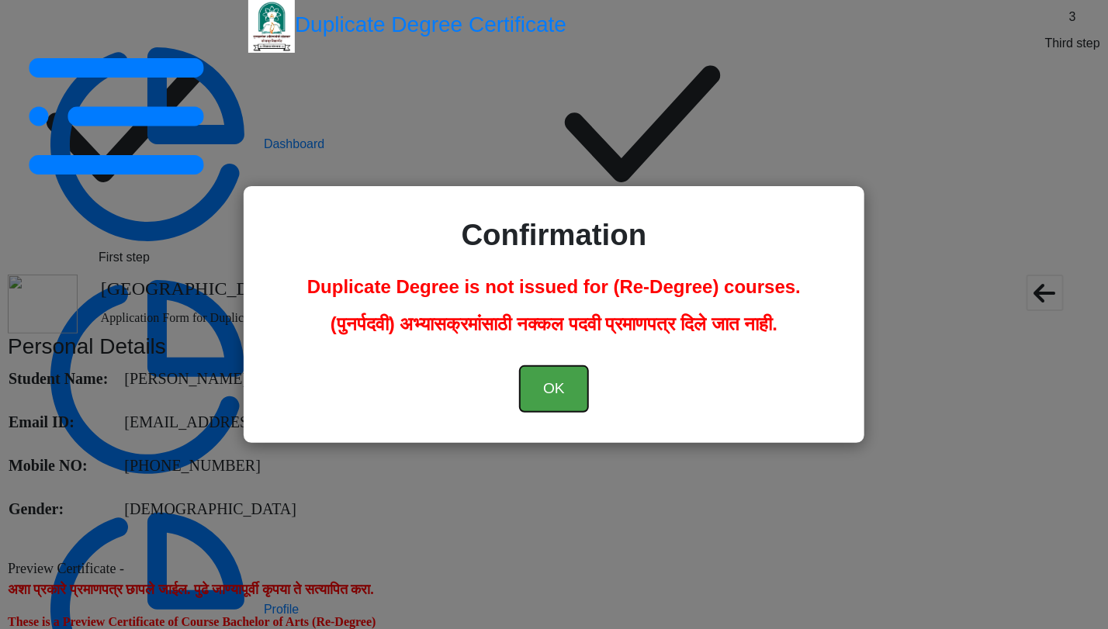
click at [571, 383] on button "OK" at bounding box center [554, 389] width 68 height 46
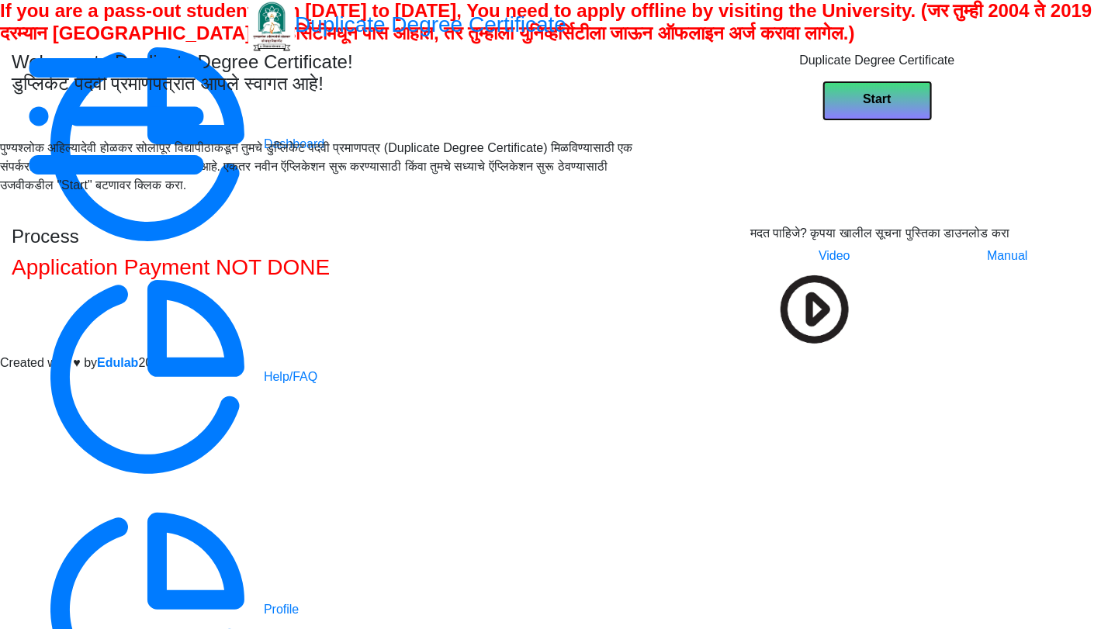
click at [932, 120] on button "Start" at bounding box center [877, 100] width 109 height 39
select select
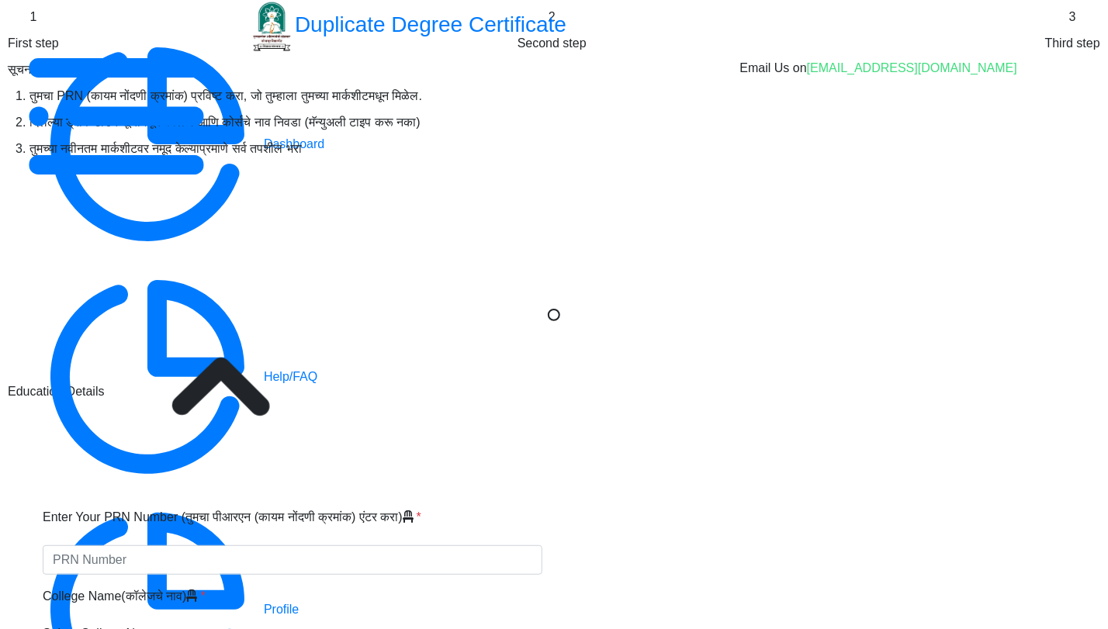
type input "1234567890123456"
select select "2020"
select select "October"
select select "DISTINCTION"
type input "123"
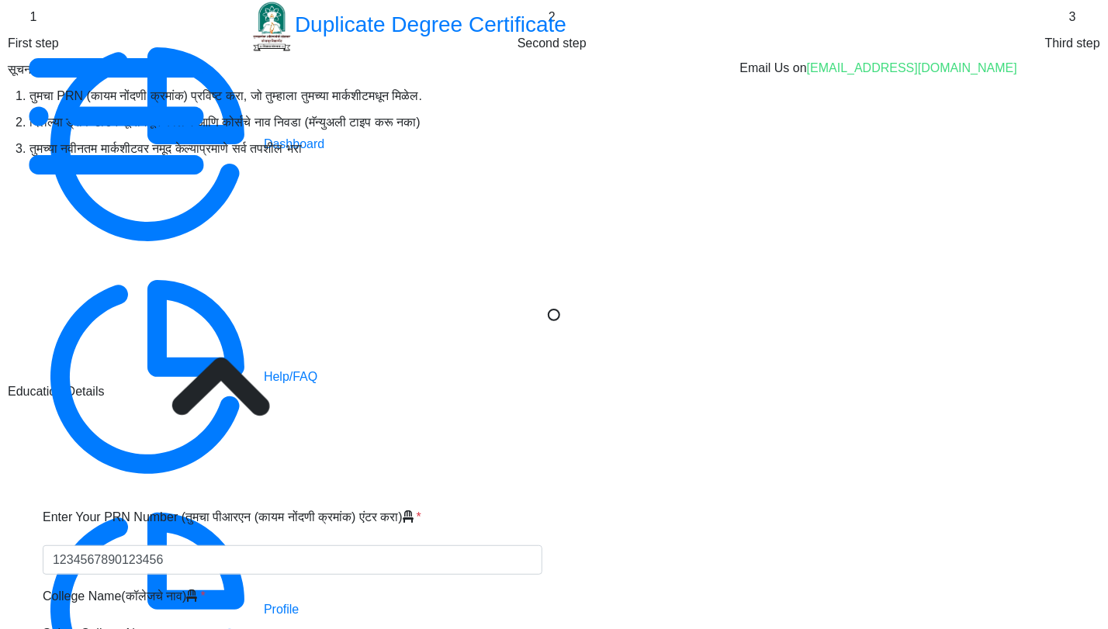
type input "Jyoti"
type input "[PERSON_NAME]"
type input "[DATE]"
select select "true"
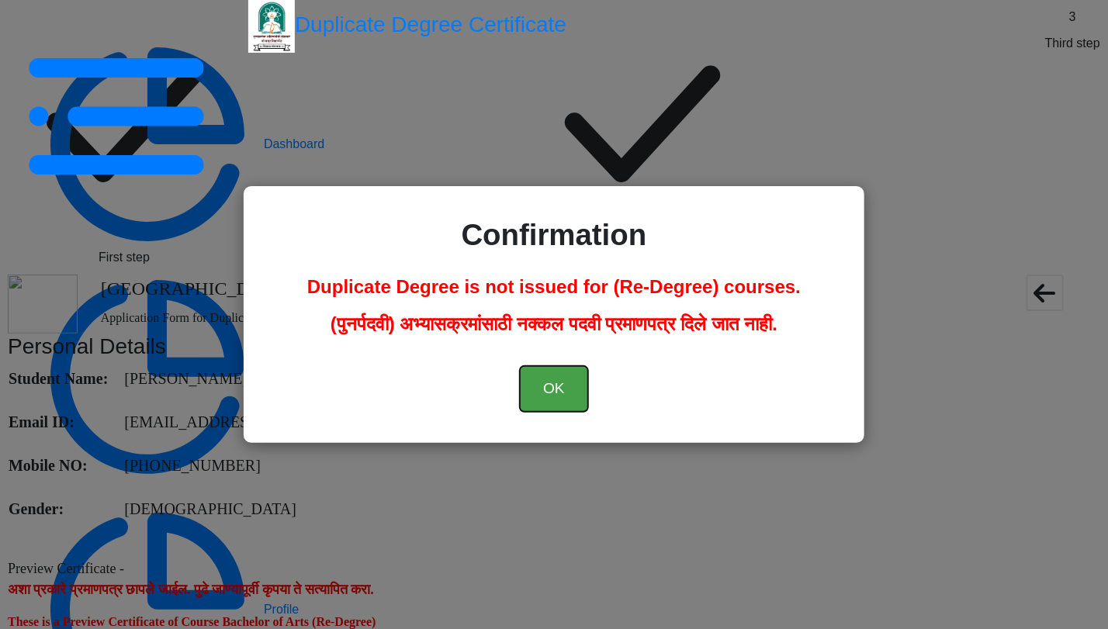
click at [573, 386] on button "OK" at bounding box center [554, 389] width 68 height 46
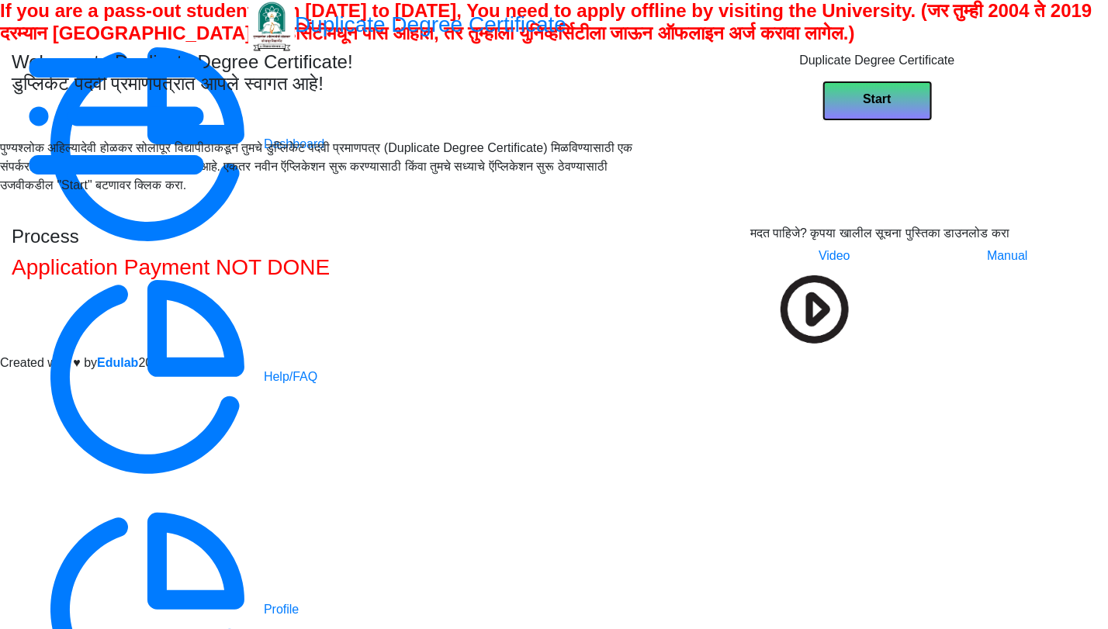
click at [891, 106] on b "Start" at bounding box center [877, 98] width 28 height 13
select select
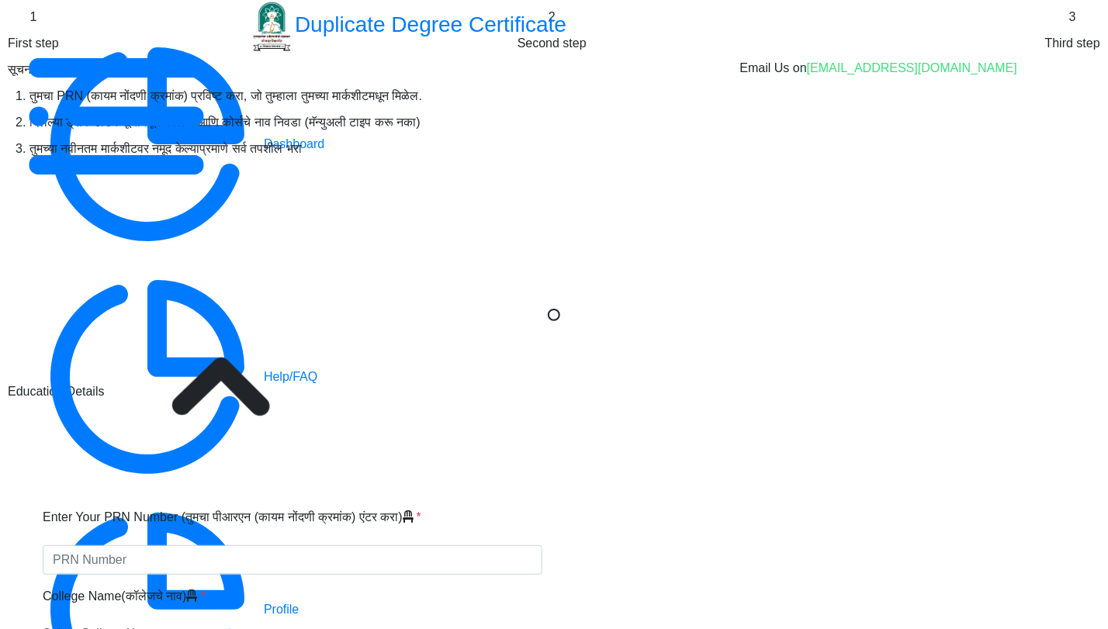
type input "1234567890123456"
select select "2020"
select select "October"
select select "DISTINCTION"
type input "123"
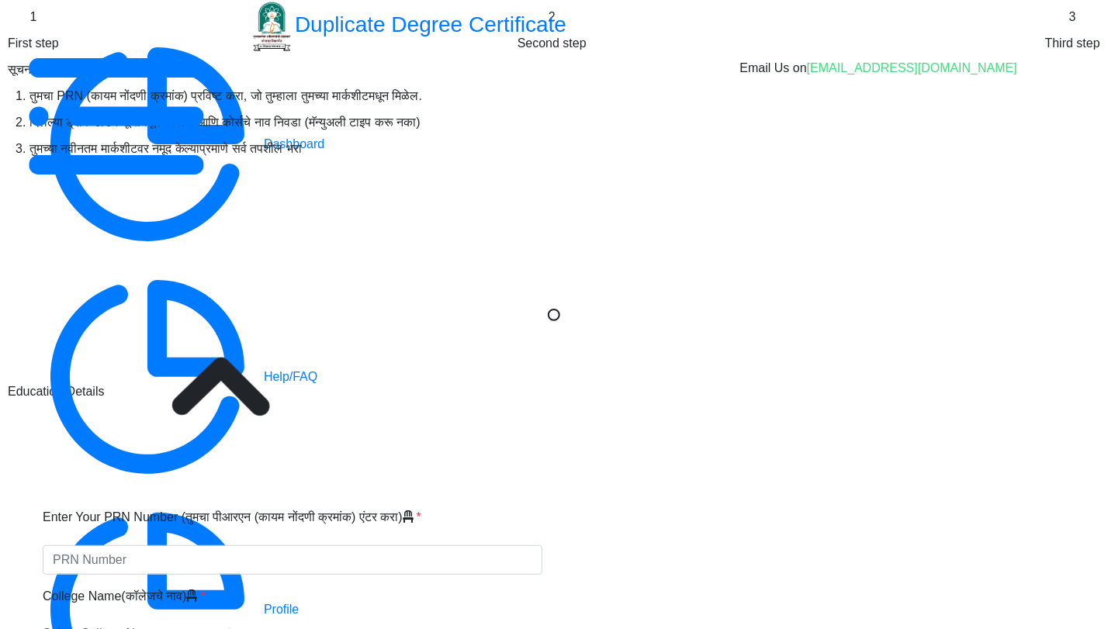
type input "Jyoti"
type input "[PERSON_NAME]"
type input "[DATE]"
select select "true"
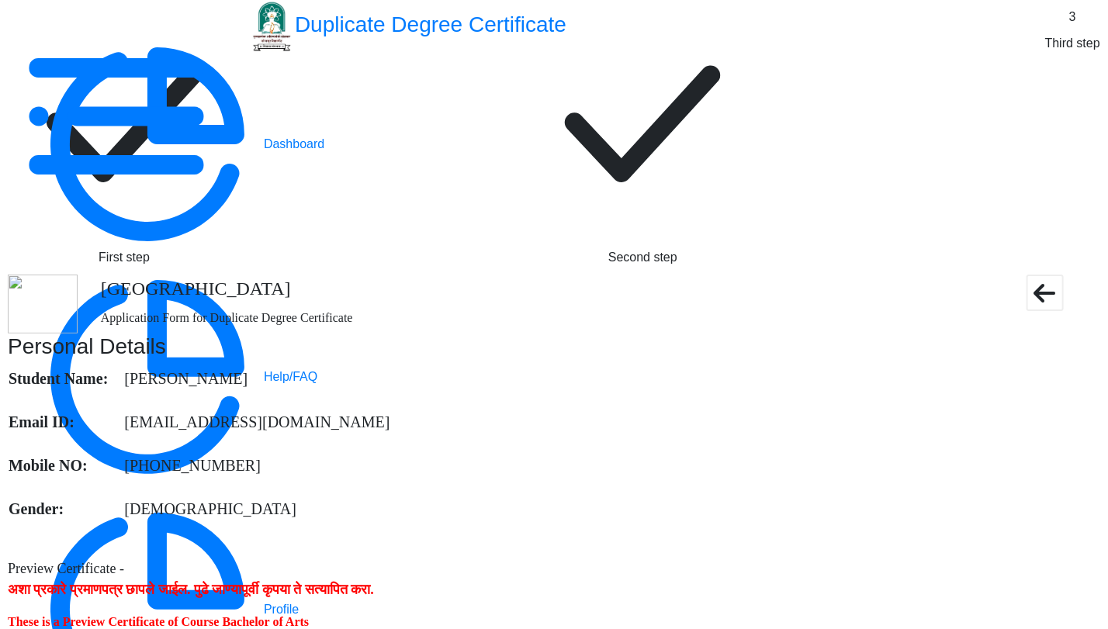
scroll to position [822, 0]
drag, startPoint x: 566, startPoint y: 250, endPoint x: 267, endPoint y: 250, distance: 299.5
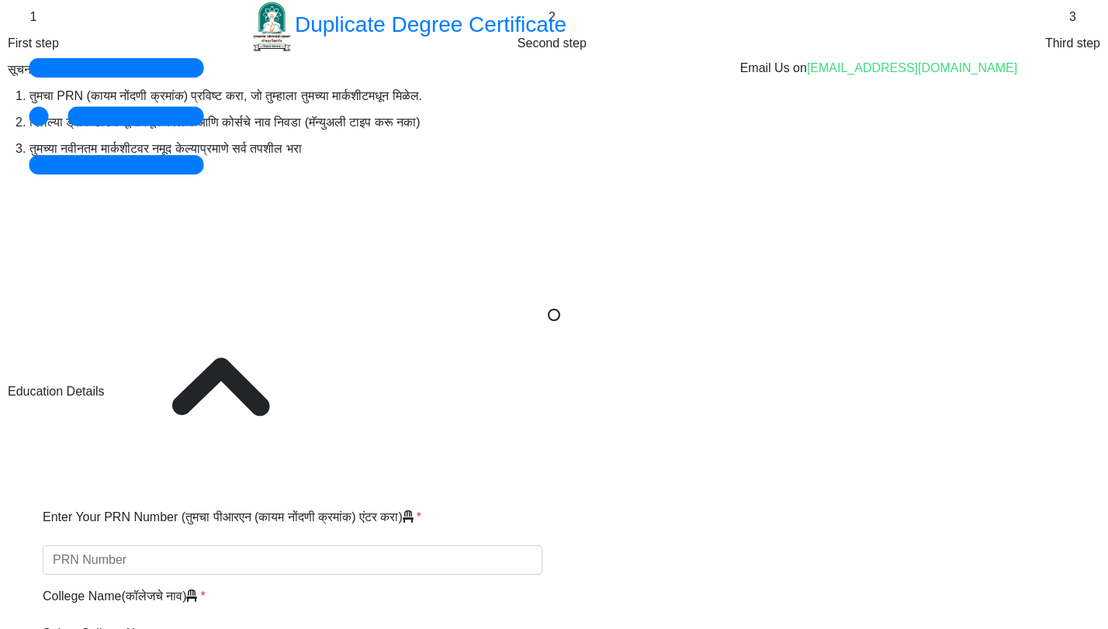
select select
type input "1234567890123456"
select select "2020"
select select "October"
select select "DISTINCTION"
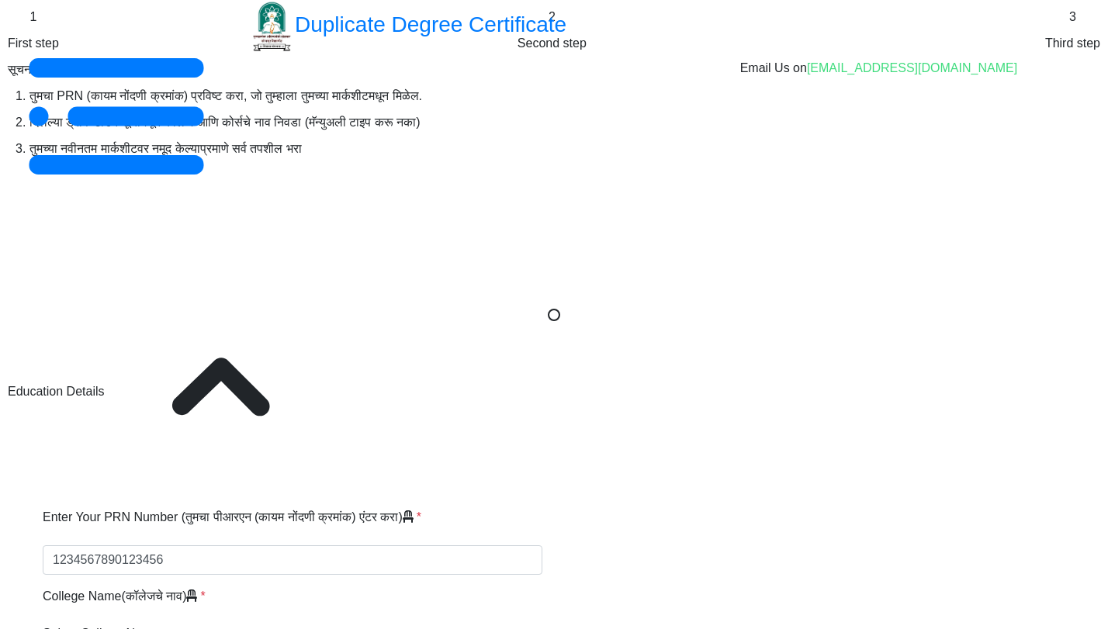
type input "123"
type input "Jyoti"
type input "[PERSON_NAME]"
type input "[DATE]"
select select "true"
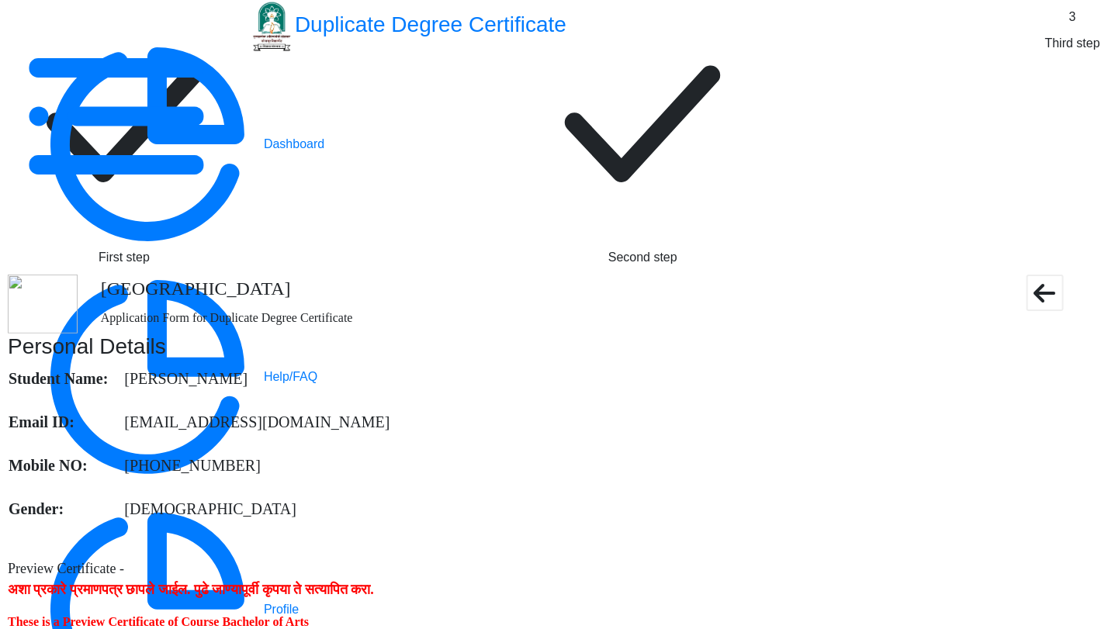
scroll to position [517, 0]
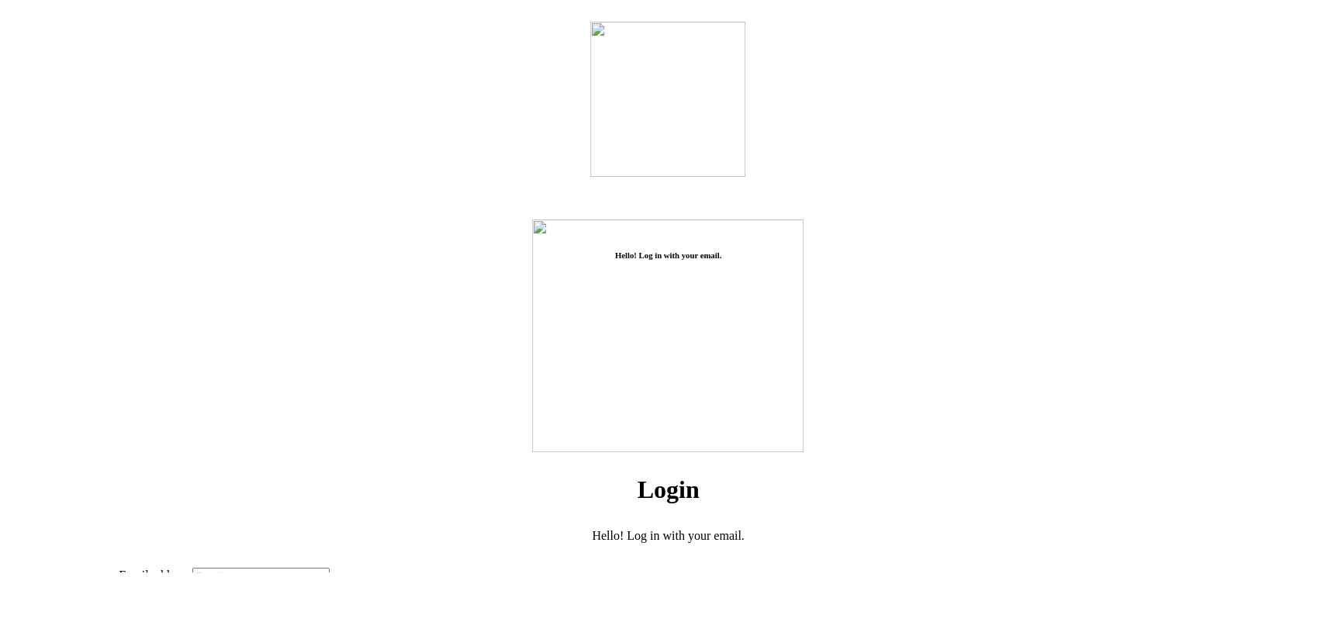
type input "aparna@edulab.in"
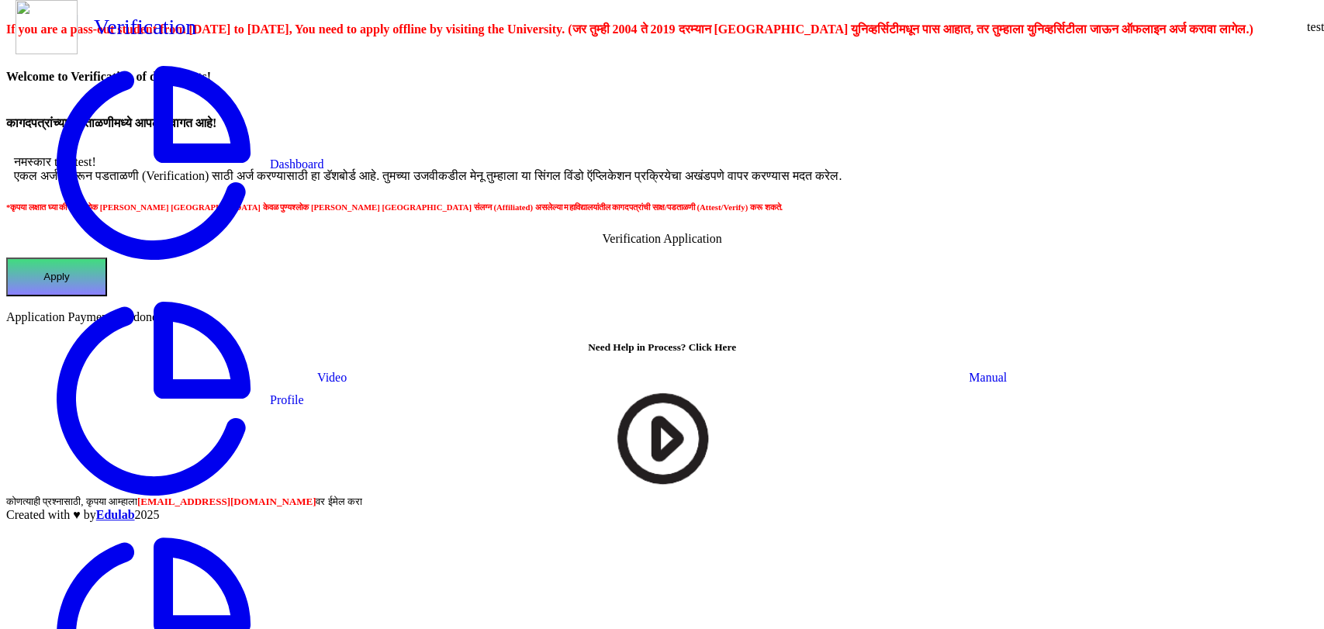
click at [107, 296] on button "Apply" at bounding box center [56, 277] width 101 height 39
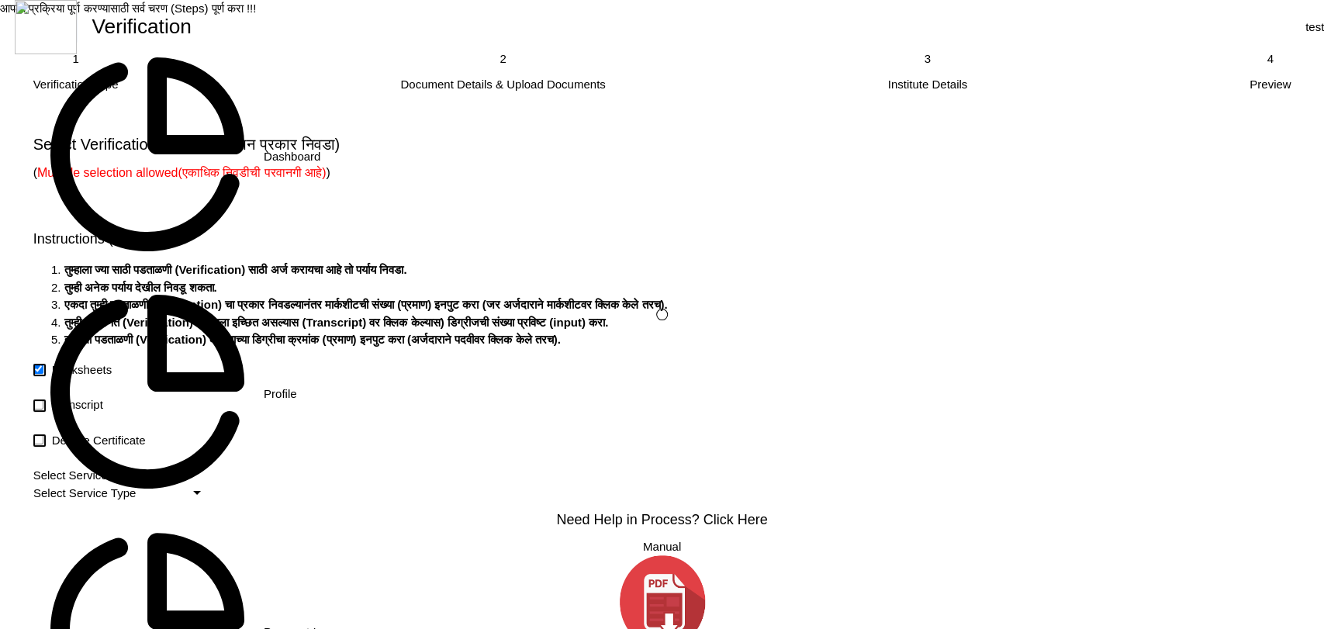
checkbox input "true"
type input "1"
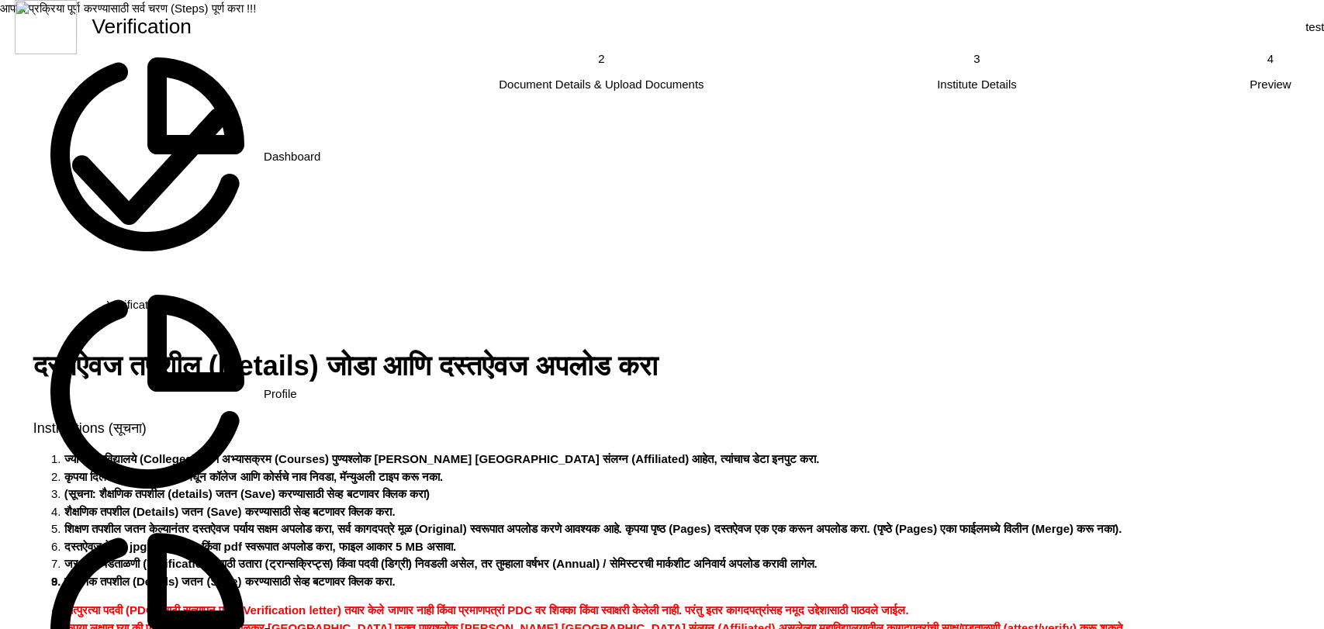
click at [262, 154] on rect at bounding box center [149, 166] width 233 height 233
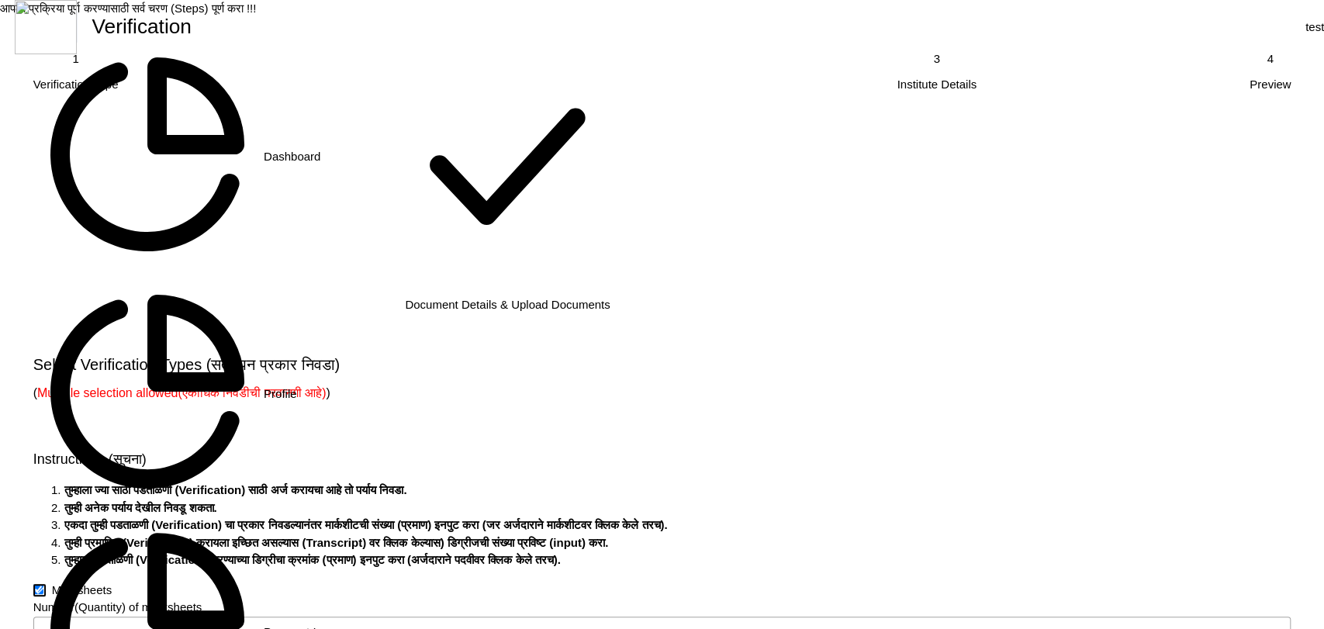
scroll to position [258, 0]
checkbox input "true"
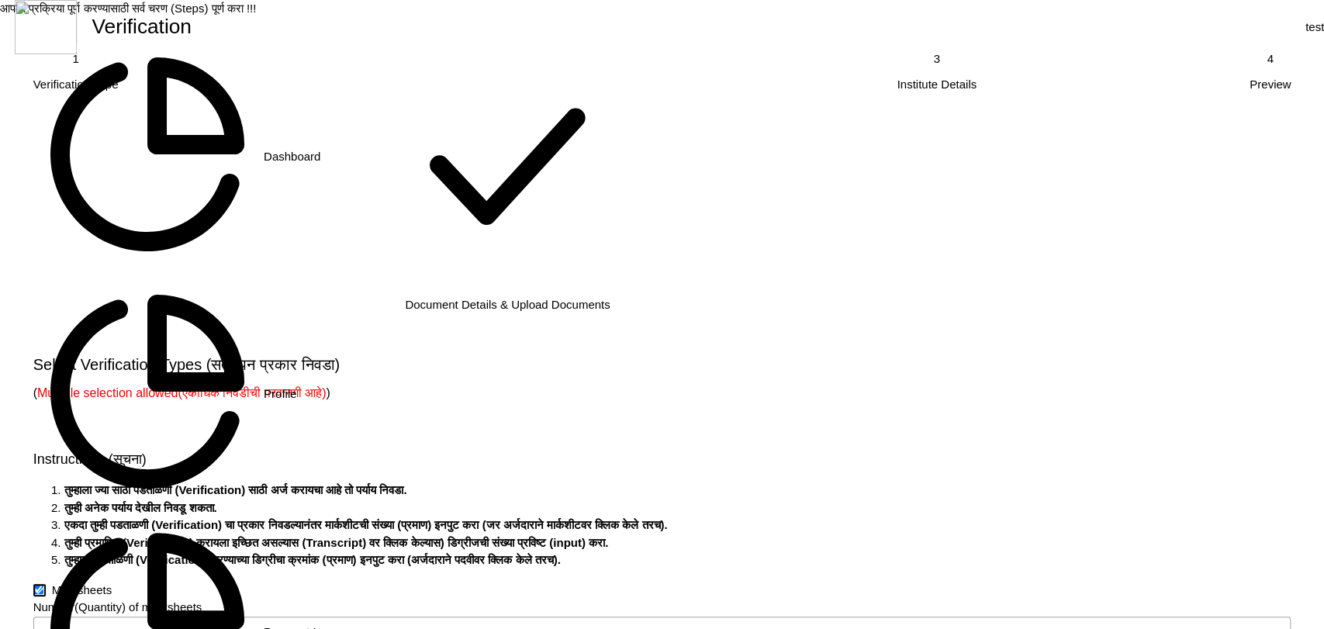
click at [493, 293] on nb-spinner at bounding box center [662, 314] width 1324 height 629
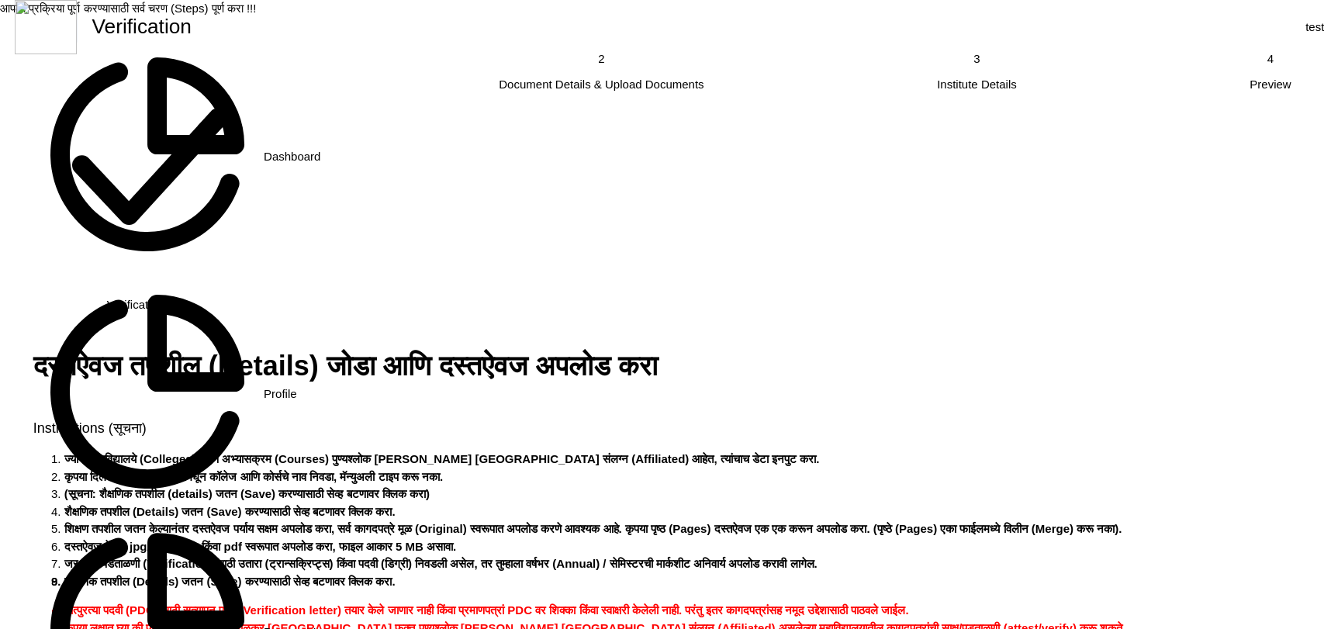
click at [266, 161] on rect at bounding box center [149, 166] width 233 height 233
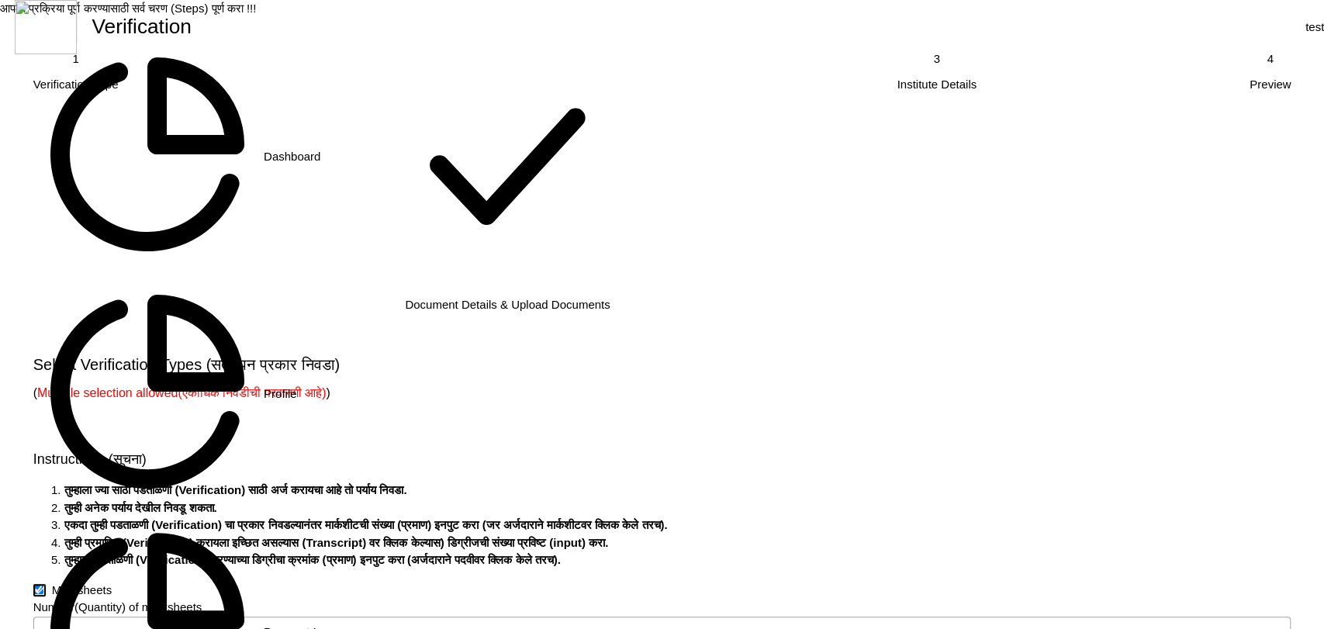
scroll to position [324, 0]
type input "1"
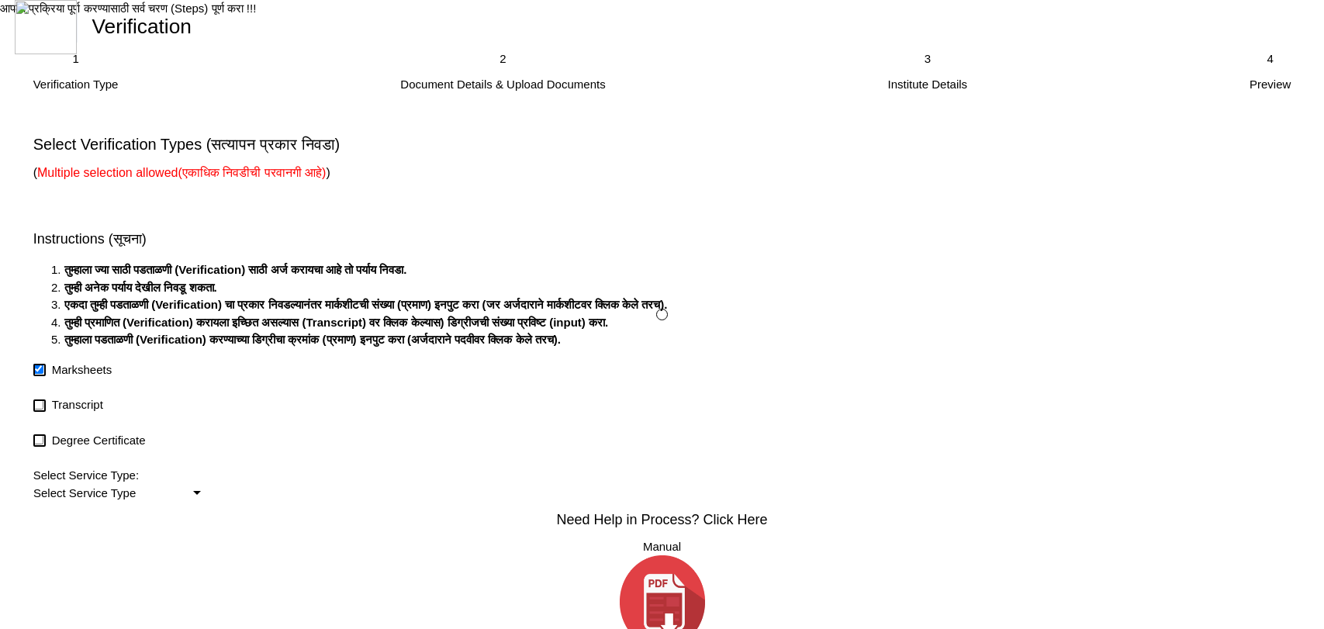
checkbox input "true"
type input "1"
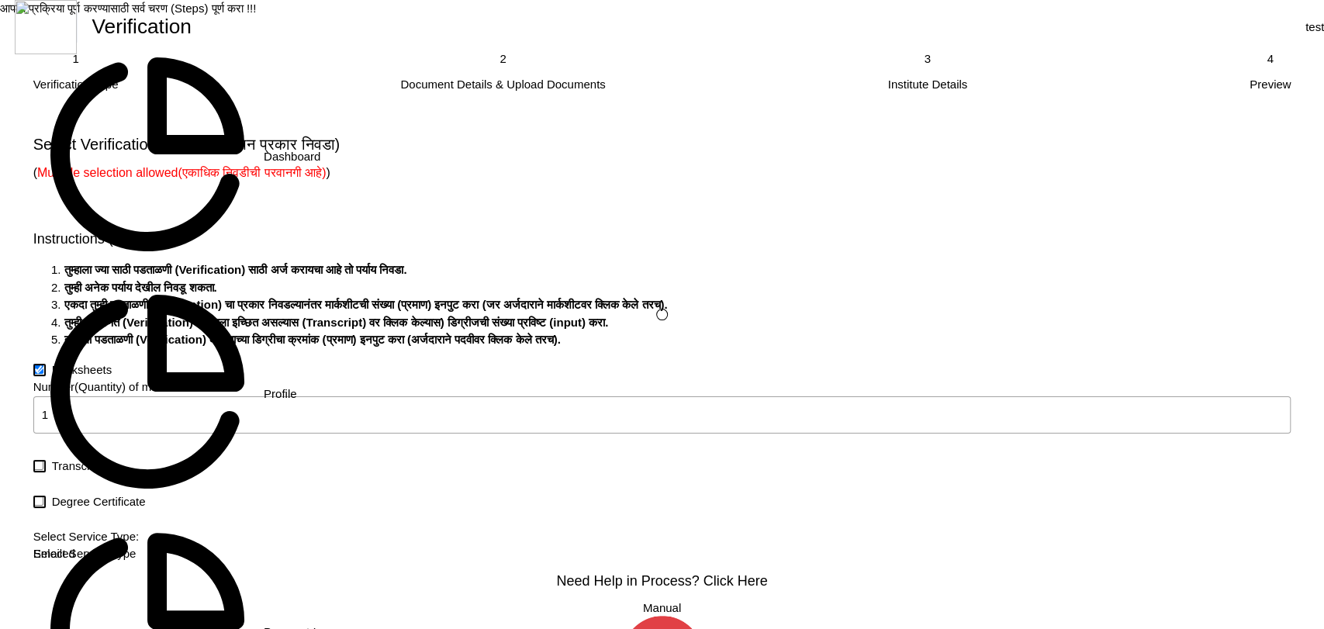
scroll to position [172, 0]
click at [46, 496] on div at bounding box center [39, 502] width 12 height 12
click at [43, 496] on input "Degree Certificate" at bounding box center [38, 501] width 10 height 10
checkbox input "true"
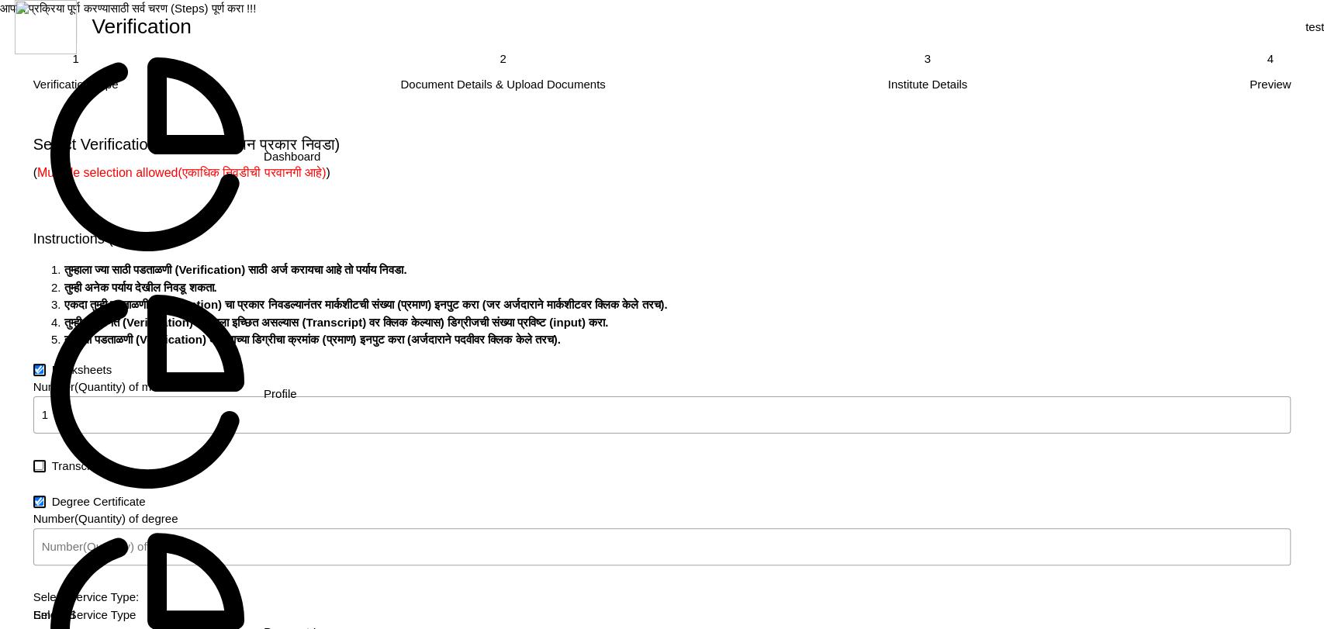
click at [479, 528] on input "Number(Quantity) of degree" at bounding box center [662, 546] width 1258 height 37
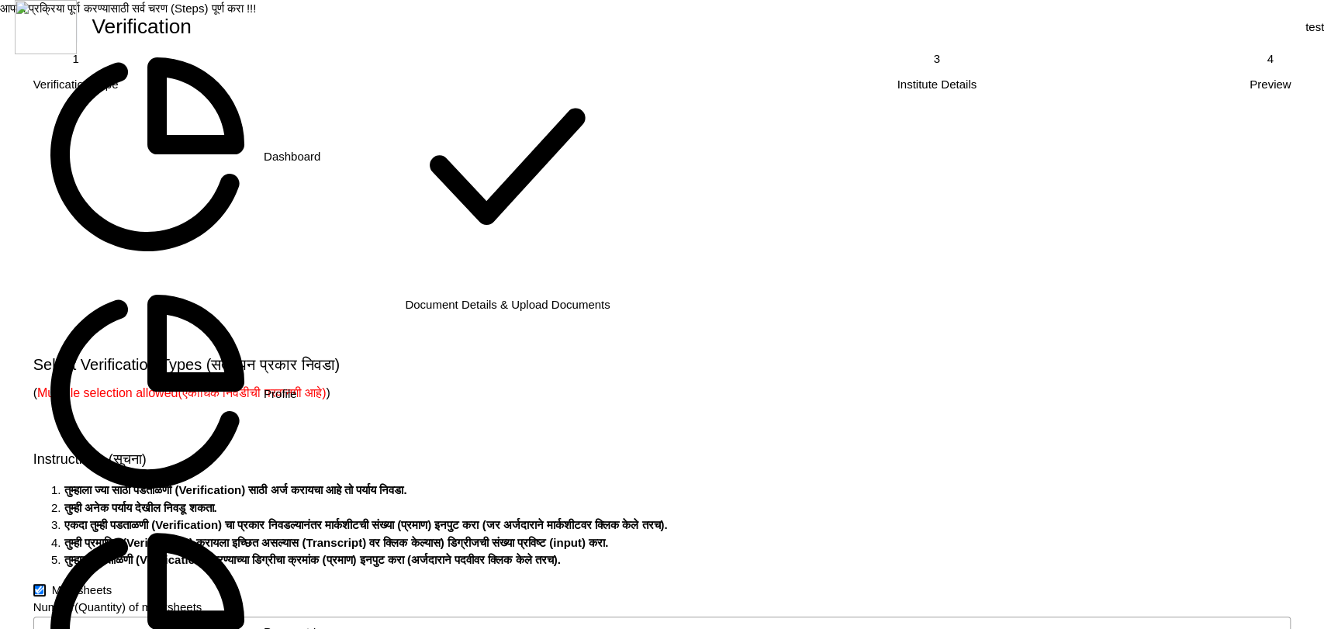
scroll to position [0, 0]
click at [590, 159] on rect at bounding box center [507, 166] width 233 height 233
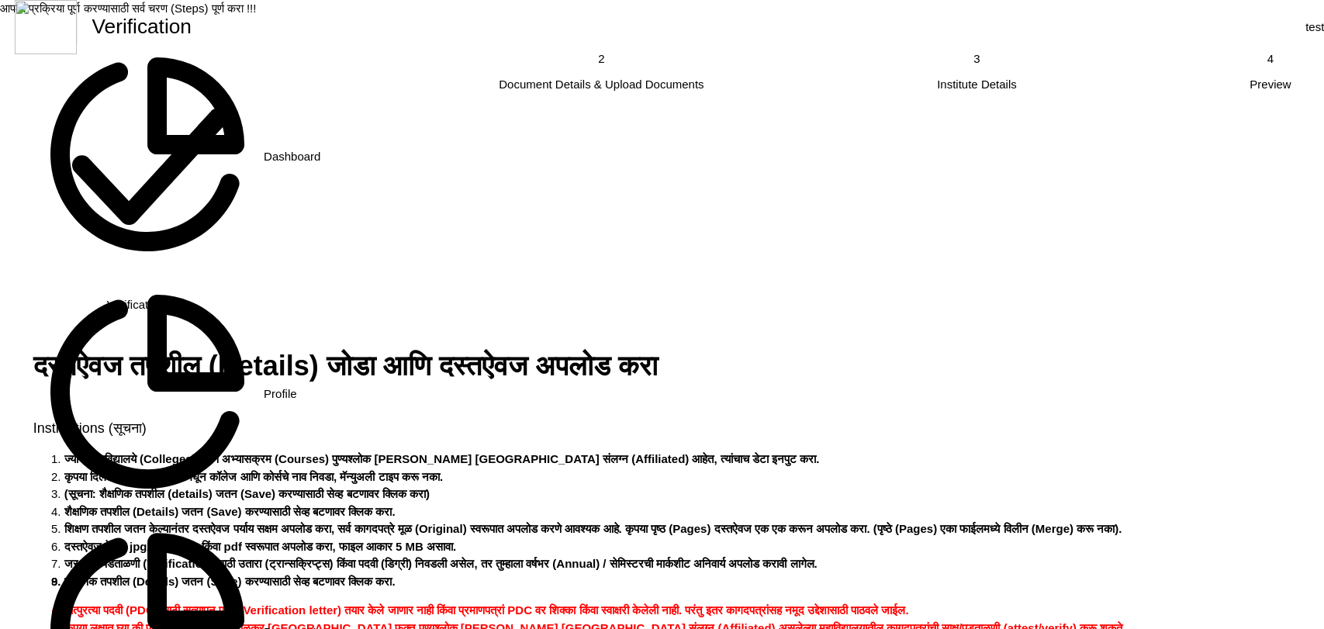
scroll to position [431, 0]
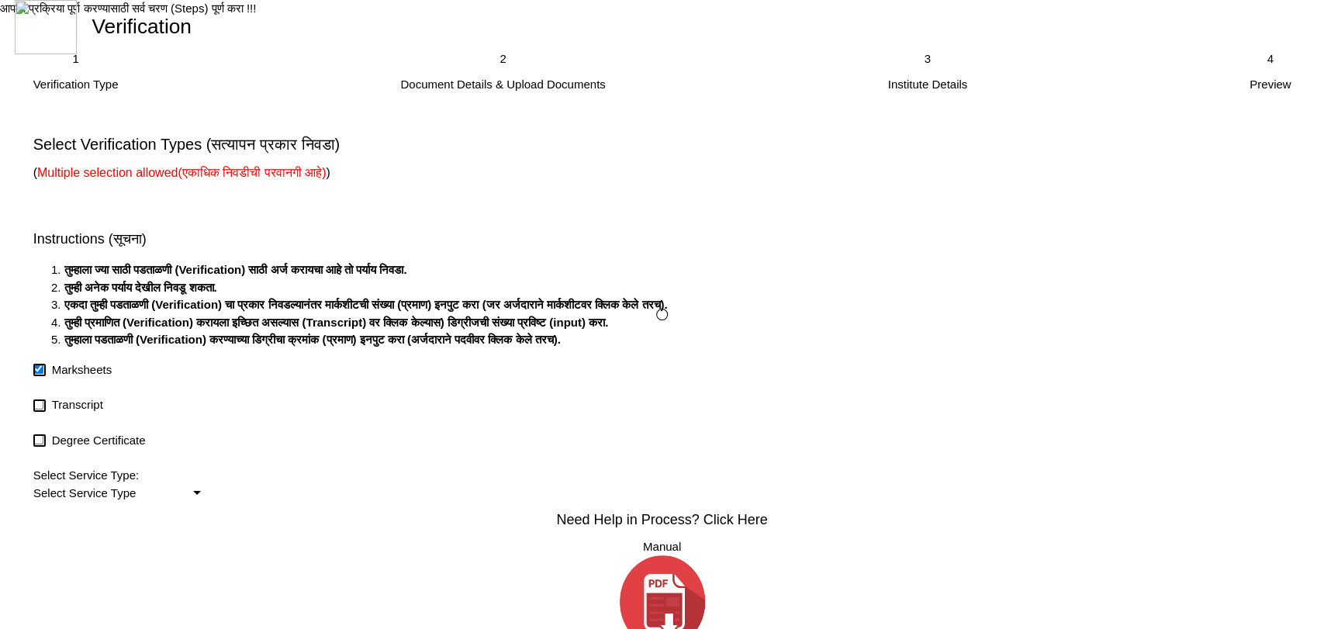
checkbox input "true"
type input "1"
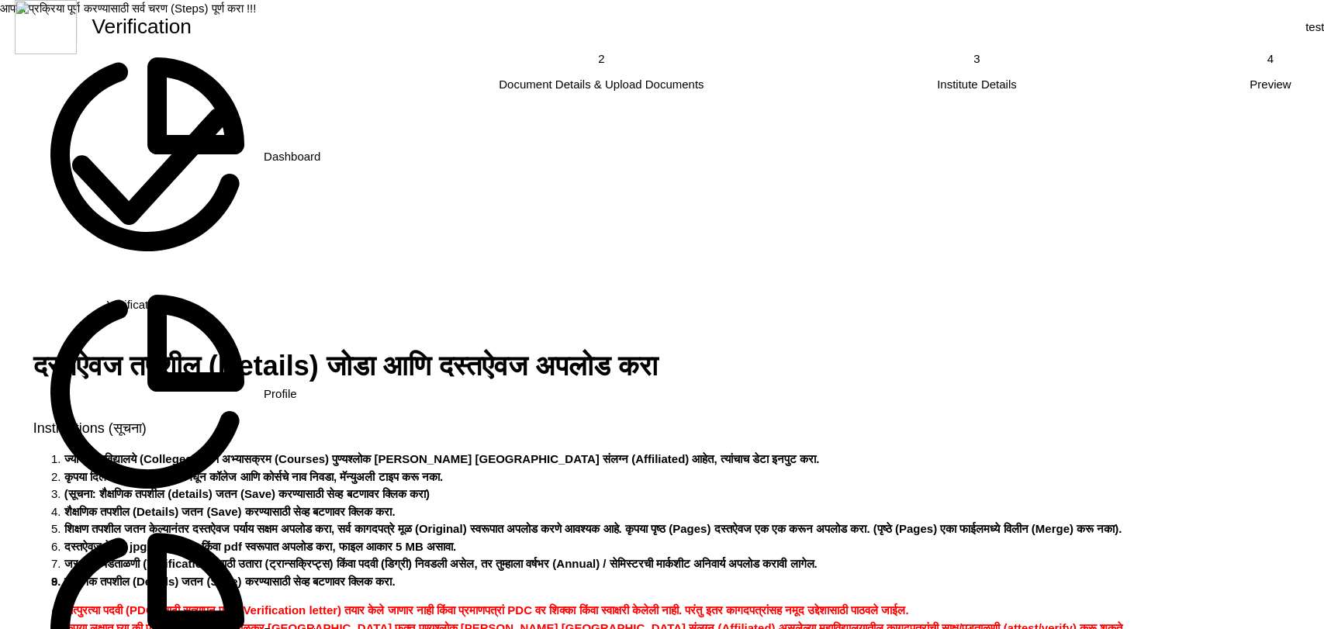
click at [261, 151] on div at bounding box center [149, 169] width 233 height 238
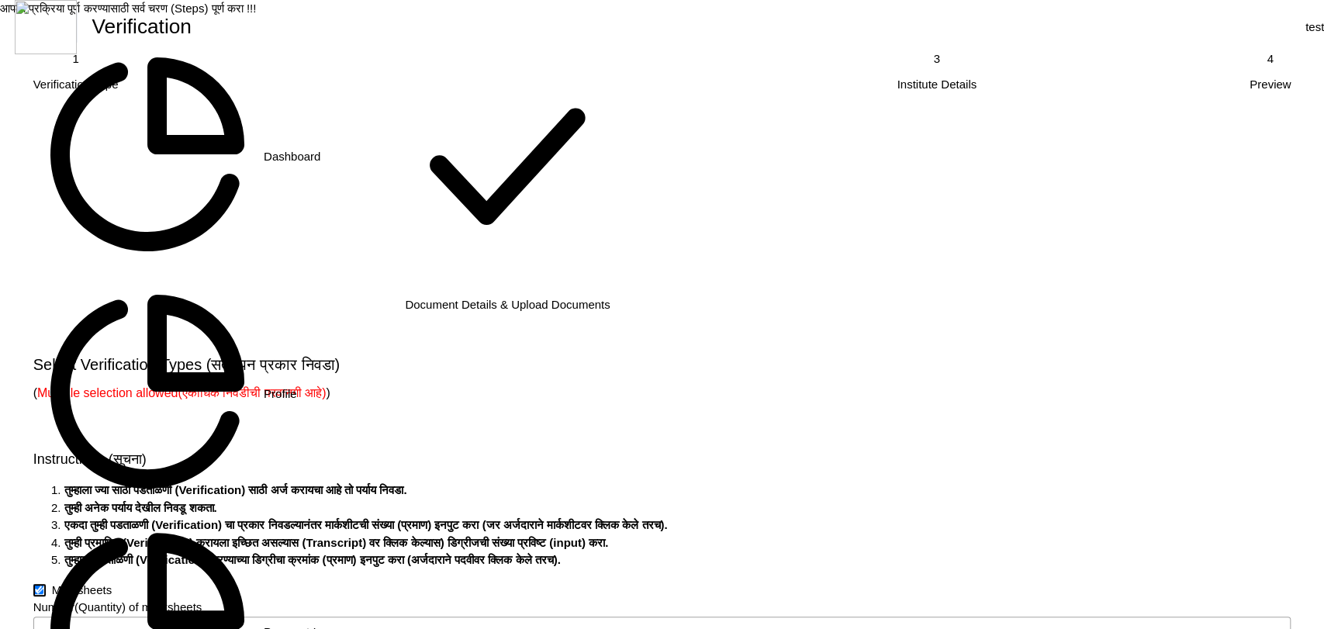
scroll to position [324, 0]
checkbox input "true"
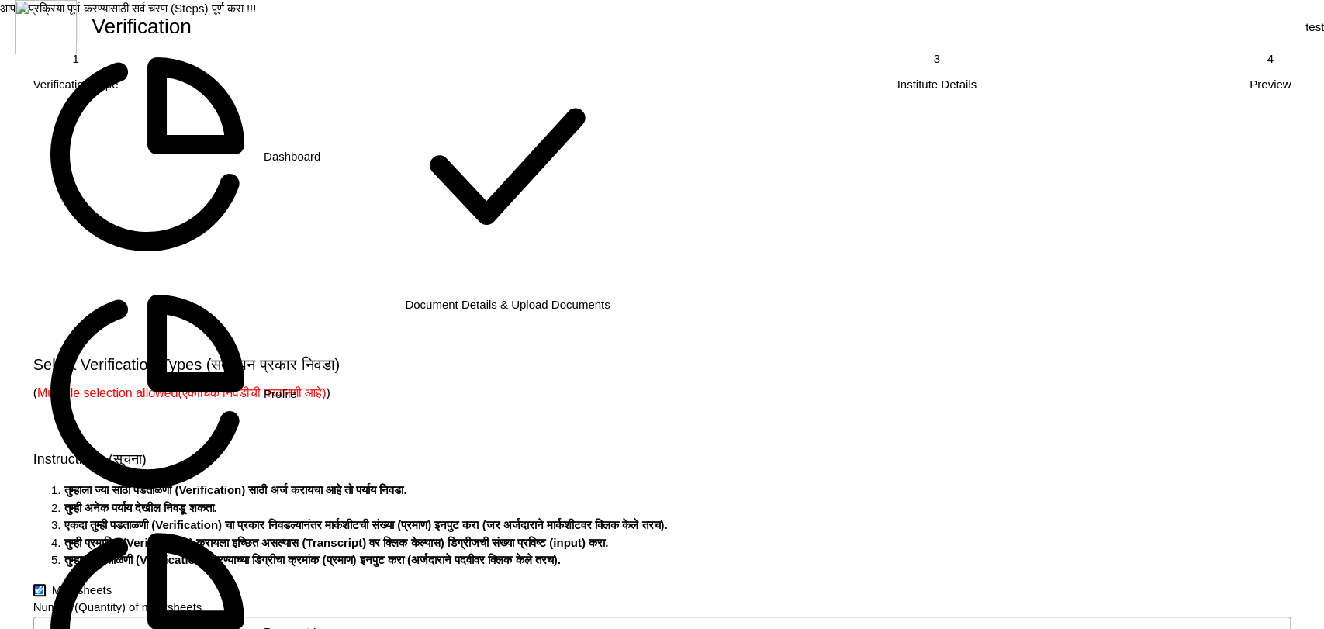
type input "1"
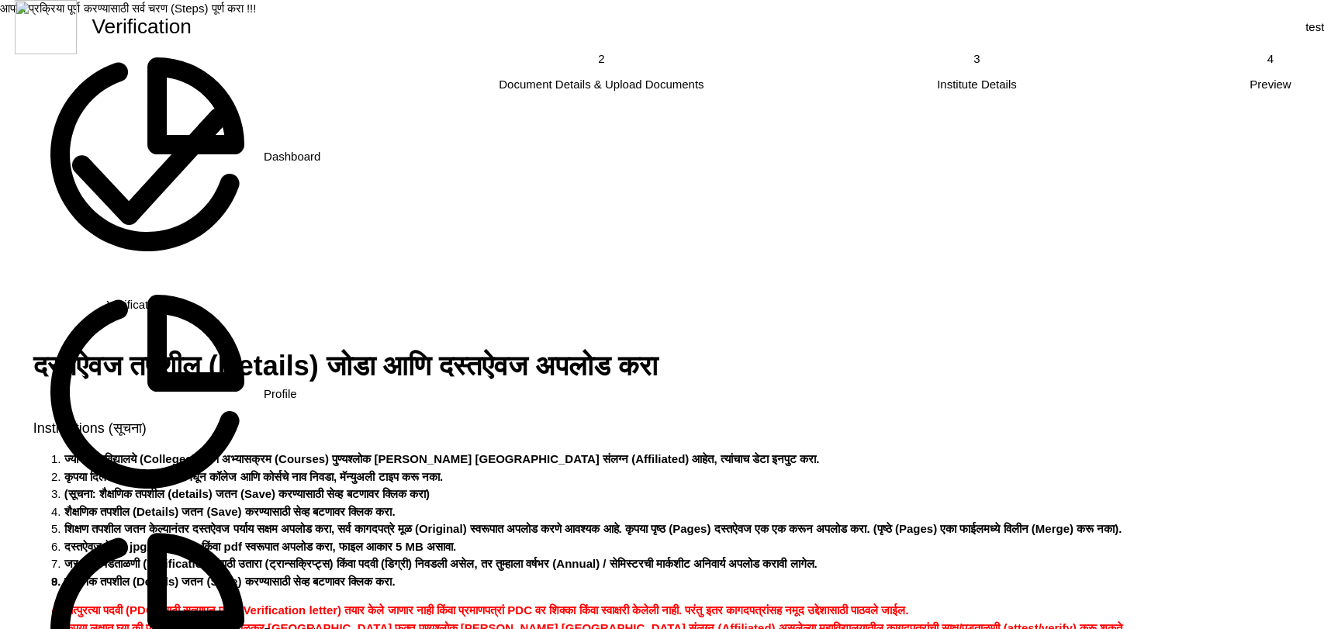
scroll to position [74, 0]
click at [260, 80] on rect at bounding box center [149, 166] width 233 height 233
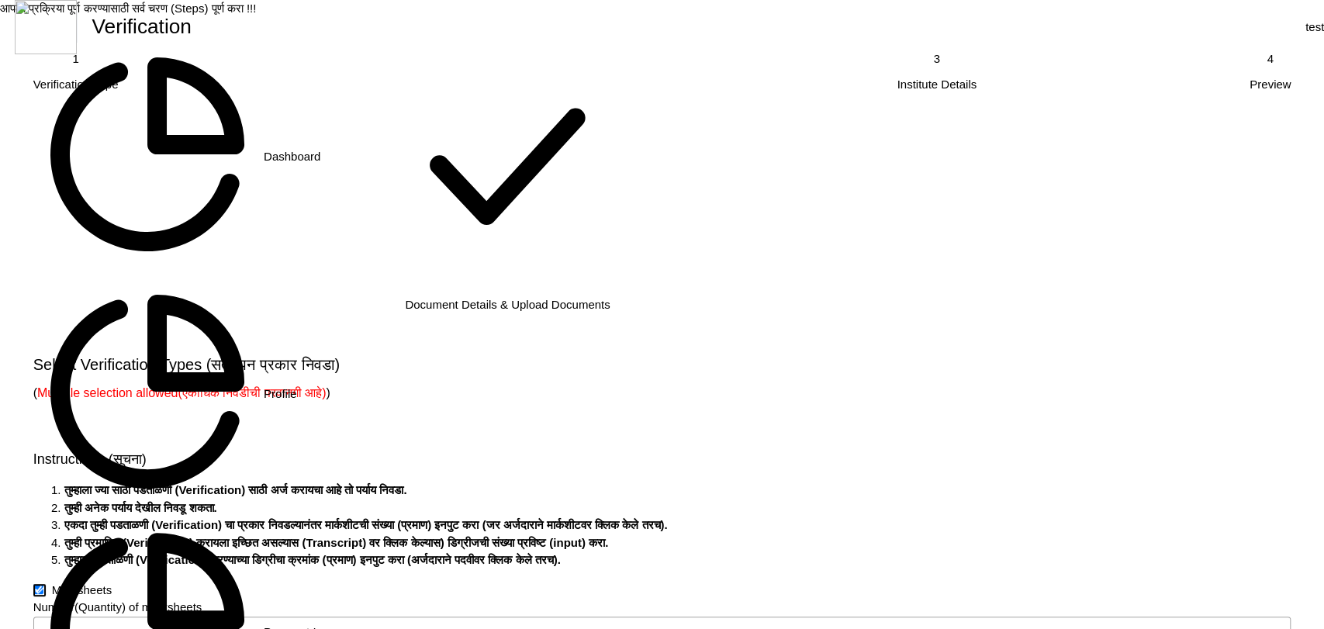
scroll to position [247, 0]
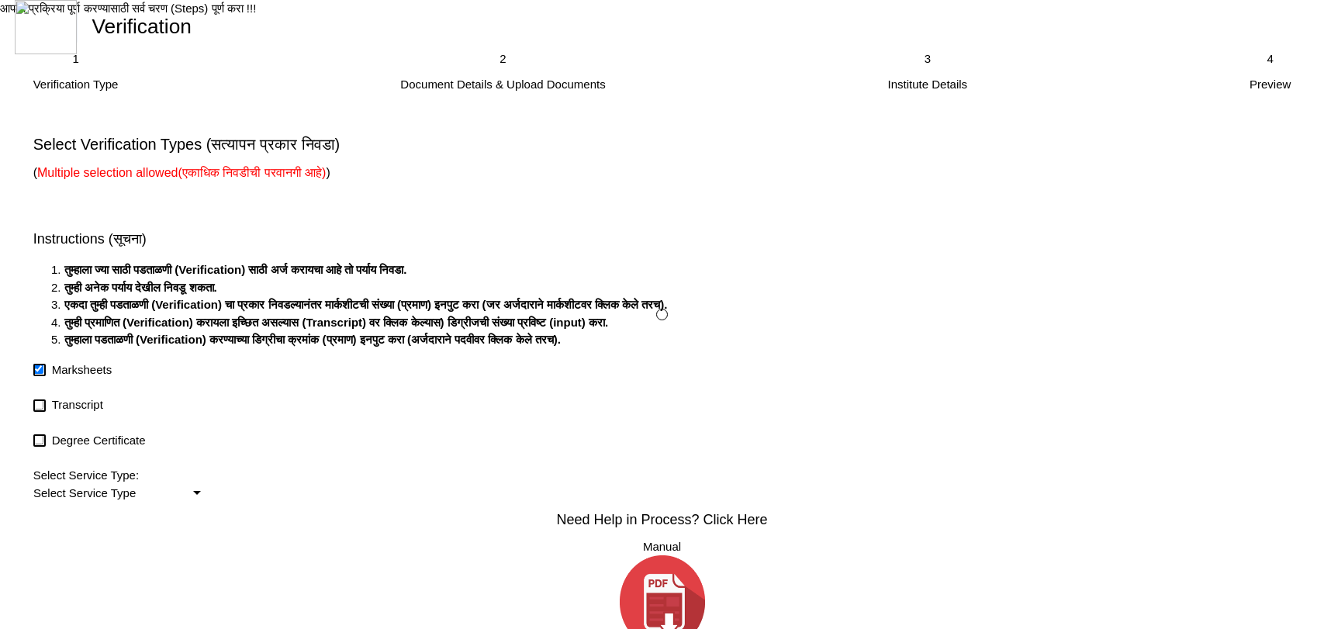
checkbox input "true"
type input "1"
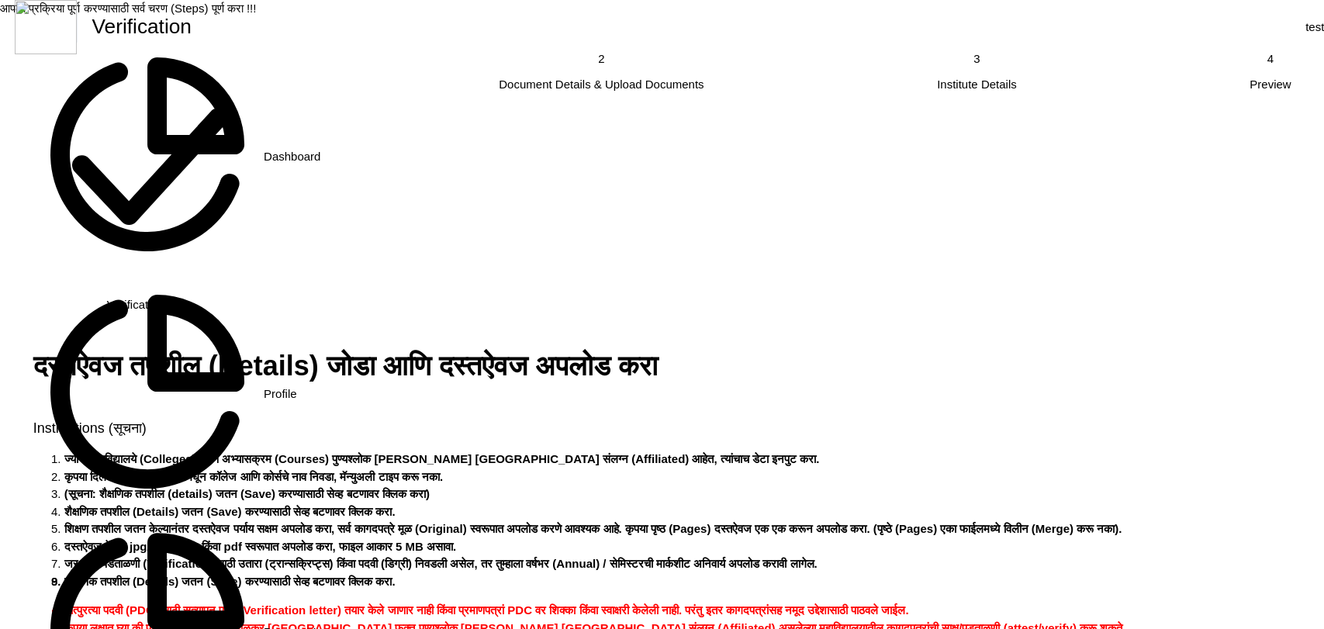
click at [261, 155] on rect at bounding box center [149, 166] width 233 height 233
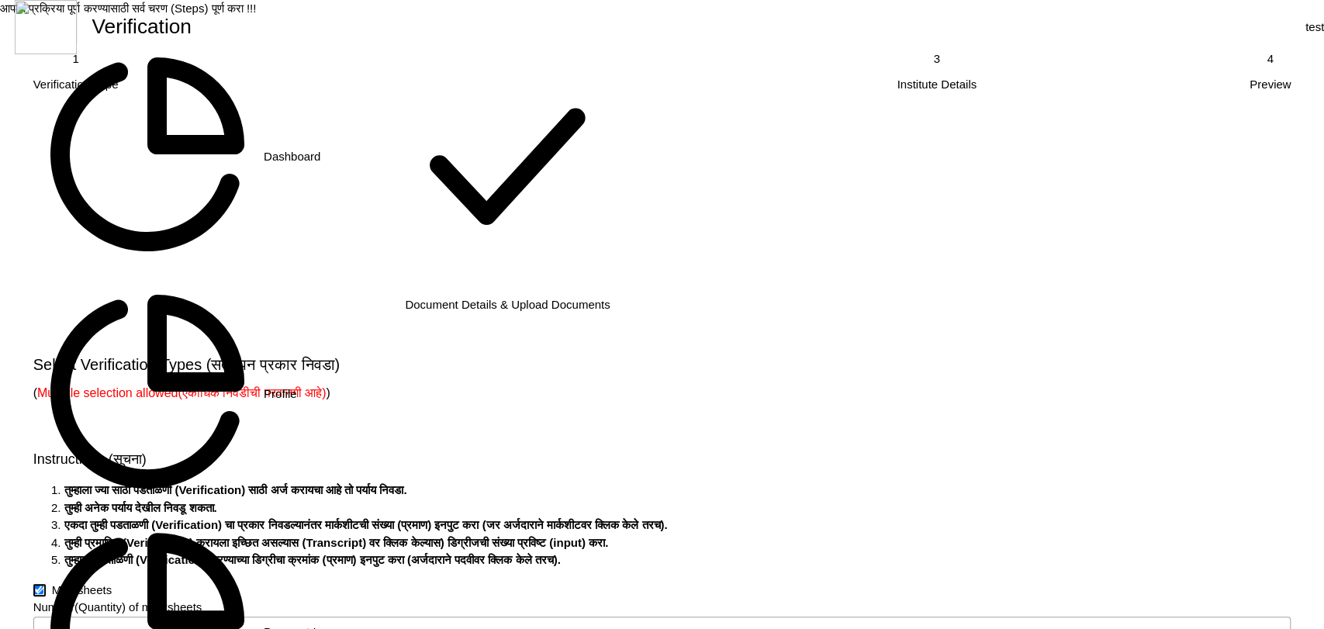
scroll to position [258, 0]
checkbox input "true"
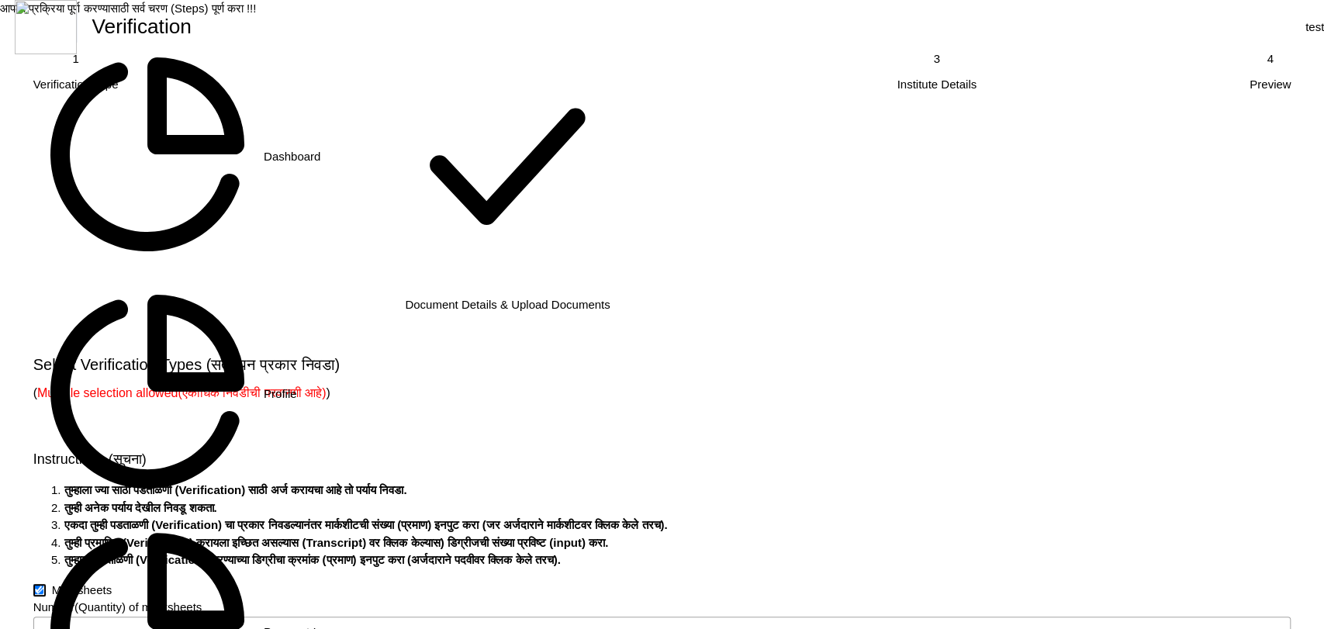
type input "1"
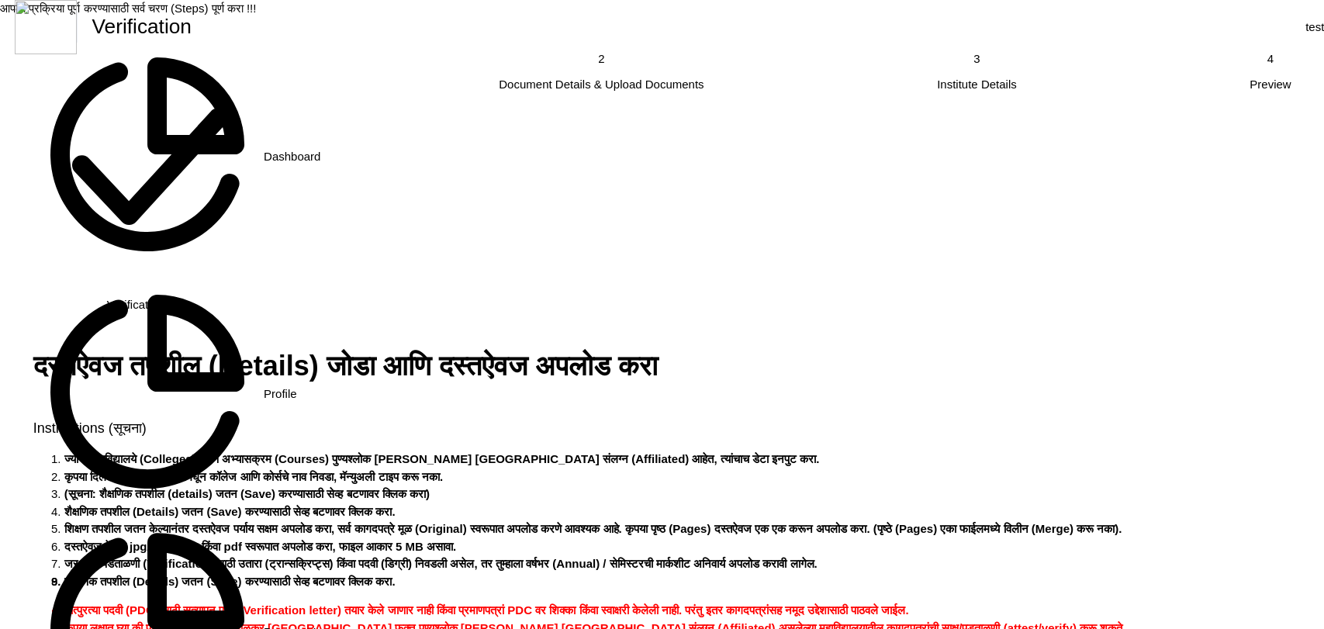
drag, startPoint x: 440, startPoint y: 365, endPoint x: 293, endPoint y: 357, distance: 146.8
copy mat-radio-group "Provisional Degree Certificate"
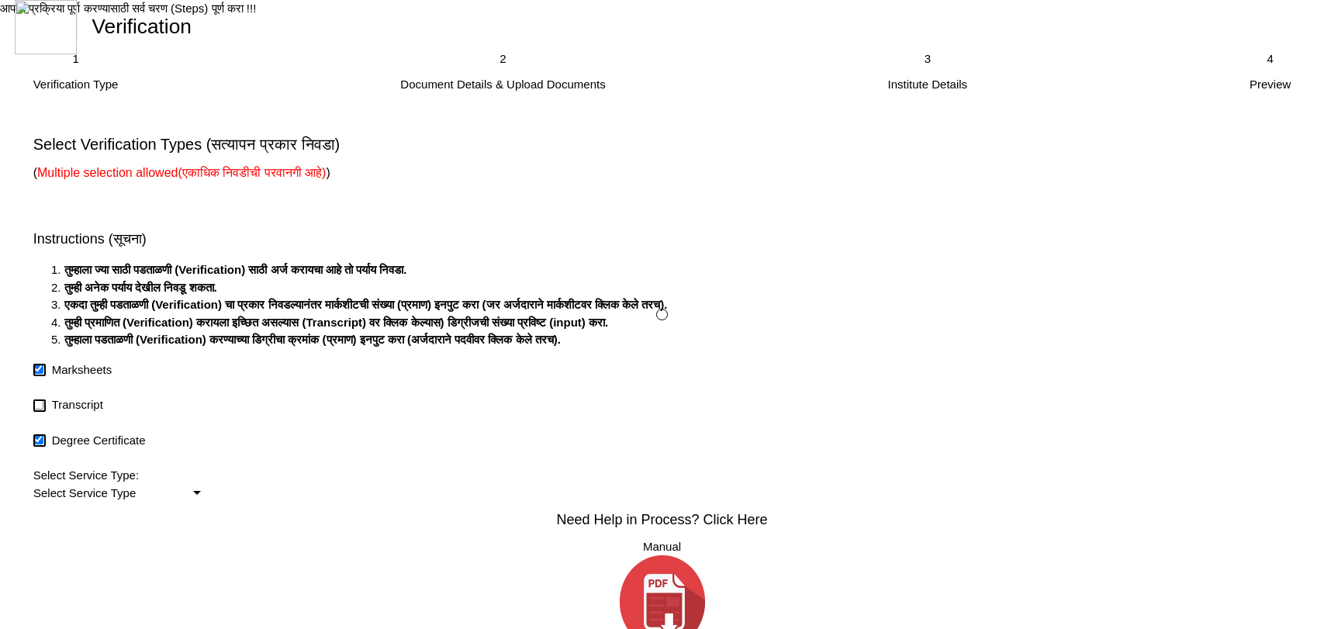
checkbox input "true"
type input "1"
checkbox input "true"
type input "1"
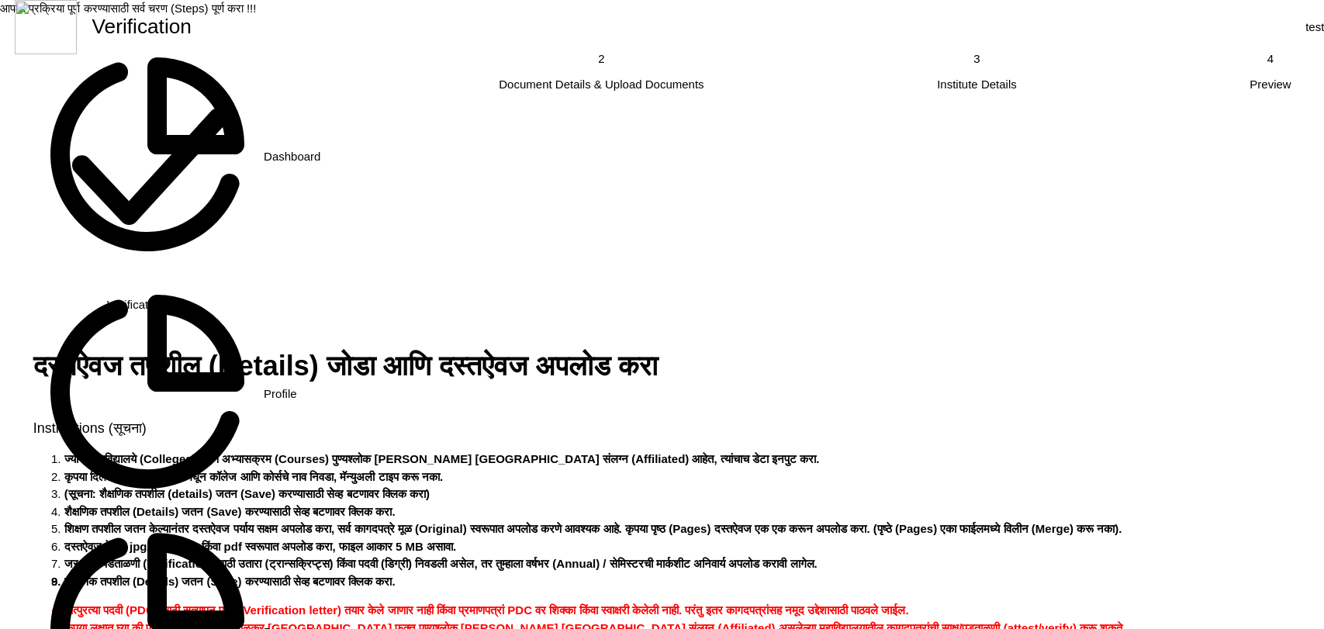
scroll to position [431, 0]
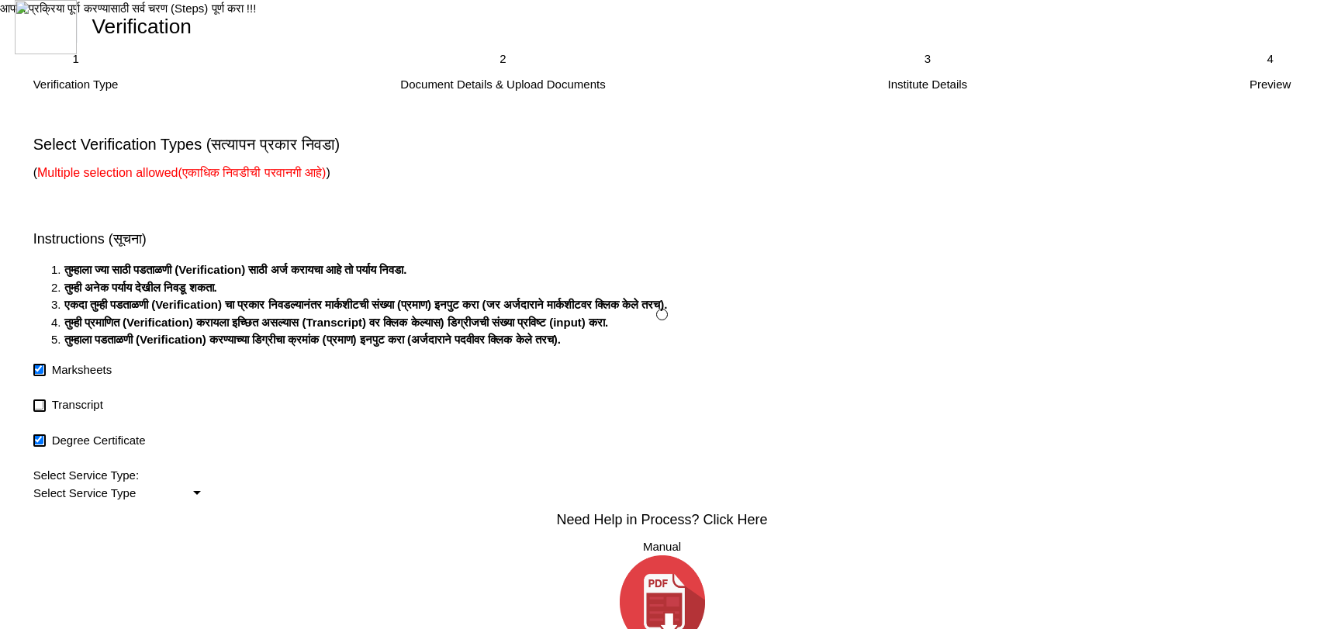
checkbox input "true"
type input "1"
checkbox input "true"
type input "1"
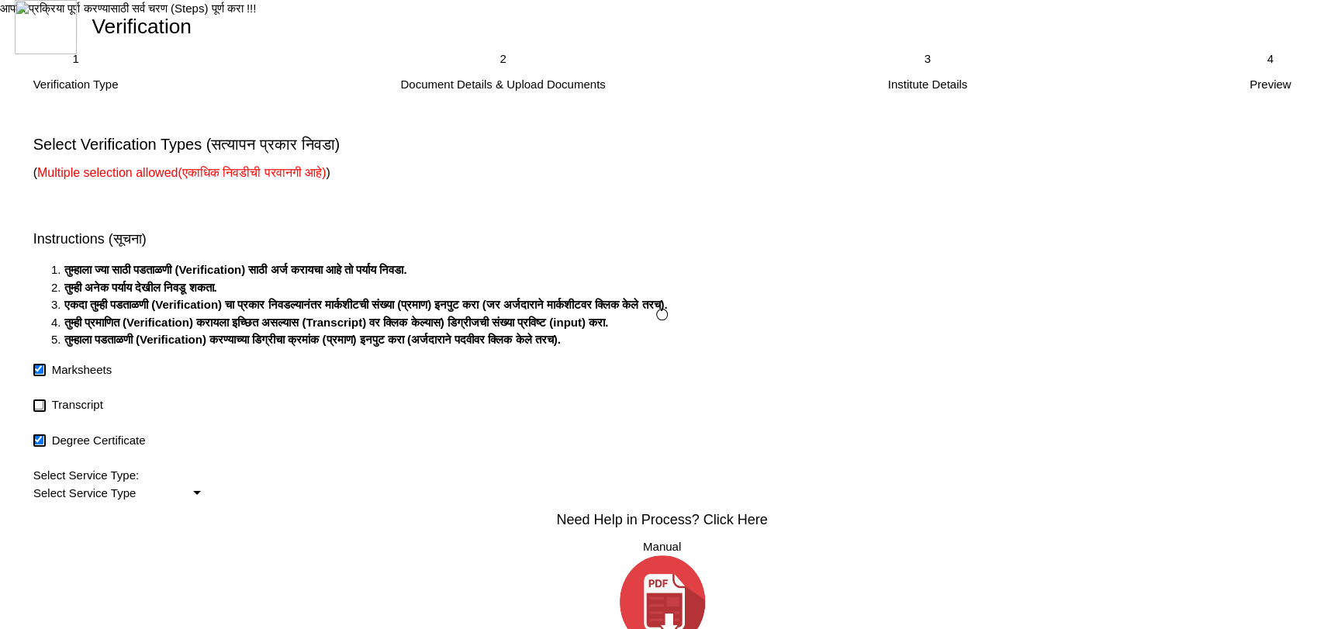
checkbox input "true"
type input "1"
checkbox input "true"
type input "1"
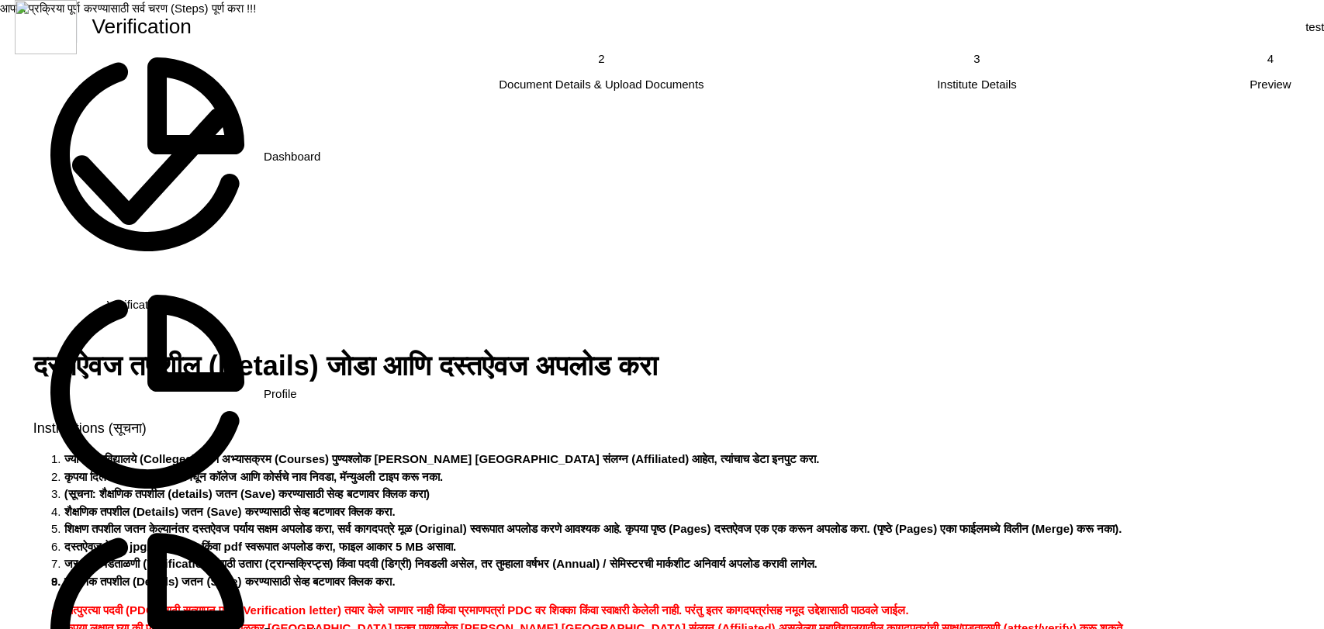
scroll to position [344, 0]
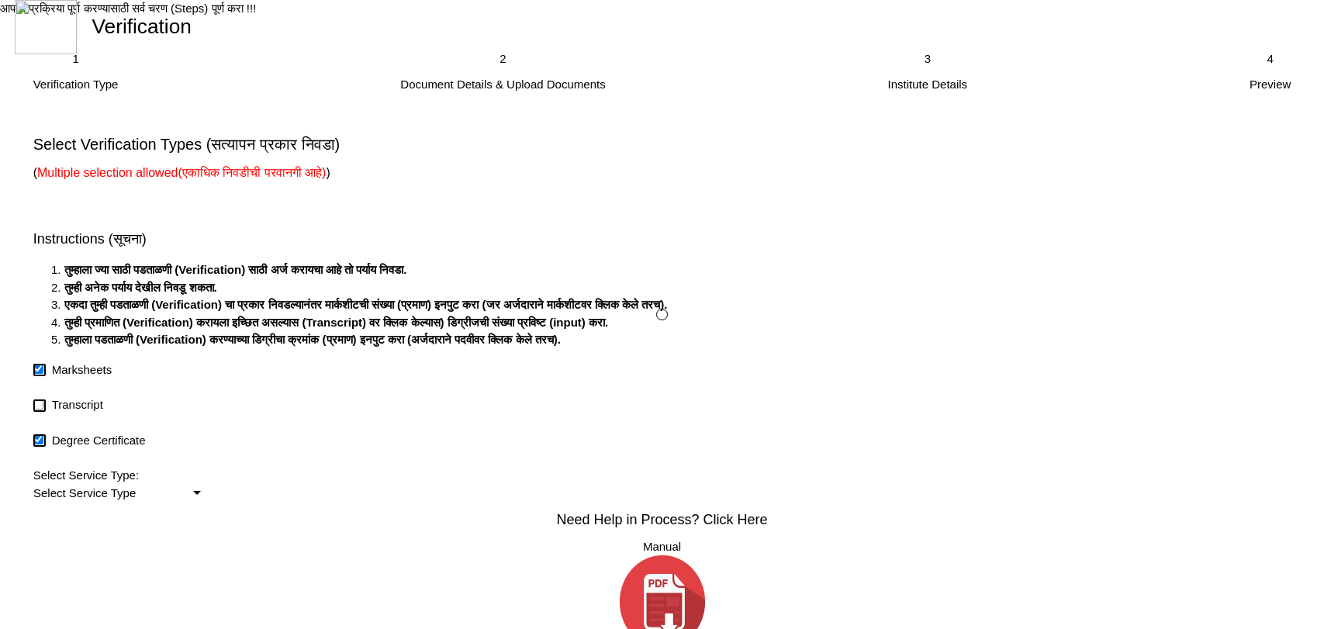
checkbox input "true"
type input "1"
checkbox input "true"
type input "1"
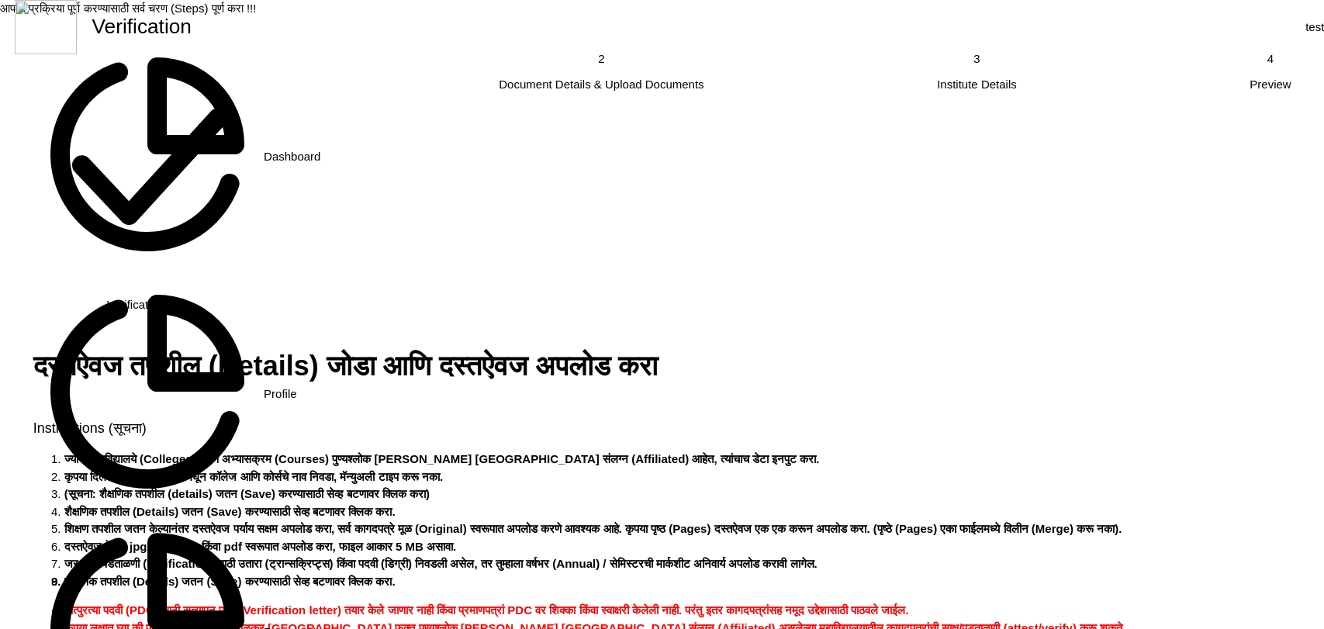
scroll to position [258, 0]
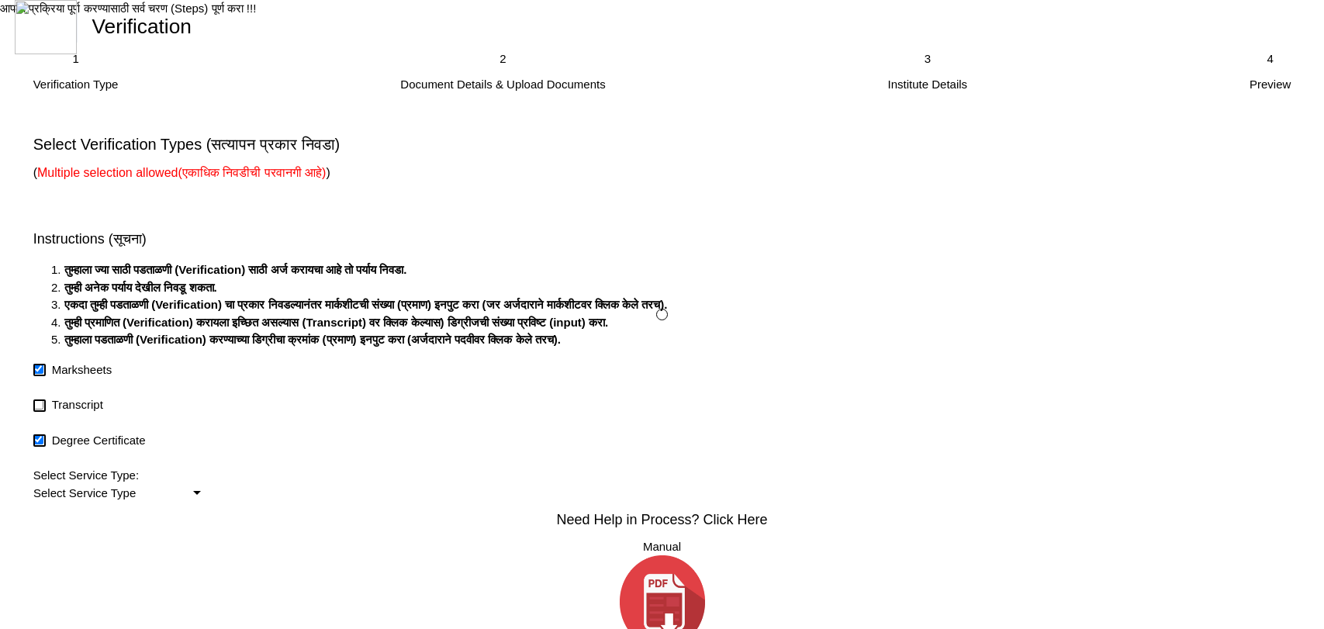
checkbox input "true"
type input "1"
checkbox input "true"
type input "1"
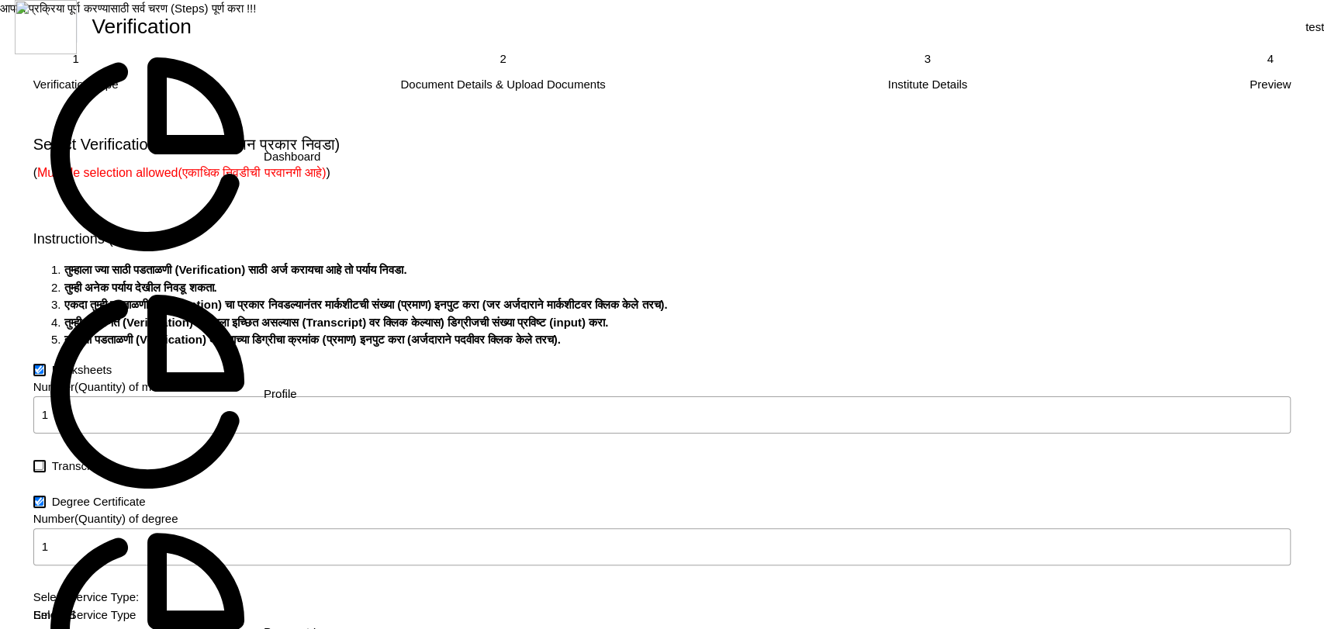
click at [506, 68] on div "2" at bounding box center [503, 59] width 6 height 18
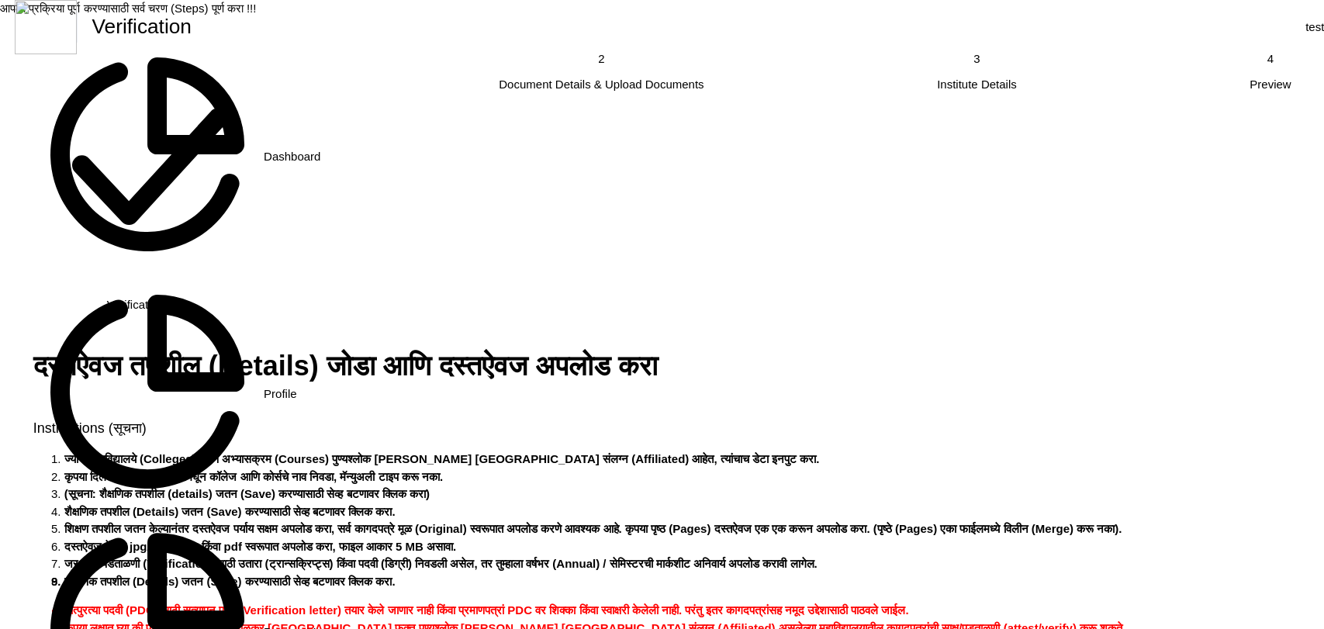
scroll to position [344, 0]
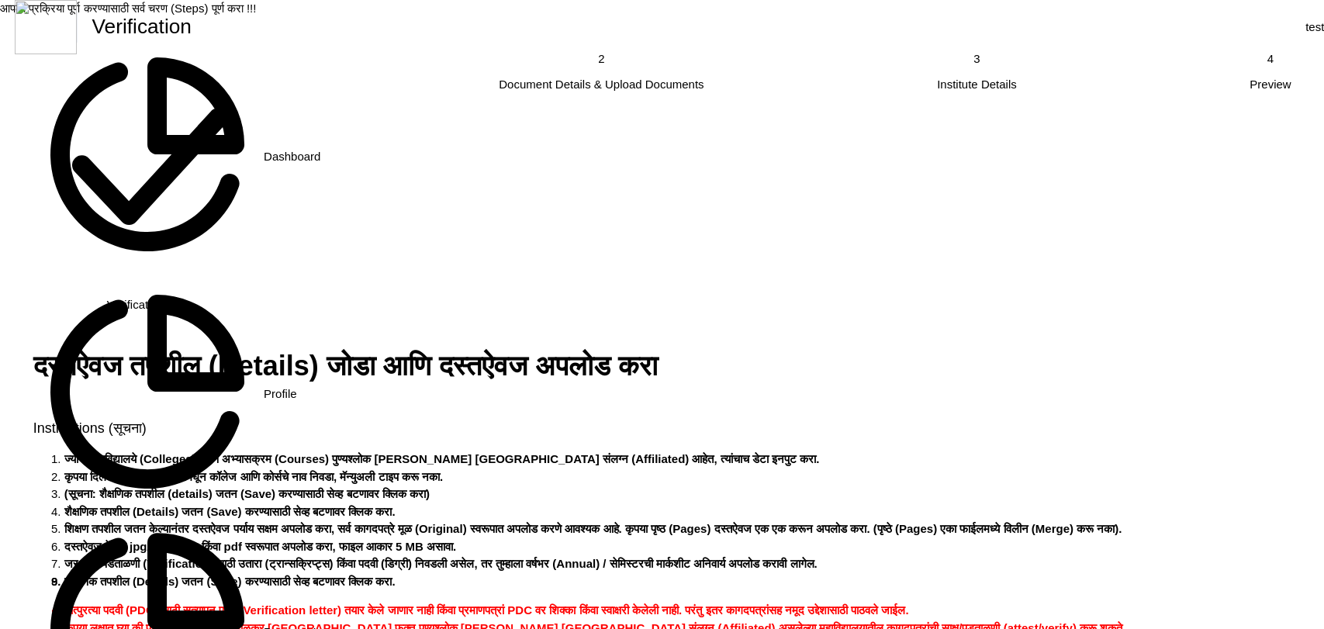
scroll to position [431, 0]
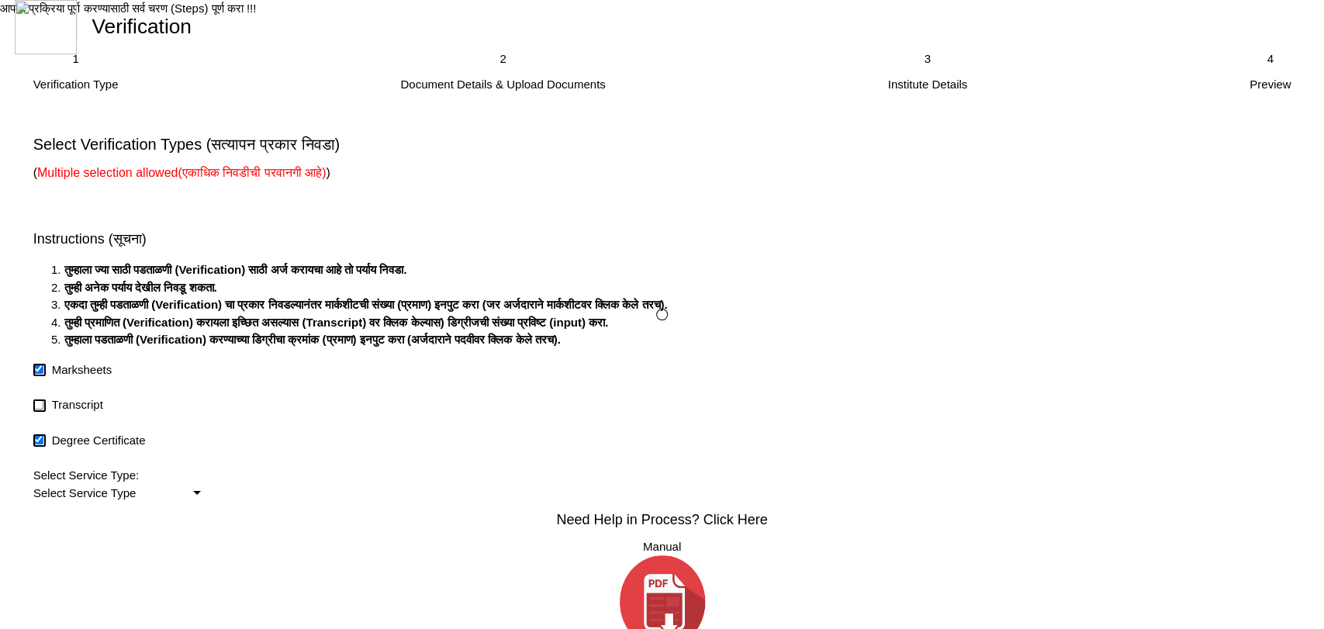
checkbox input "true"
type input "1"
checkbox input "true"
type input "1"
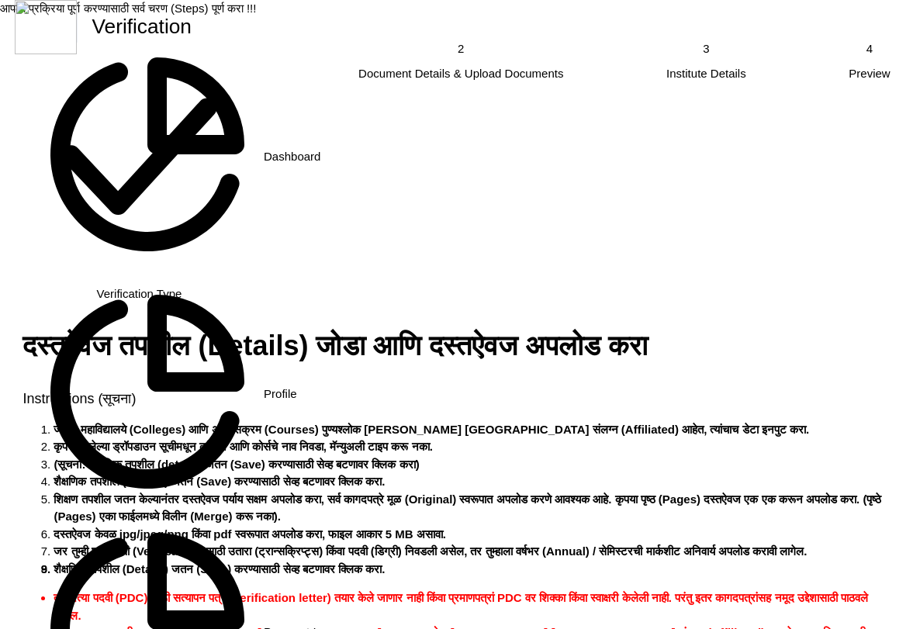
scroll to position [172, 0]
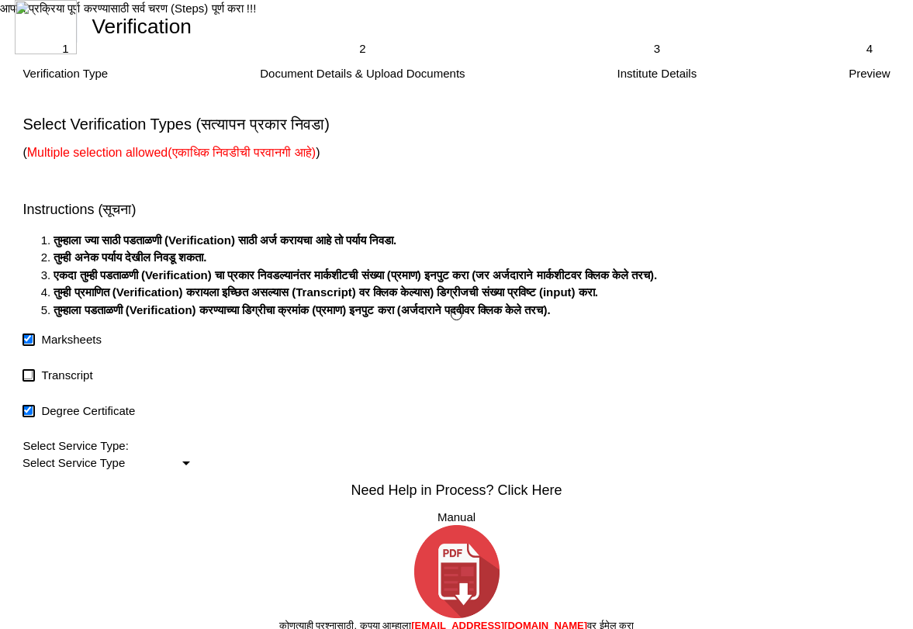
checkbox input "true"
type input "1"
checkbox input "true"
type input "1"
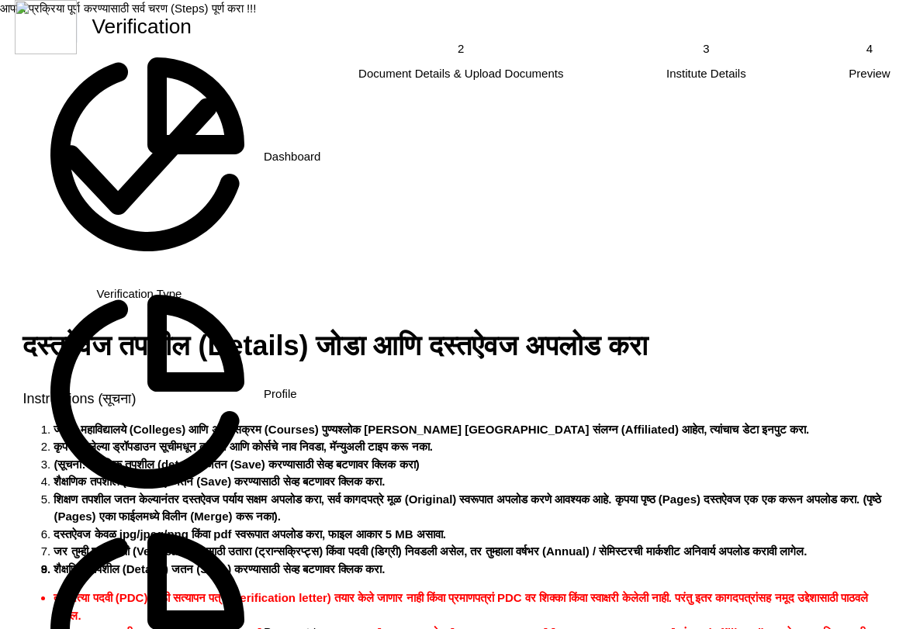
radio input "true"
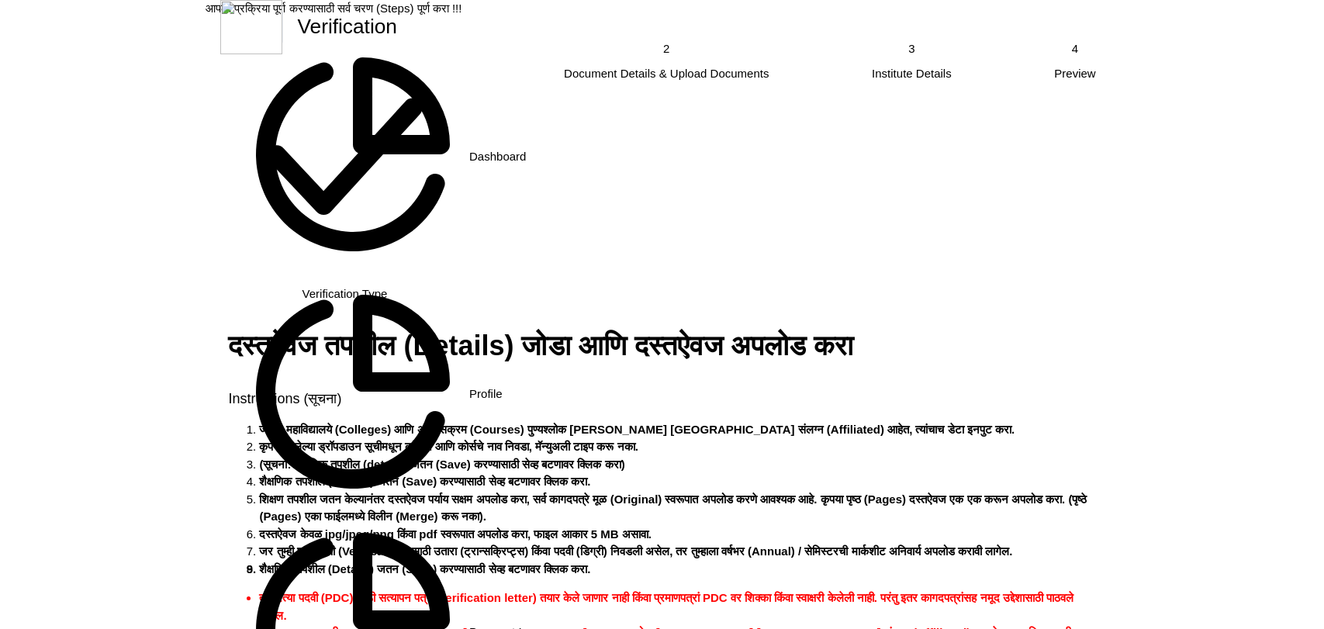
scroll to position [431, 0]
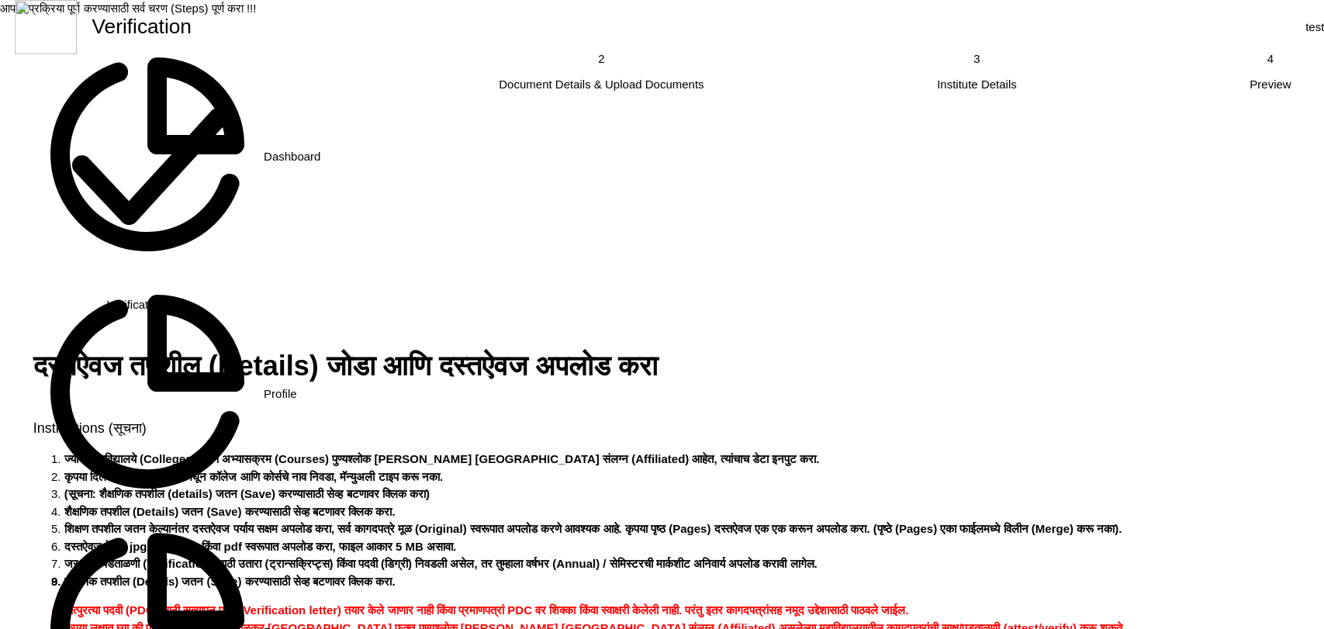
scroll to position [446, 0]
radio input "true"
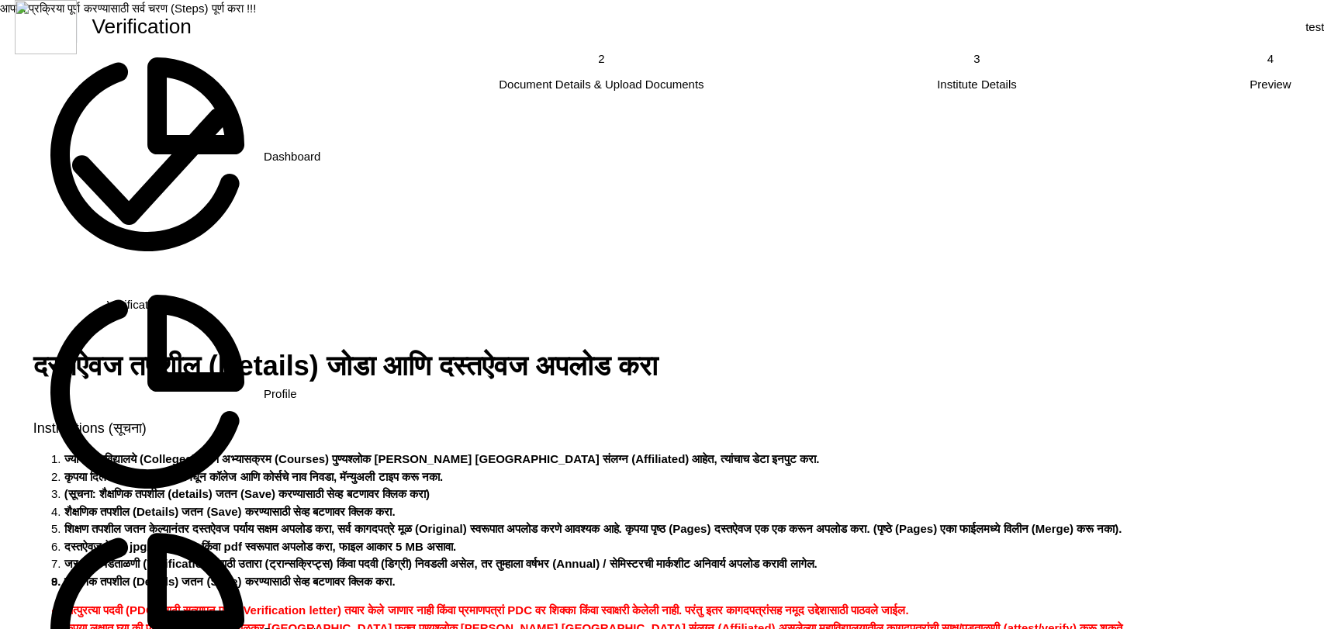
radio input "true"
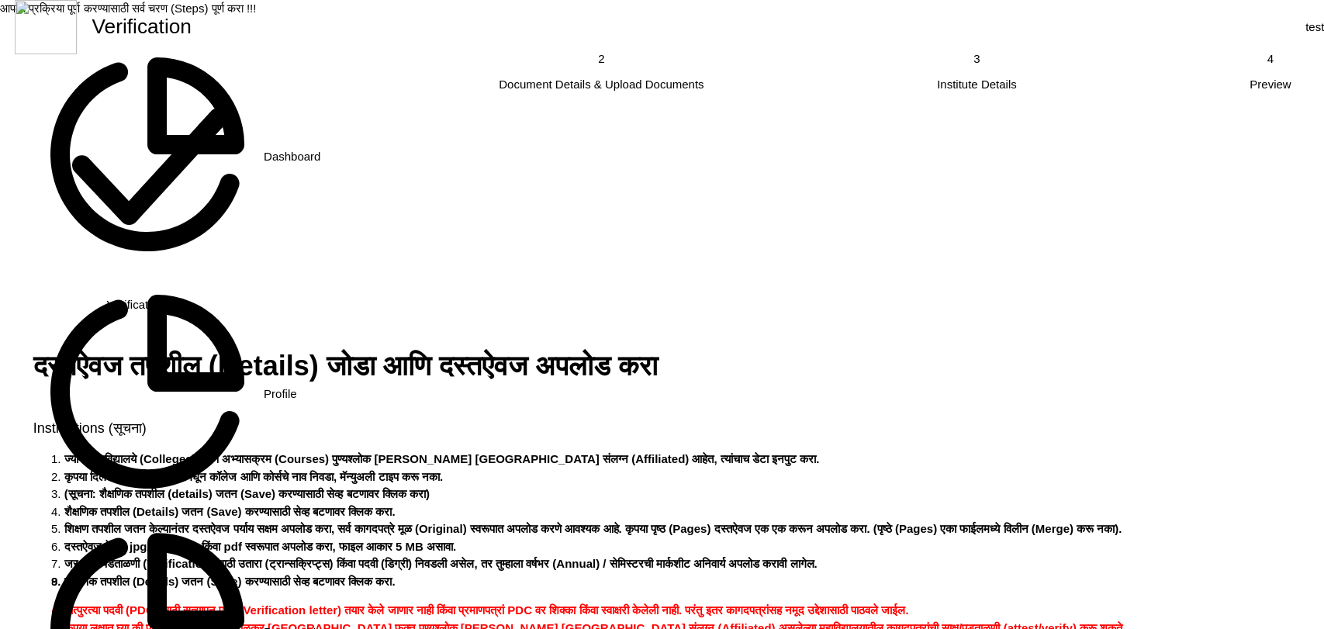
type input "23456789"
type input "A.R.Burla Mahila Varishtha Mahavidyalaya"
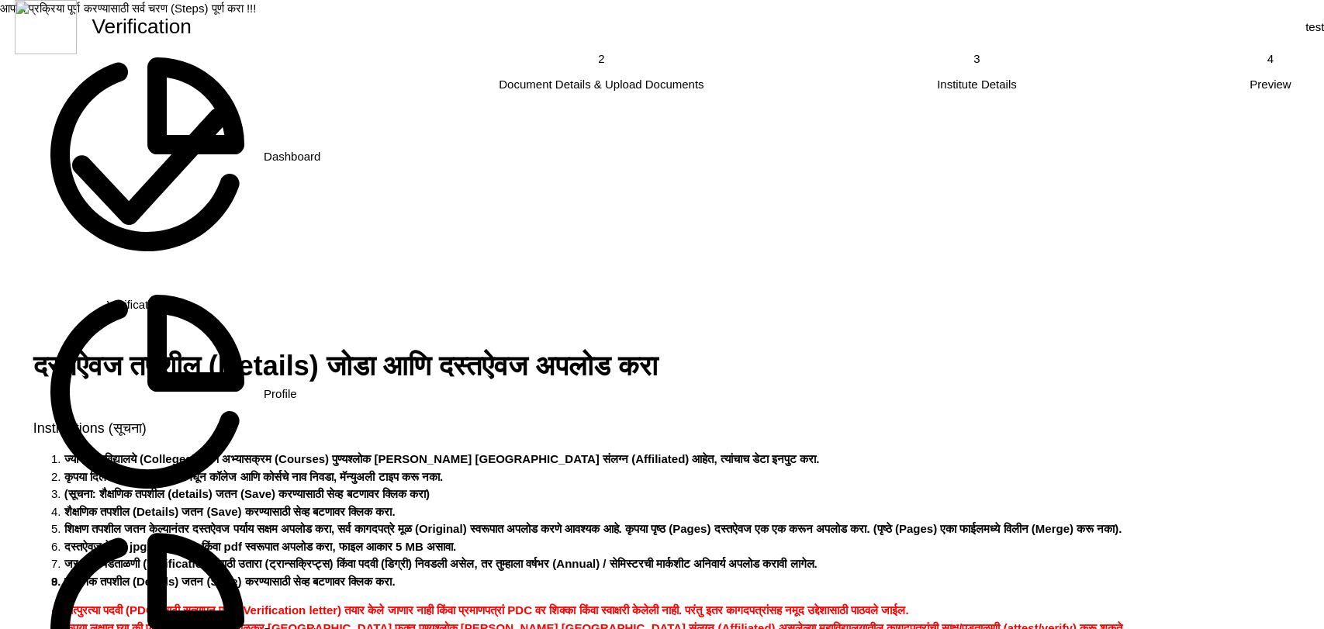
type input "Bachelor of Architecture"
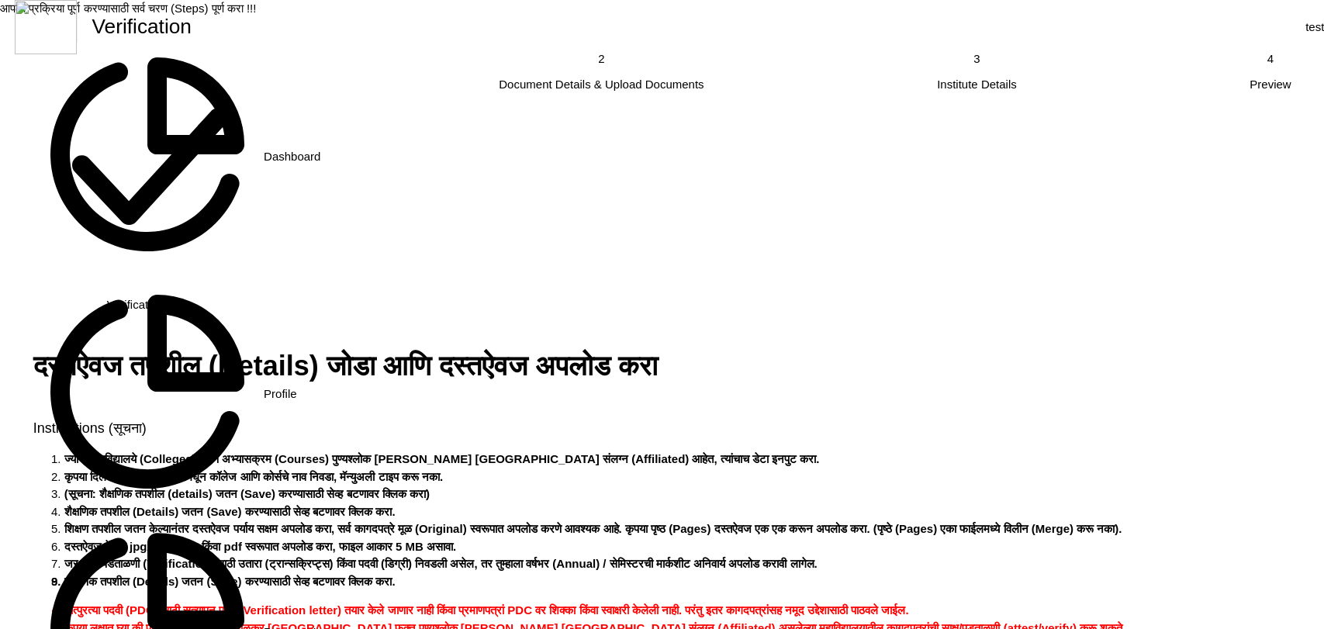
type input "2345678"
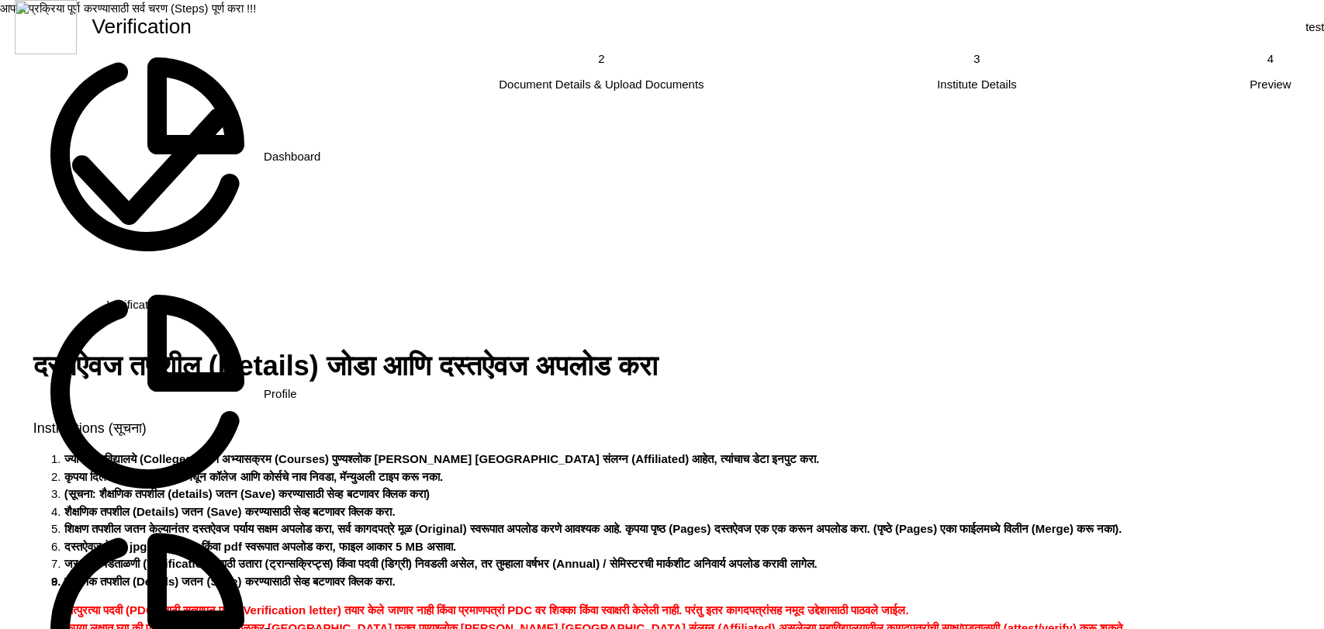
type input "02/2022"
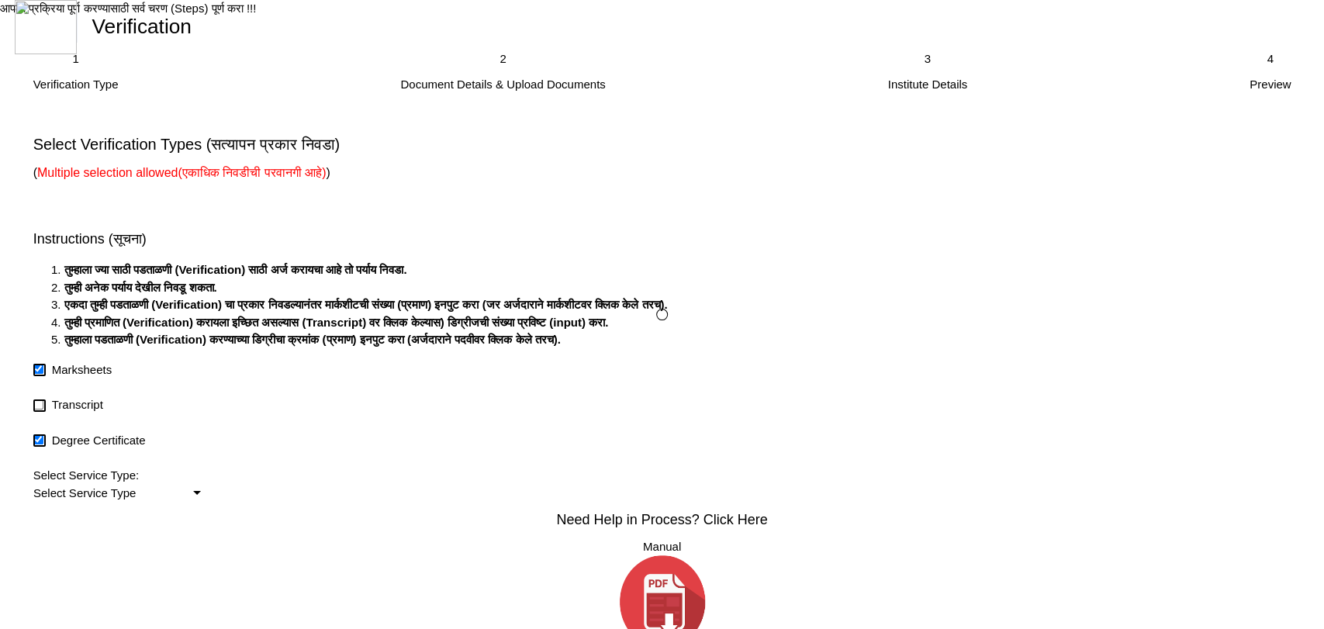
checkbox input "true"
type input "1"
checkbox input "true"
type input "1"
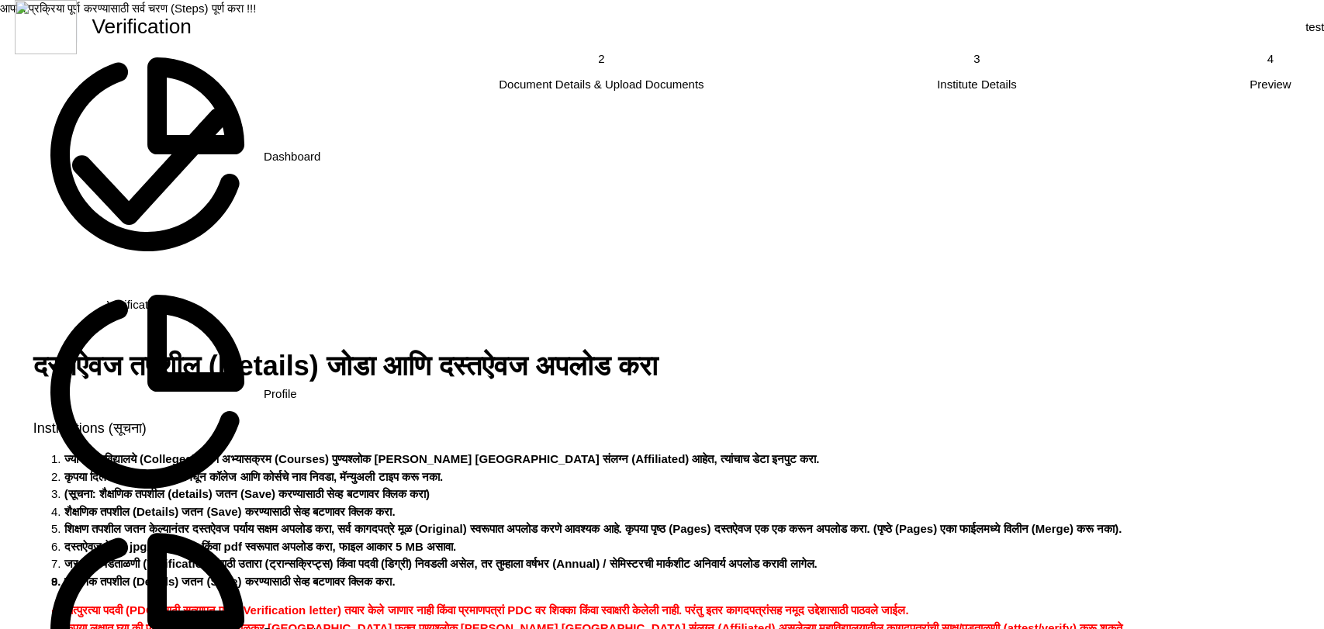
scroll to position [258, 0]
